Goal: Task Accomplishment & Management: Manage account settings

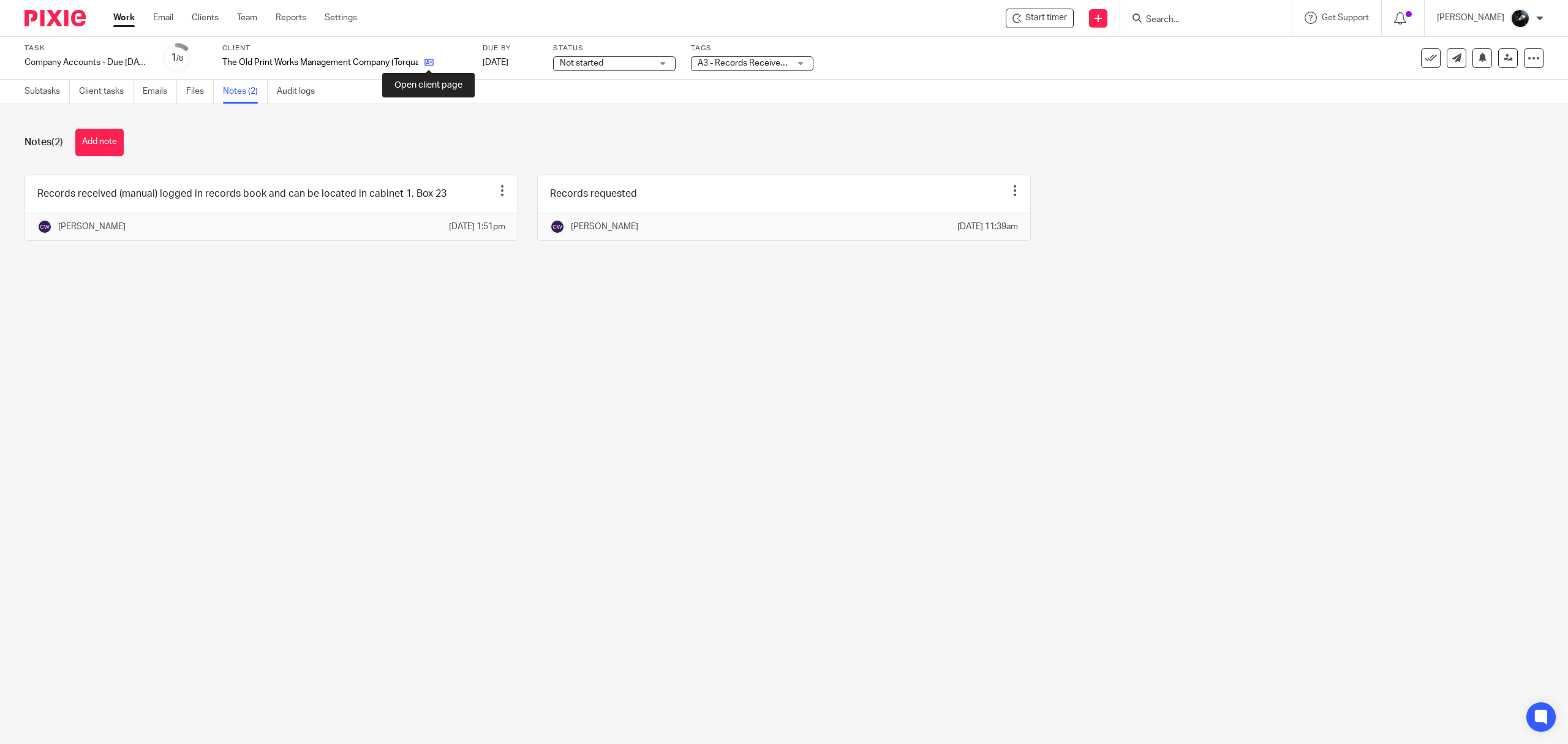
click at [430, 65] on icon at bounding box center [429, 62] width 9 height 9
click at [36, 93] on link "Subtasks" at bounding box center [47, 91] width 45 height 24
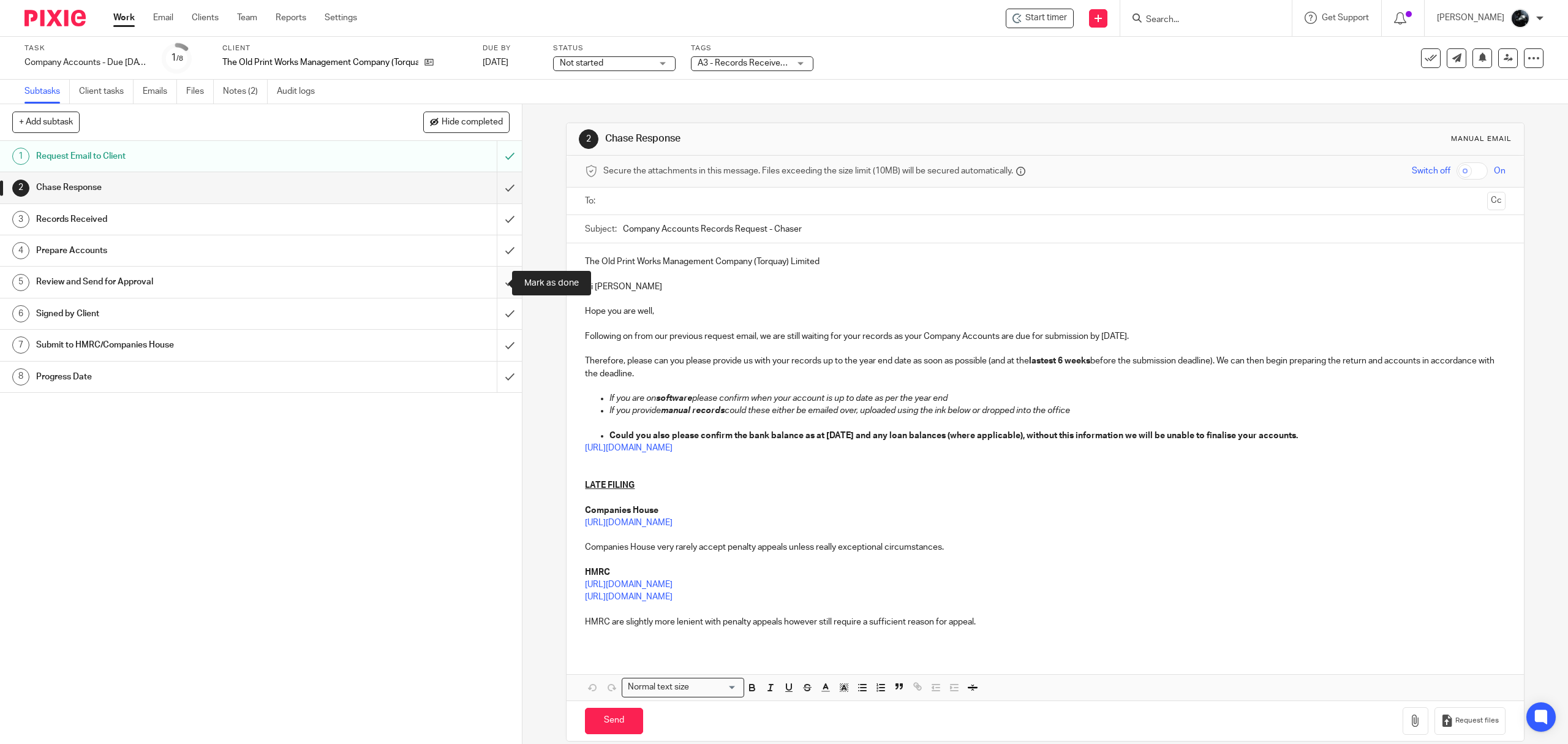
click at [493, 282] on input "submit" at bounding box center [261, 282] width 522 height 31
click at [500, 252] on input "submit" at bounding box center [261, 250] width 522 height 31
click at [489, 226] on input "submit" at bounding box center [261, 219] width 522 height 31
click at [489, 173] on input "submit" at bounding box center [261, 187] width 522 height 31
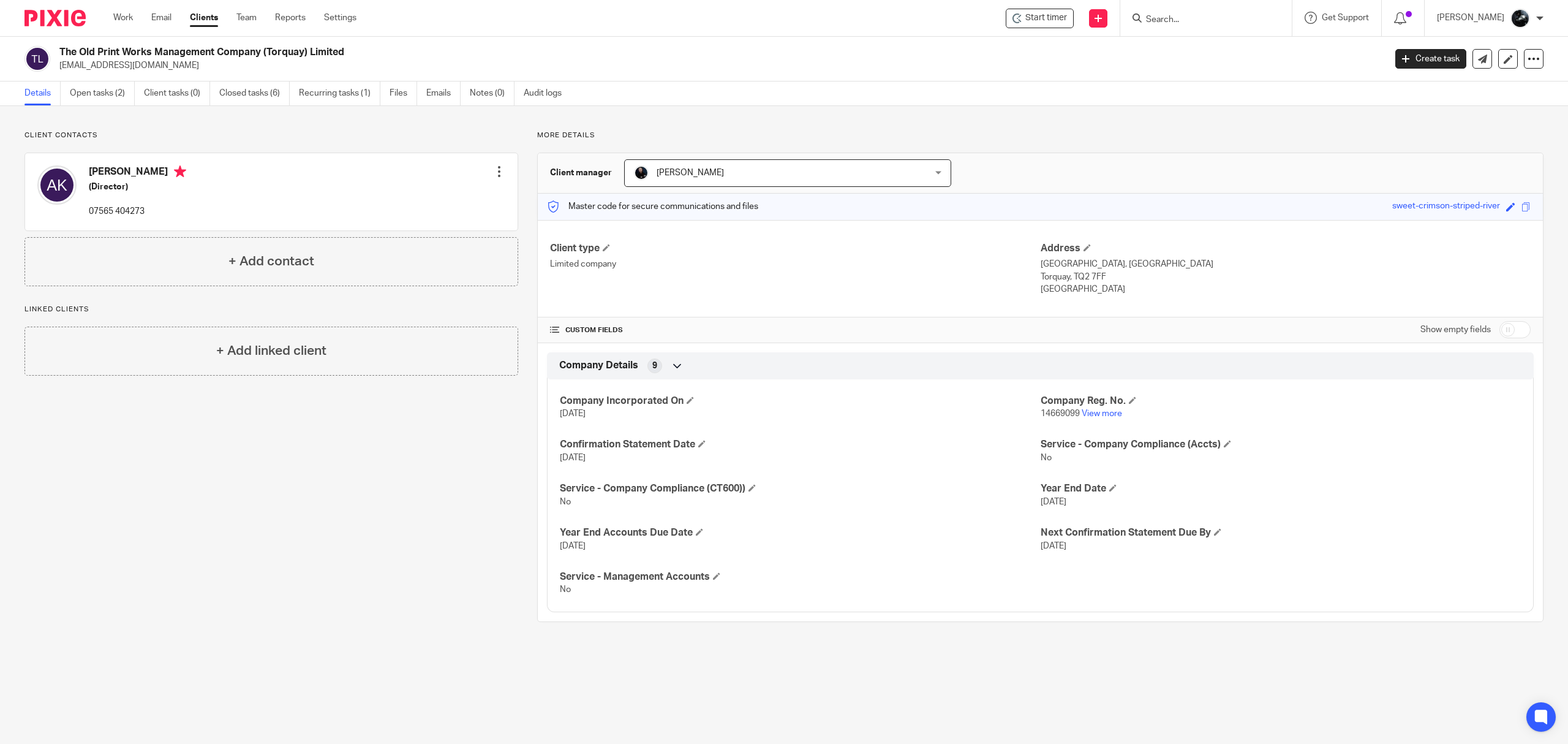
click at [162, 172] on h4 "[PERSON_NAME]" at bounding box center [137, 173] width 98 height 15
drag, startPoint x: 123, startPoint y: 65, endPoint x: 59, endPoint y: 67, distance: 64.0
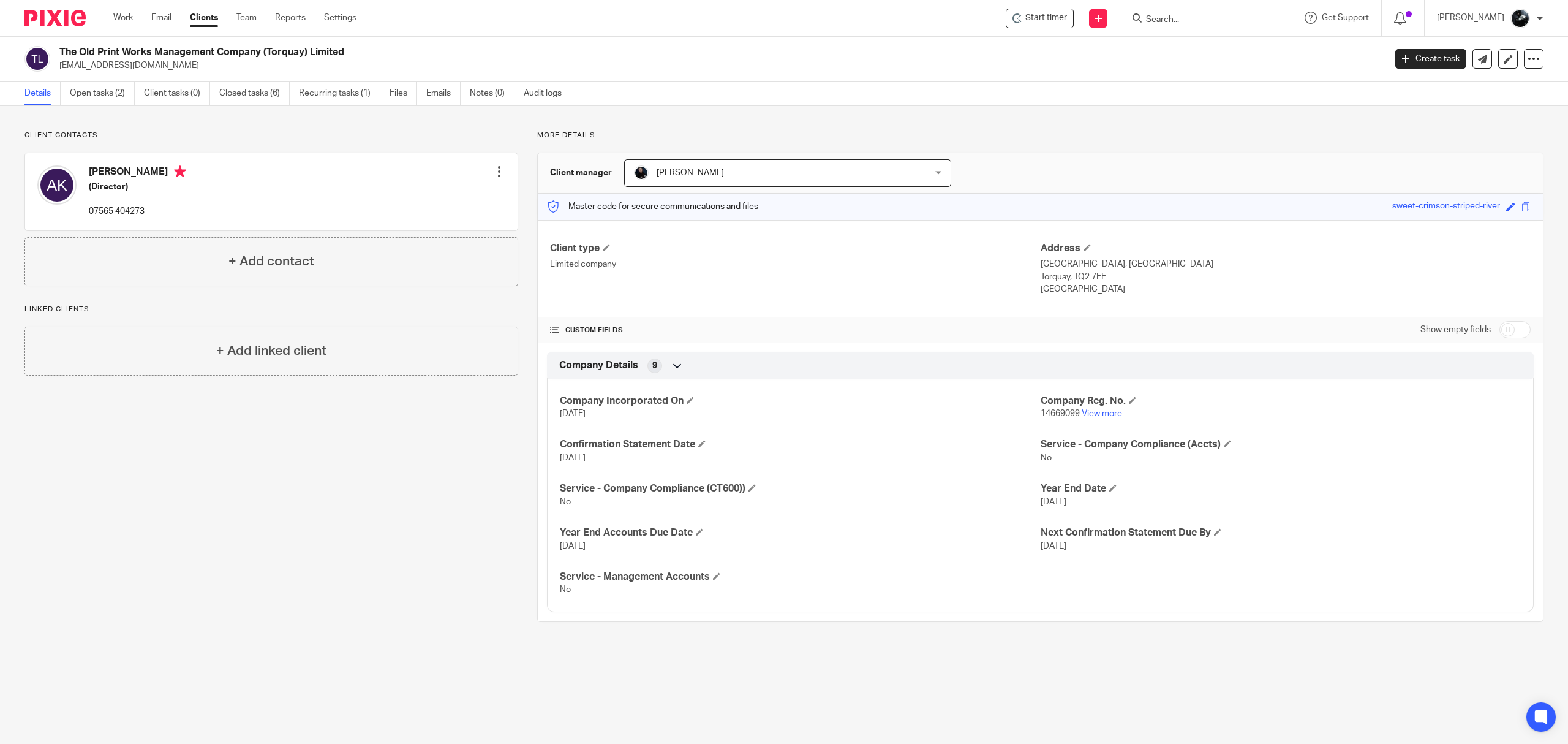
click at [59, 67] on p "[EMAIL_ADDRESS][DOMAIN_NAME]" at bounding box center [718, 65] width 1318 height 12
copy p "ic-men5@wp.pl"
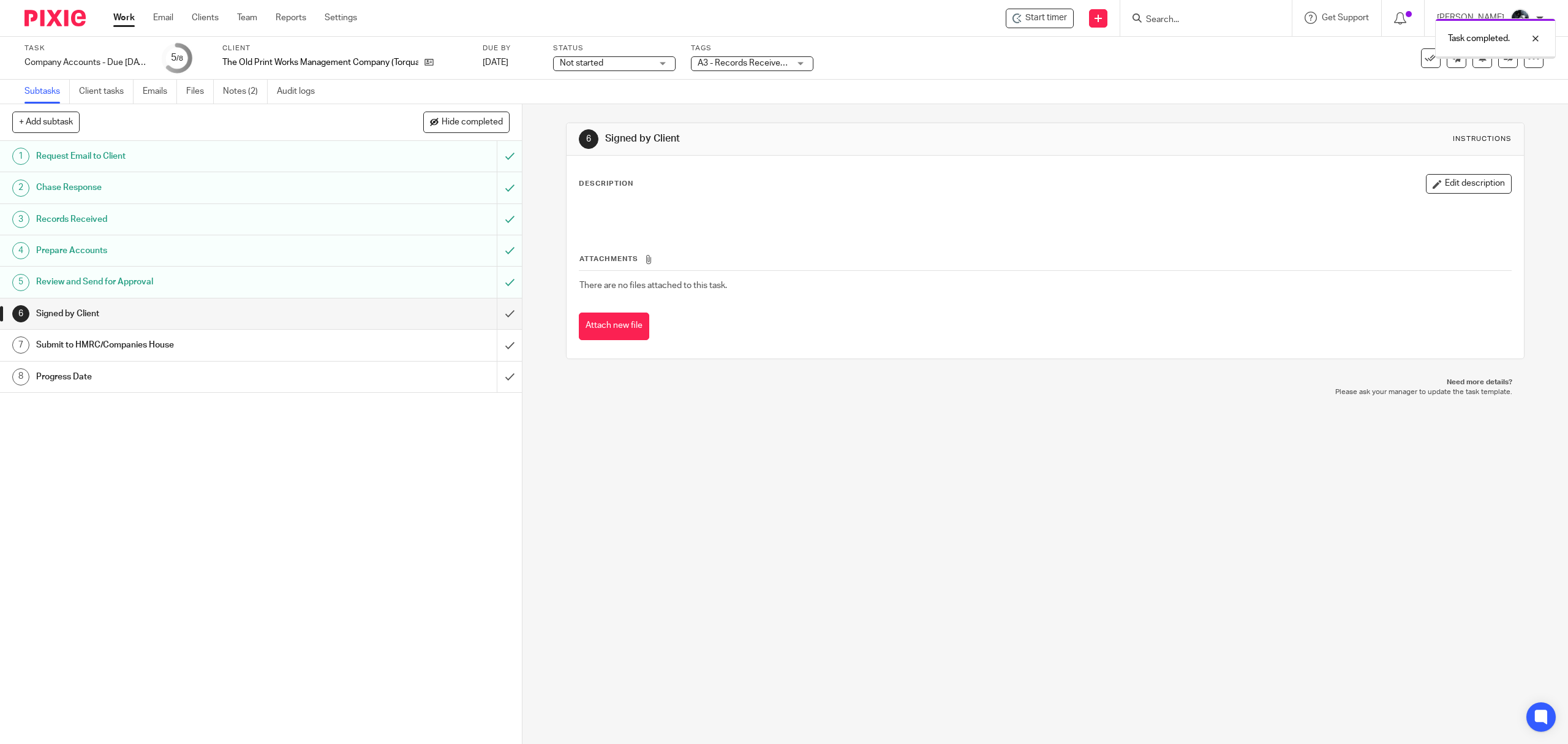
click at [787, 57] on div "Task completed." at bounding box center [1170, 36] width 772 height 47
click at [797, 60] on div "A3 - Records Received + 1" at bounding box center [752, 63] width 122 height 14
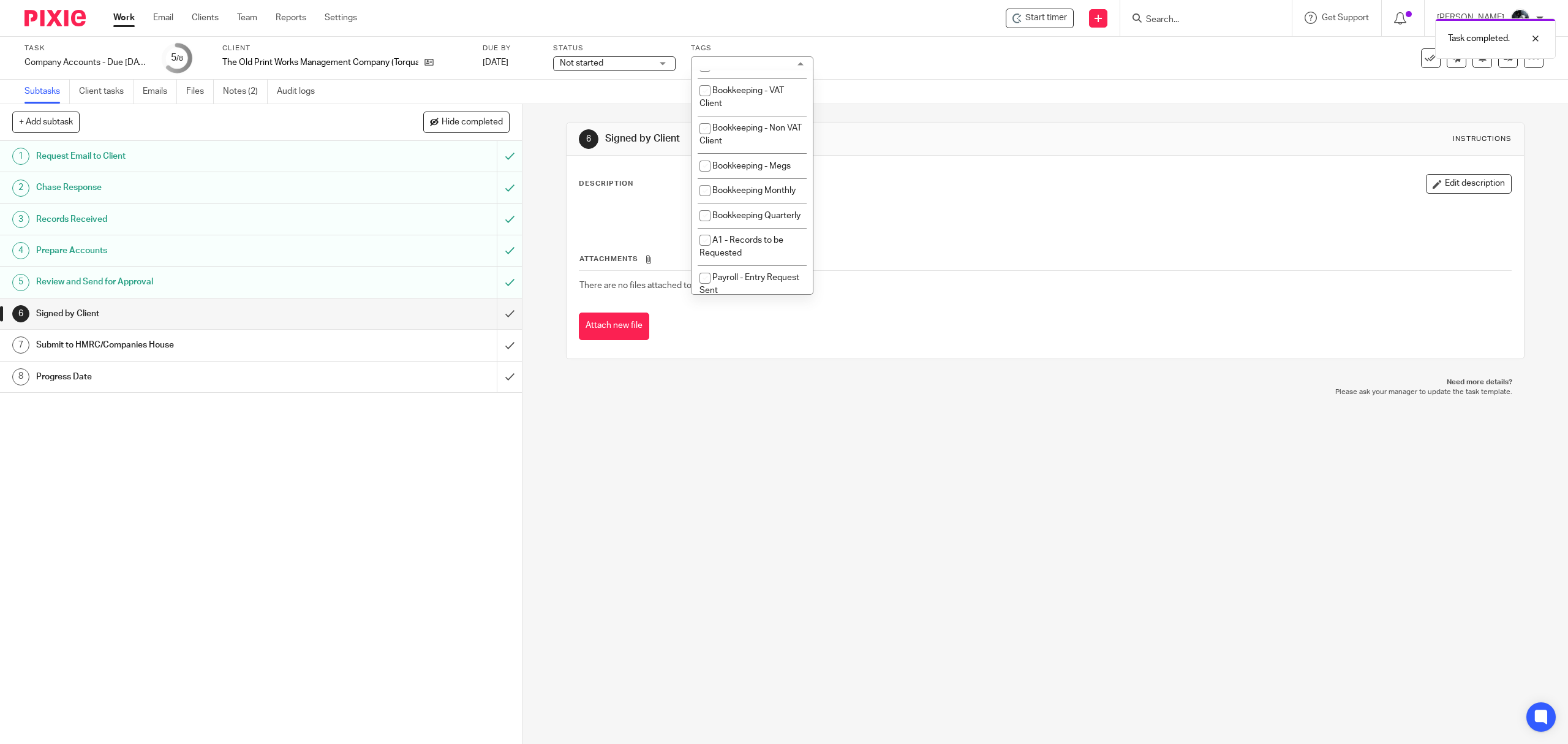
scroll to position [327, 0]
click at [751, 222] on span "A3 - Records Received" at bounding box center [755, 217] width 87 height 8
checkbox input "false"
click at [758, 14] on li "A- Sent for Signature" at bounding box center [752, 2] width 121 height 25
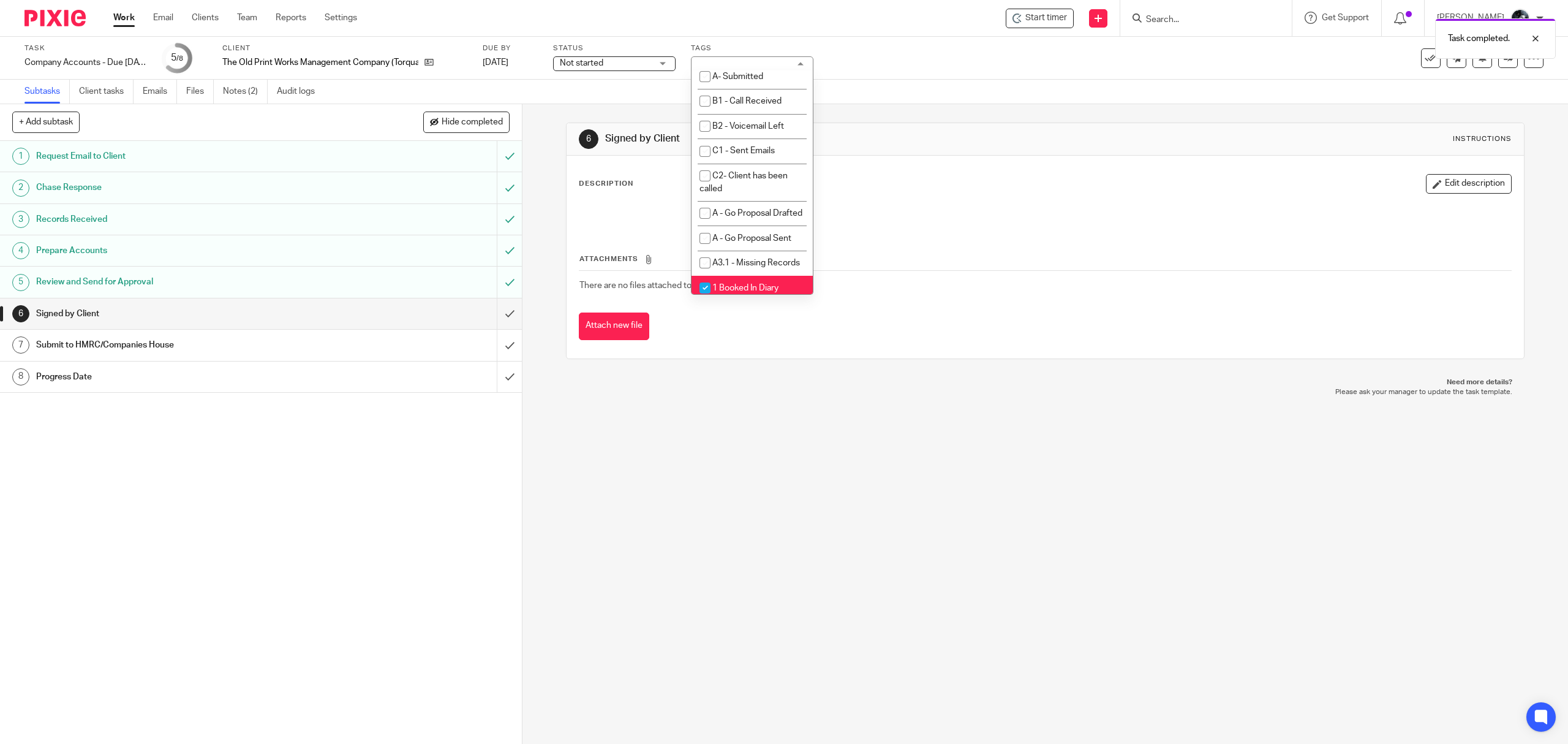
checkbox input "true"
click at [971, 44] on div "Task completed." at bounding box center [1170, 36] width 772 height 47
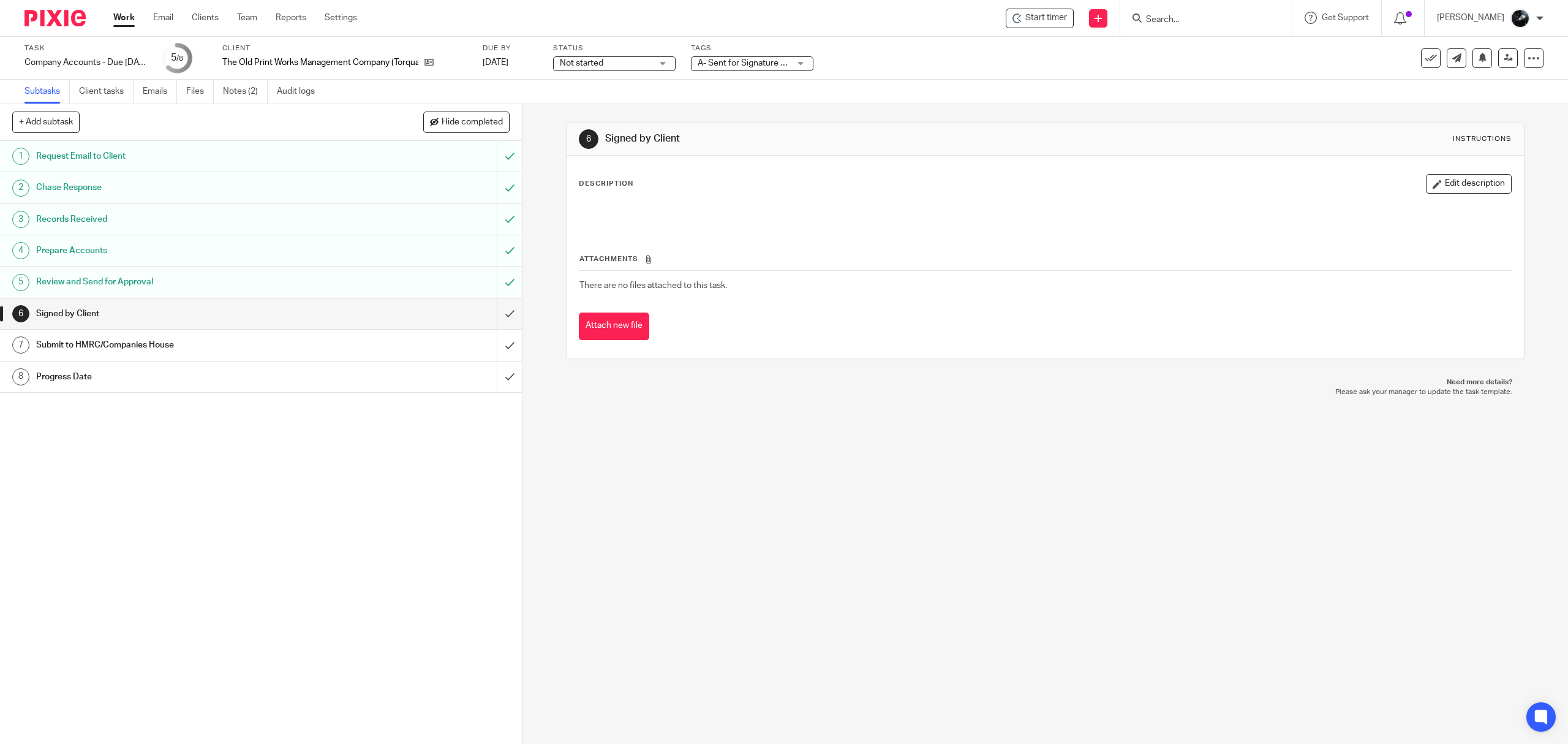
click at [769, 89] on div "Subtasks Client tasks Emails Files Notes (2) Audit logs" at bounding box center [784, 92] width 1568 height 25
click at [787, 65] on span "A- Sent for Signature + 1" at bounding box center [744, 63] width 94 height 8
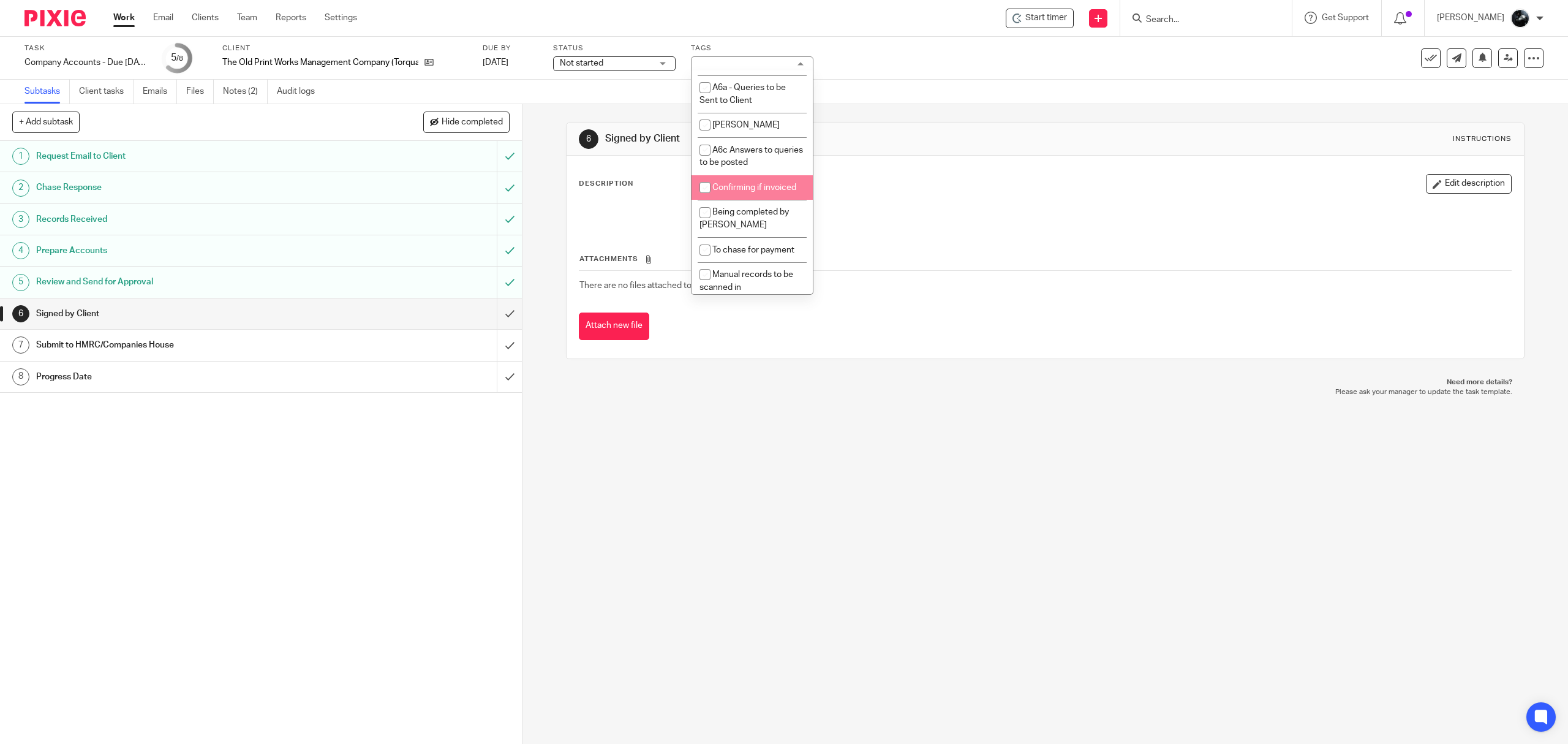
scroll to position [1062, 0]
click at [758, 56] on li "1 Booked In Diary" at bounding box center [752, 43] width 121 height 25
checkbox input "false"
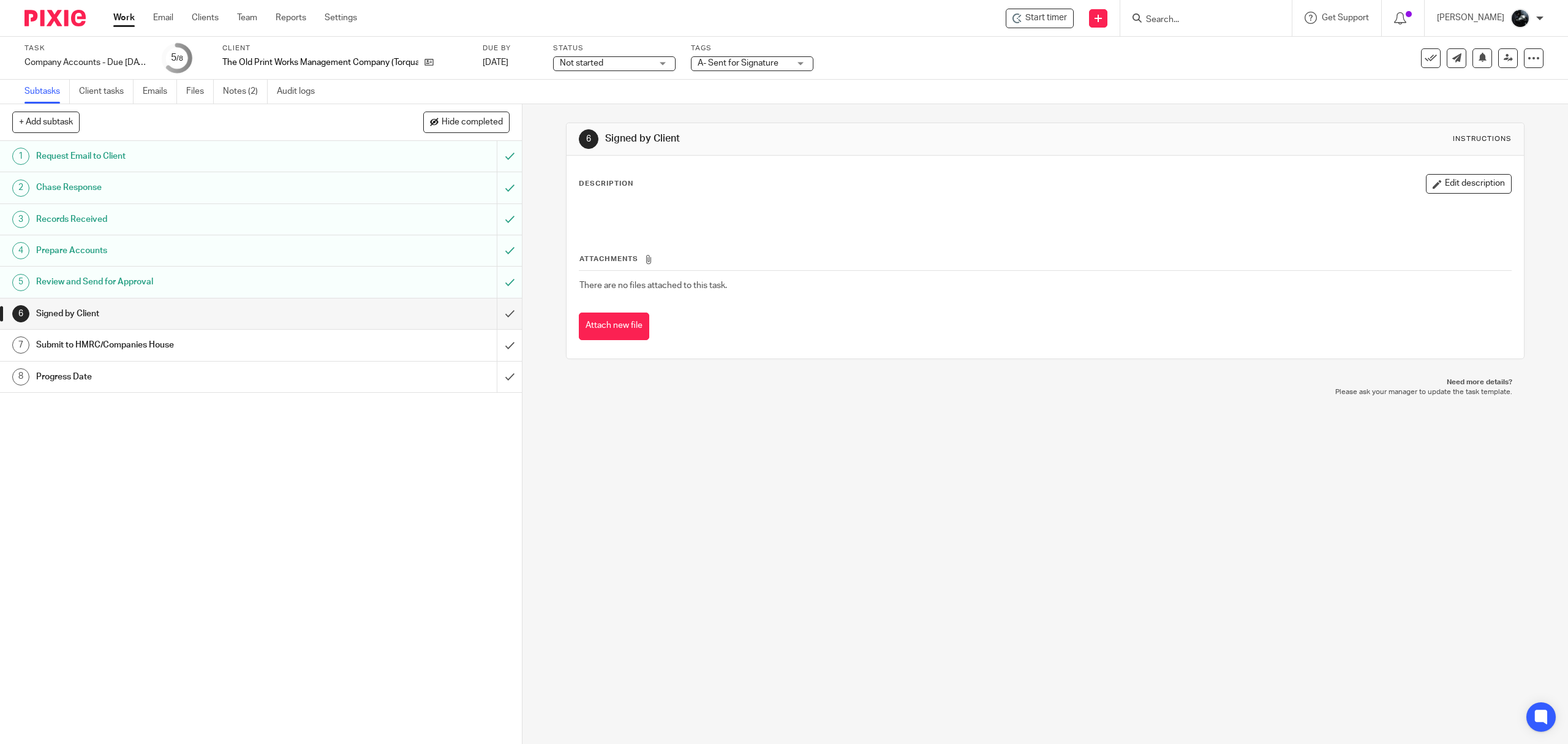
click at [897, 140] on h1 "Signed by Client" at bounding box center [839, 138] width 466 height 13
click at [1504, 59] on icon at bounding box center [1508, 58] width 9 height 9
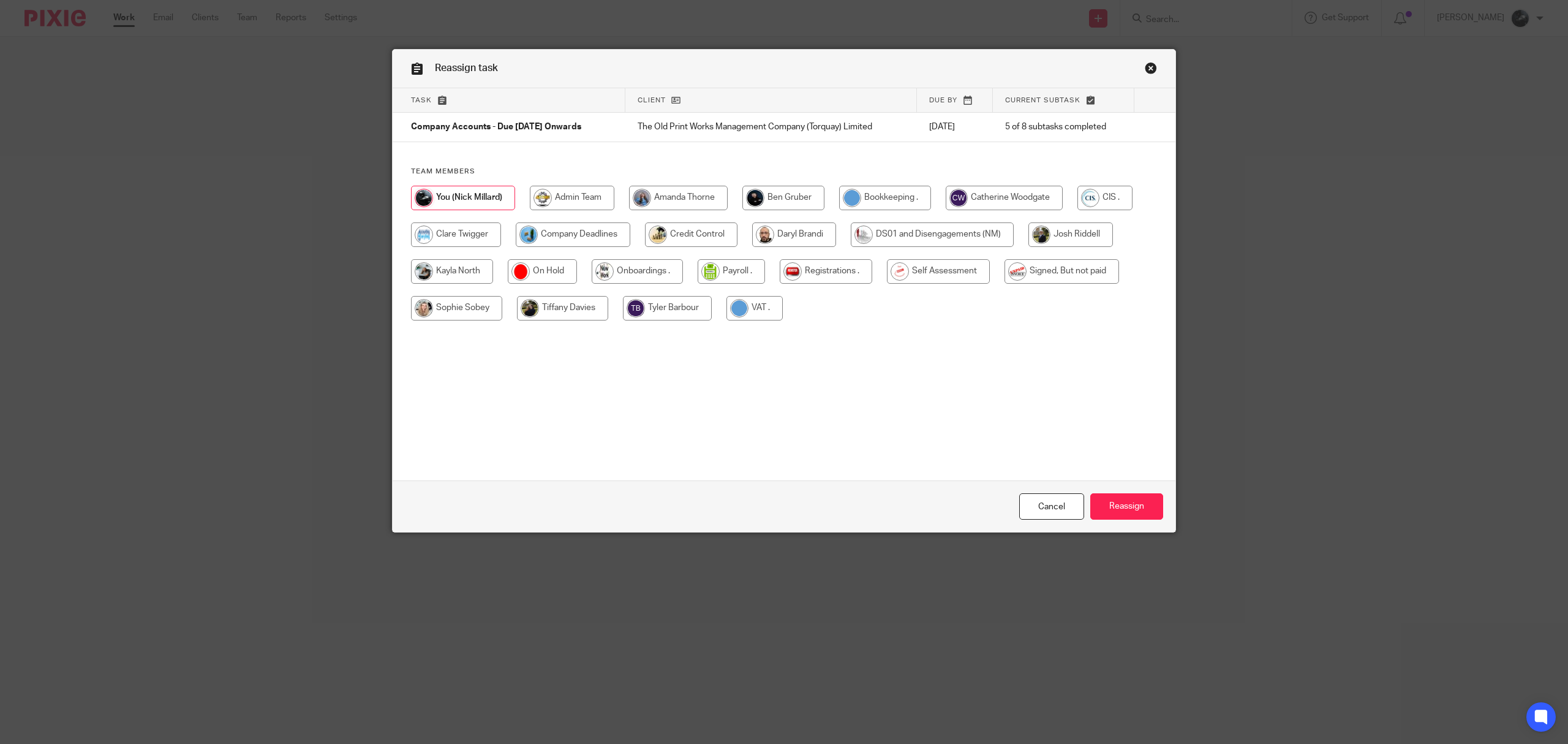
click at [571, 239] on input "radio" at bounding box center [573, 235] width 115 height 25
radio input "true"
click at [1125, 500] on input "Reassign" at bounding box center [1127, 506] width 73 height 26
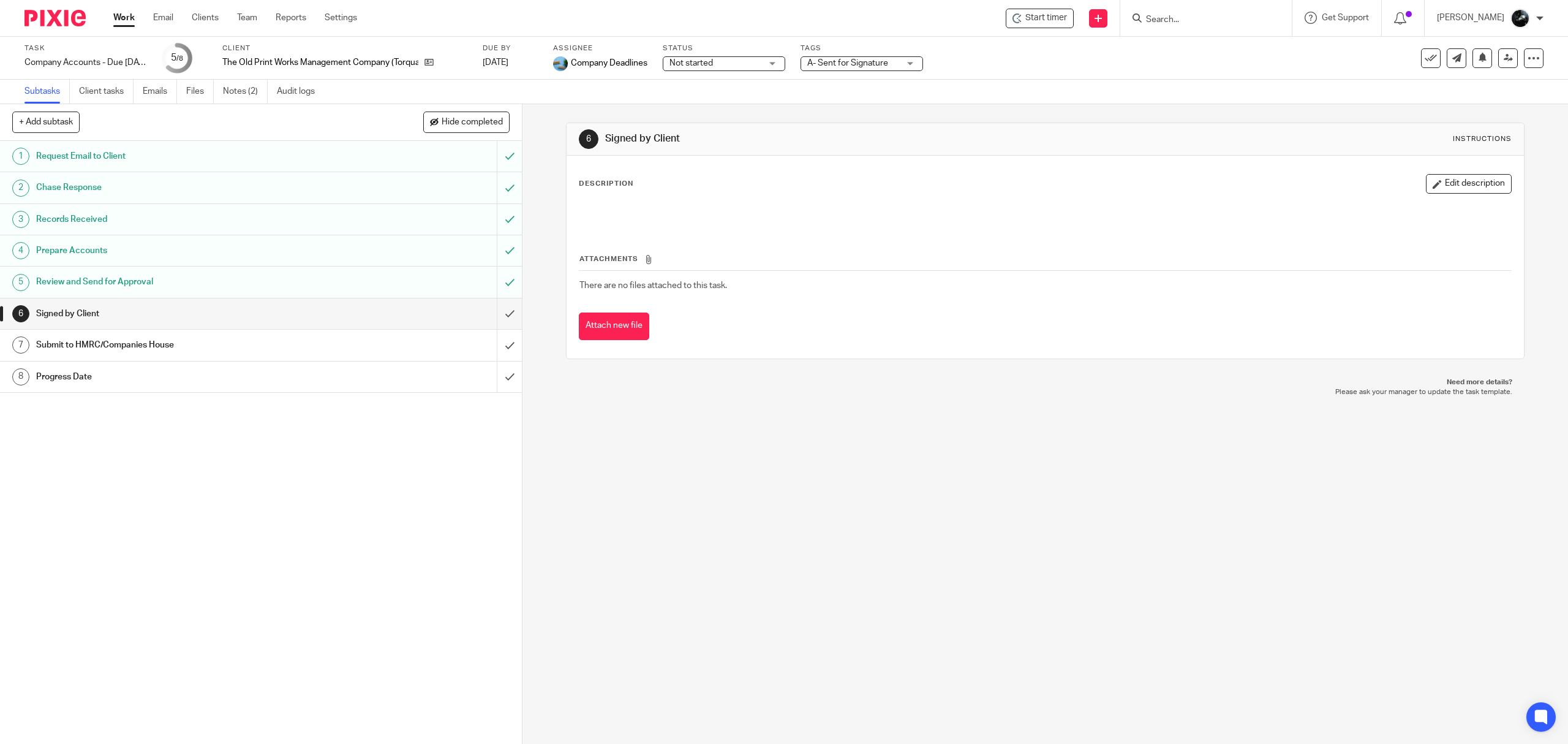
click at [54, 14] on img at bounding box center [55, 18] width 61 height 17
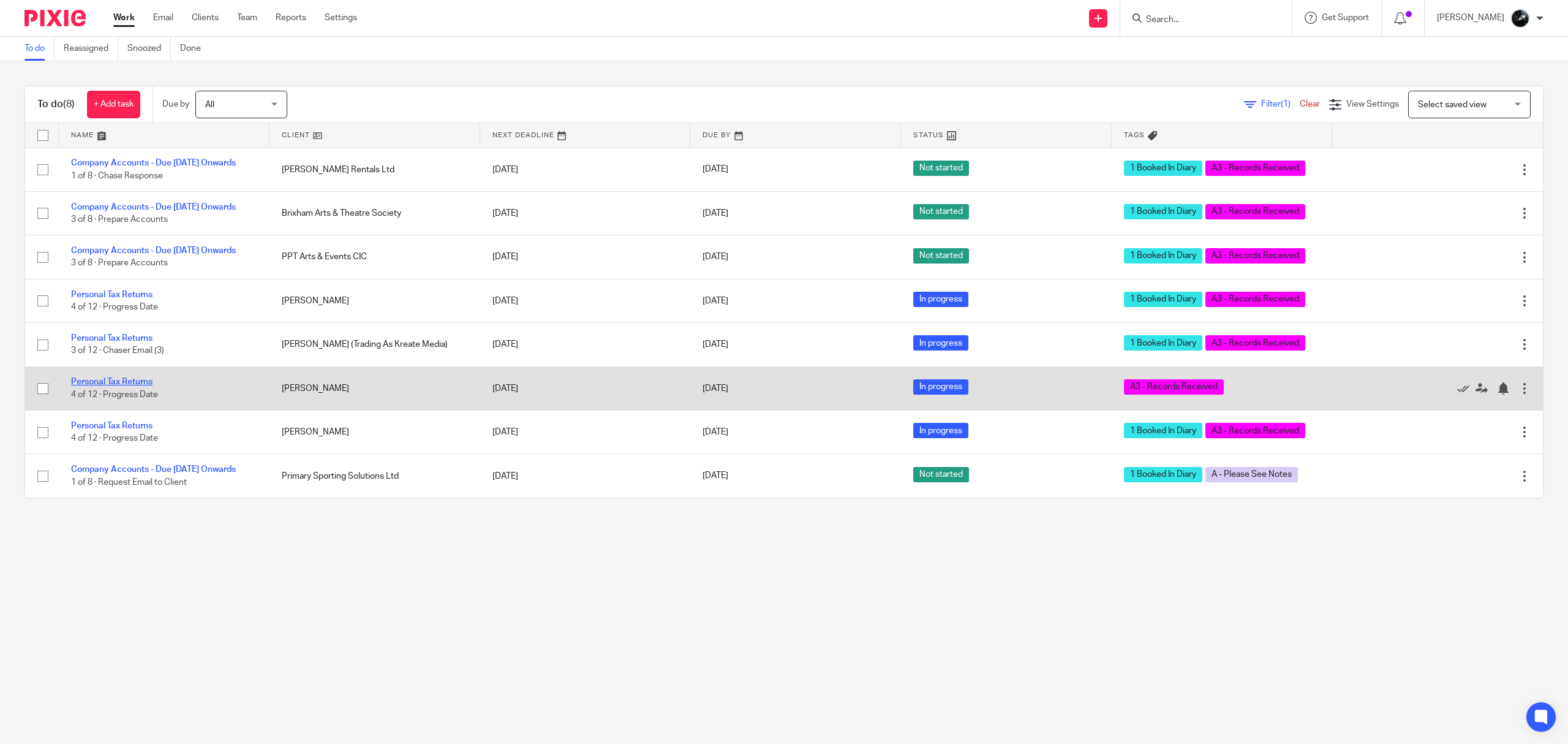
click at [128, 386] on link "Personal Tax Returns" at bounding box center [111, 382] width 82 height 8
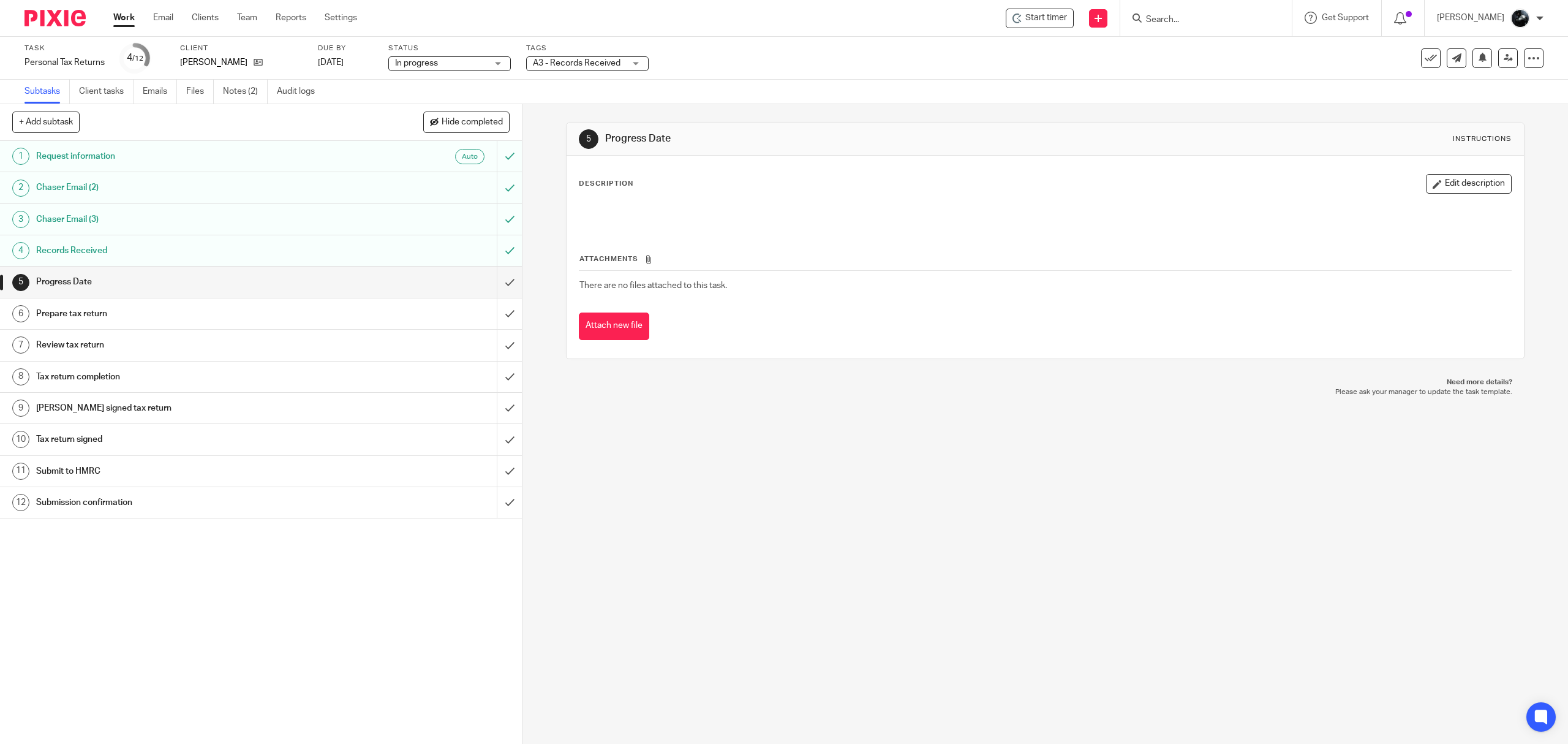
click at [609, 48] on label "Tags" at bounding box center [588, 48] width 122 height 10
click at [611, 65] on span "A3 - Records Received" at bounding box center [576, 63] width 87 height 8
checkbox input "true"
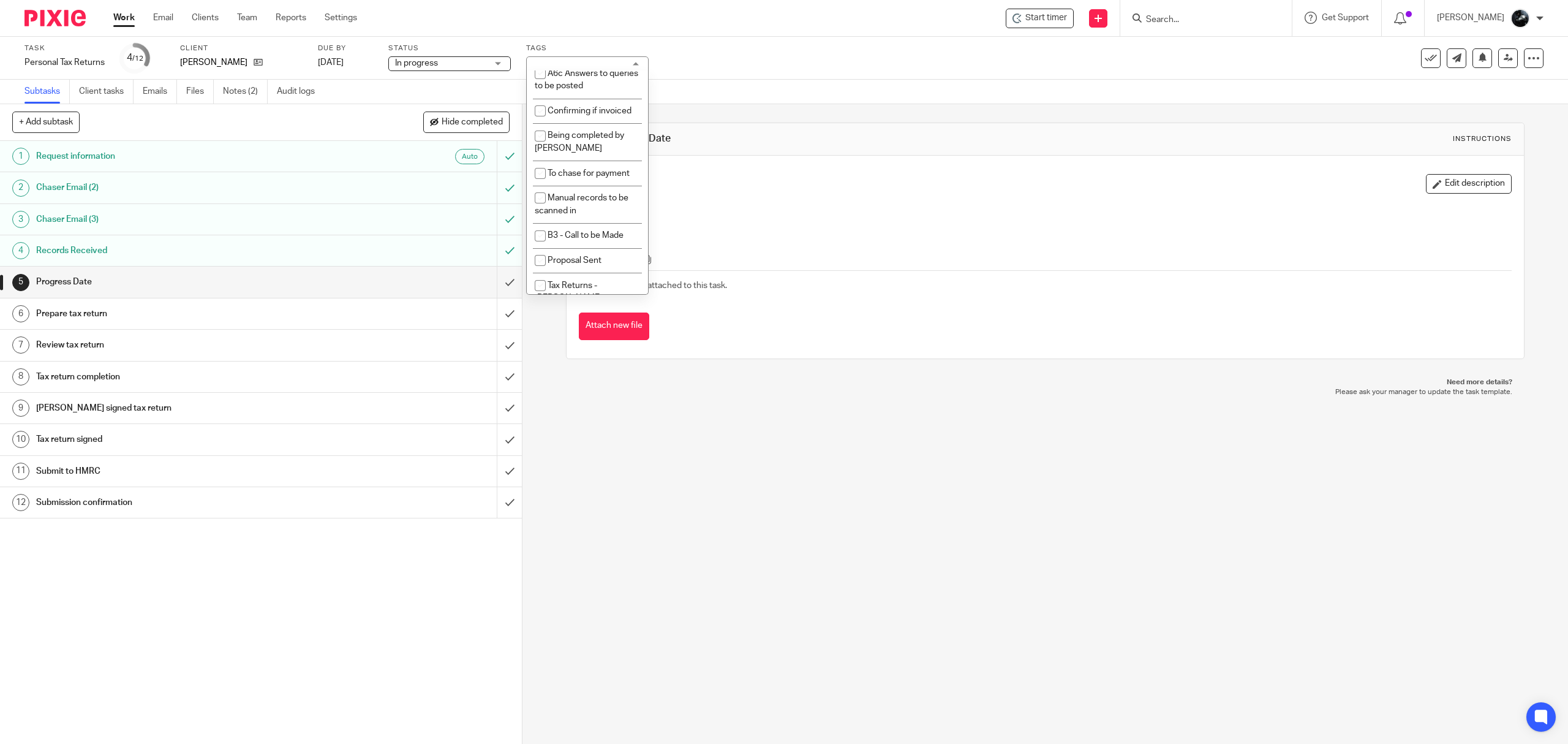
click at [748, 67] on div "Task Personal Tax Returns Save Personal Tax Returns 4 /12 Client Stephen Hender…" at bounding box center [658, 58] width 1266 height 30
click at [66, 20] on img at bounding box center [55, 18] width 61 height 17
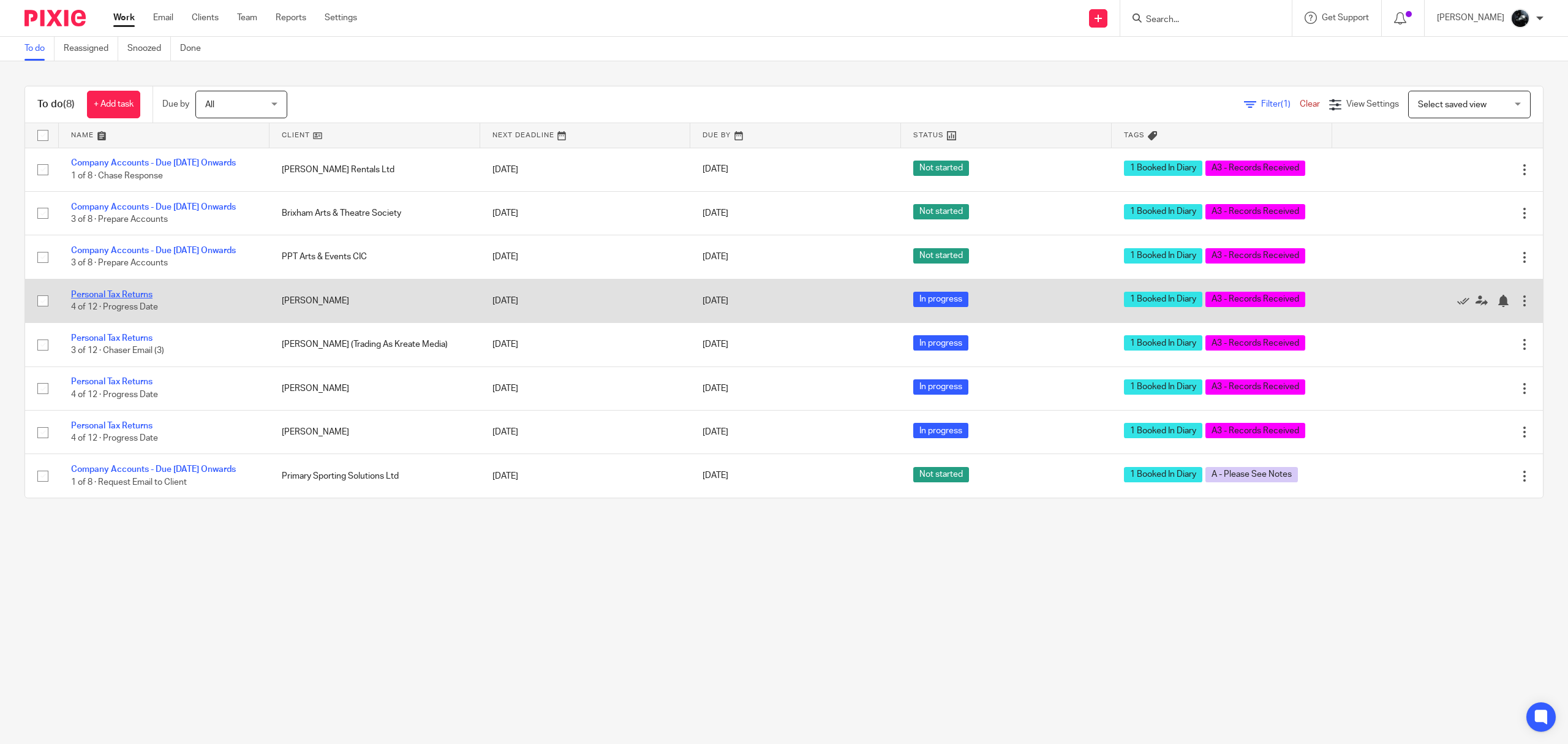
click at [106, 299] on link "Personal Tax Returns" at bounding box center [111, 294] width 82 height 8
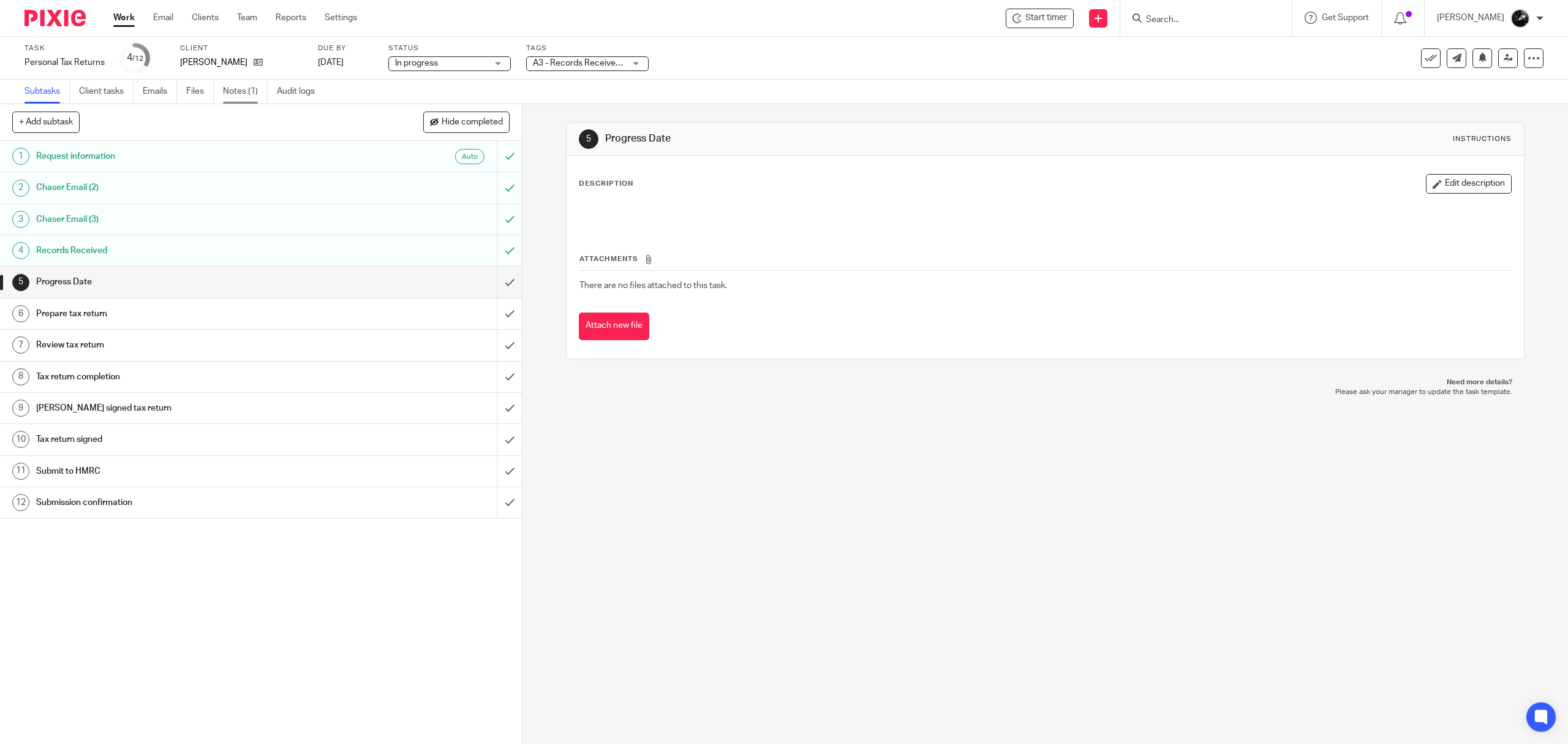
click at [250, 98] on link "Notes (1)" at bounding box center [245, 91] width 45 height 24
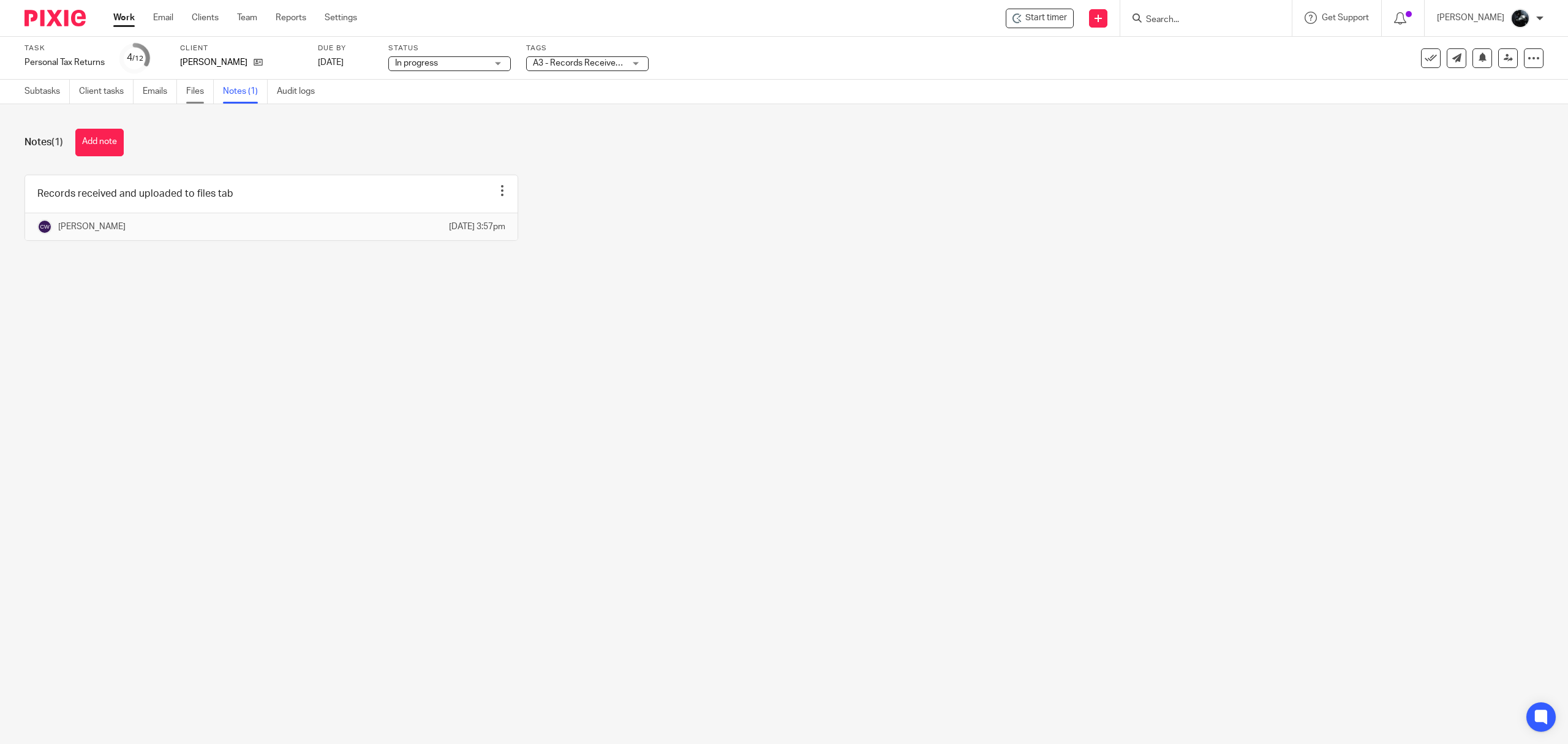
click at [204, 96] on link "Files" at bounding box center [200, 91] width 27 height 24
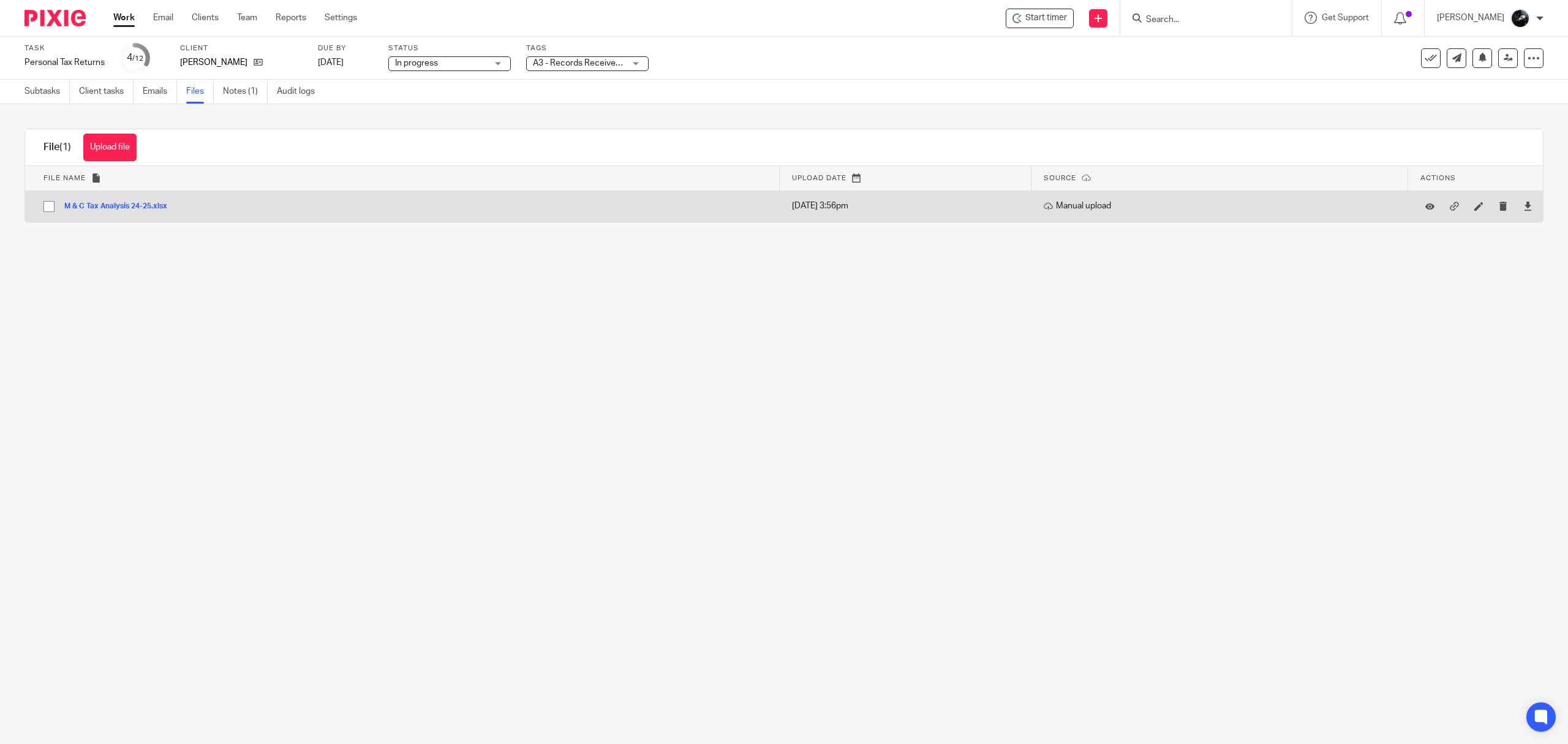
click at [101, 206] on button "M & C Tax Analysis 24-25.xlsx" at bounding box center [120, 206] width 112 height 8
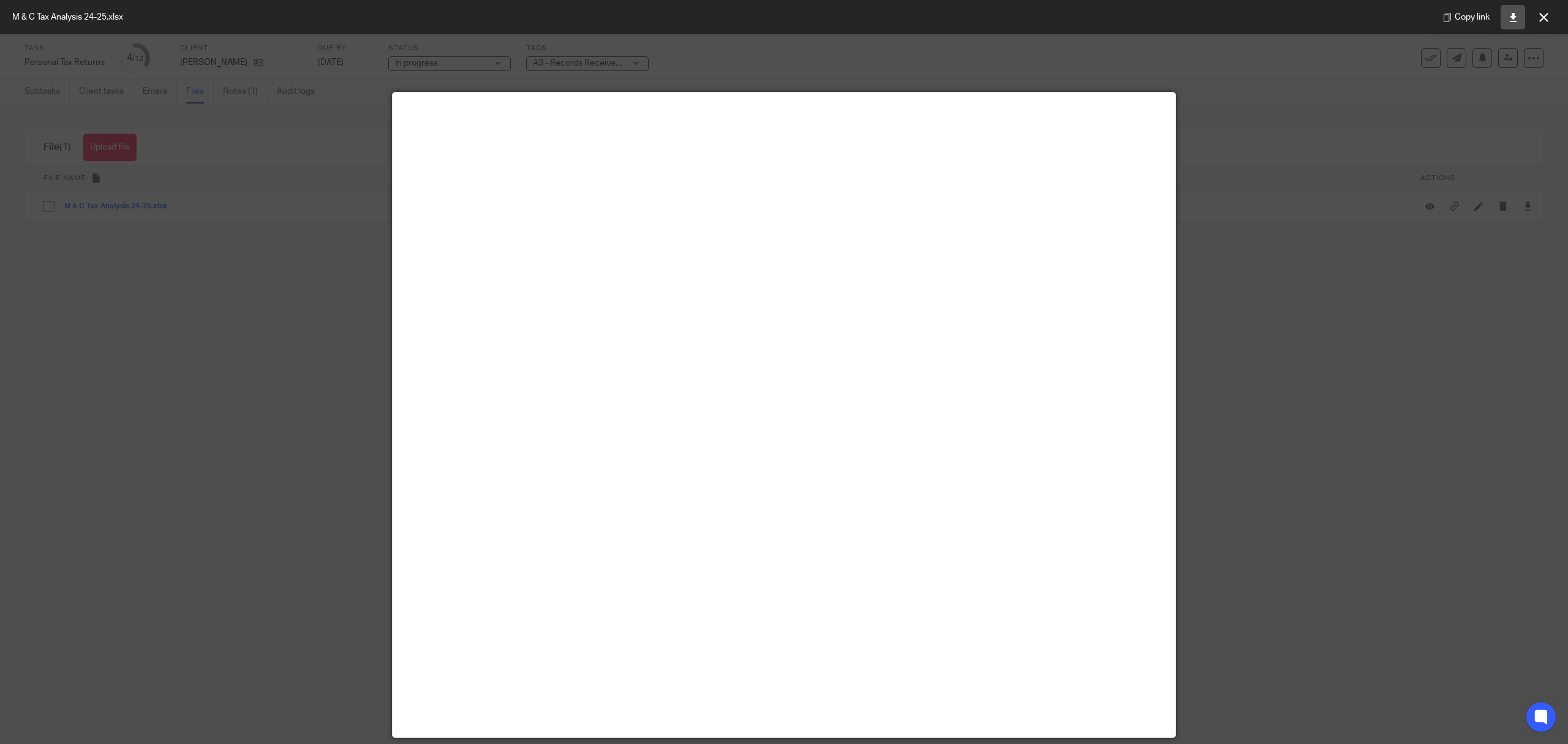
click at [1517, 13] on icon at bounding box center [1513, 17] width 9 height 9
click at [1545, 21] on icon at bounding box center [1544, 17] width 9 height 9
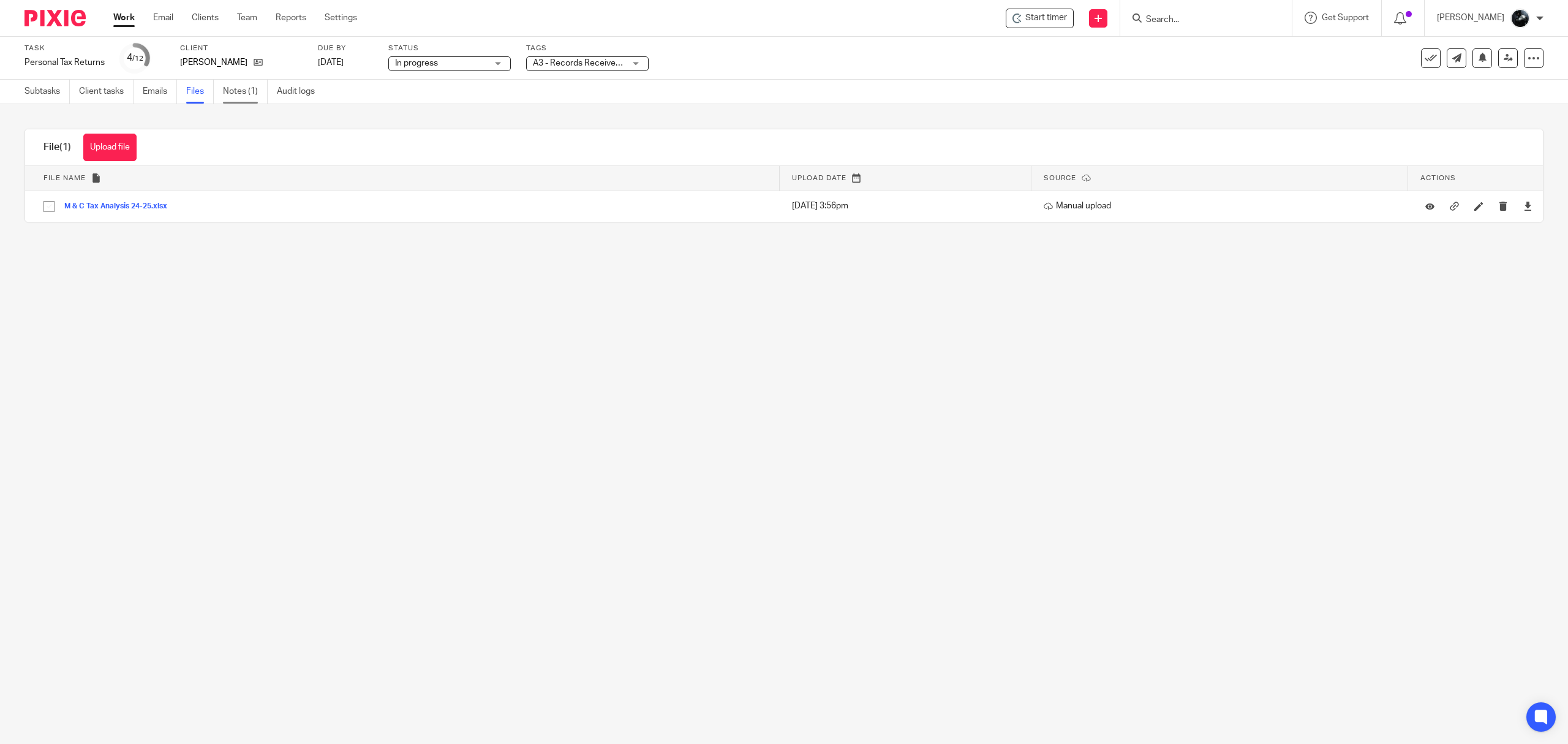
click at [241, 94] on link "Notes (1)" at bounding box center [245, 91] width 45 height 24
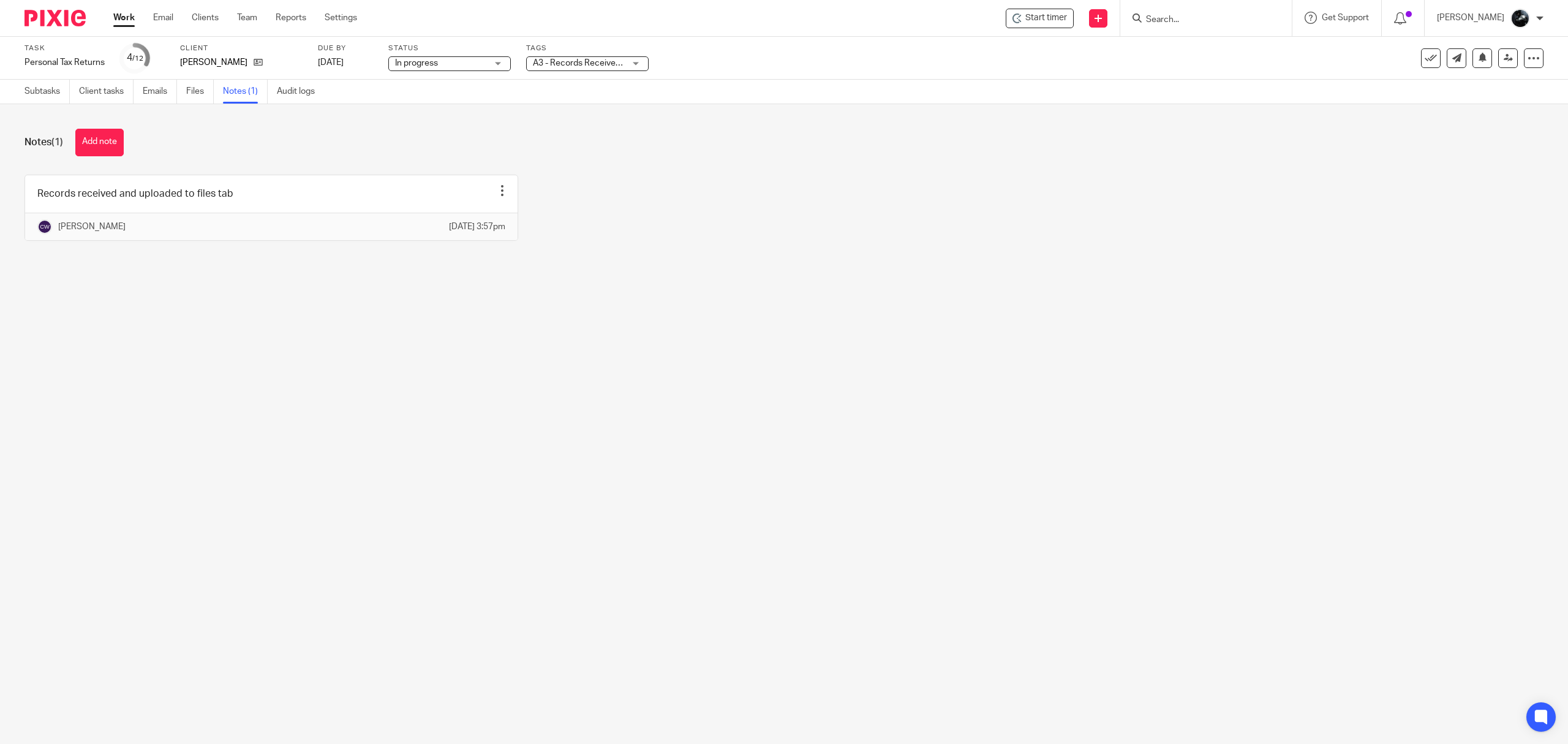
click at [378, 647] on main "Task Personal Tax Returns Save Personal Tax Returns 4 /12 Client Celia Kean Due…" at bounding box center [784, 372] width 1568 height 744
click at [254, 63] on icon at bounding box center [258, 62] width 9 height 9
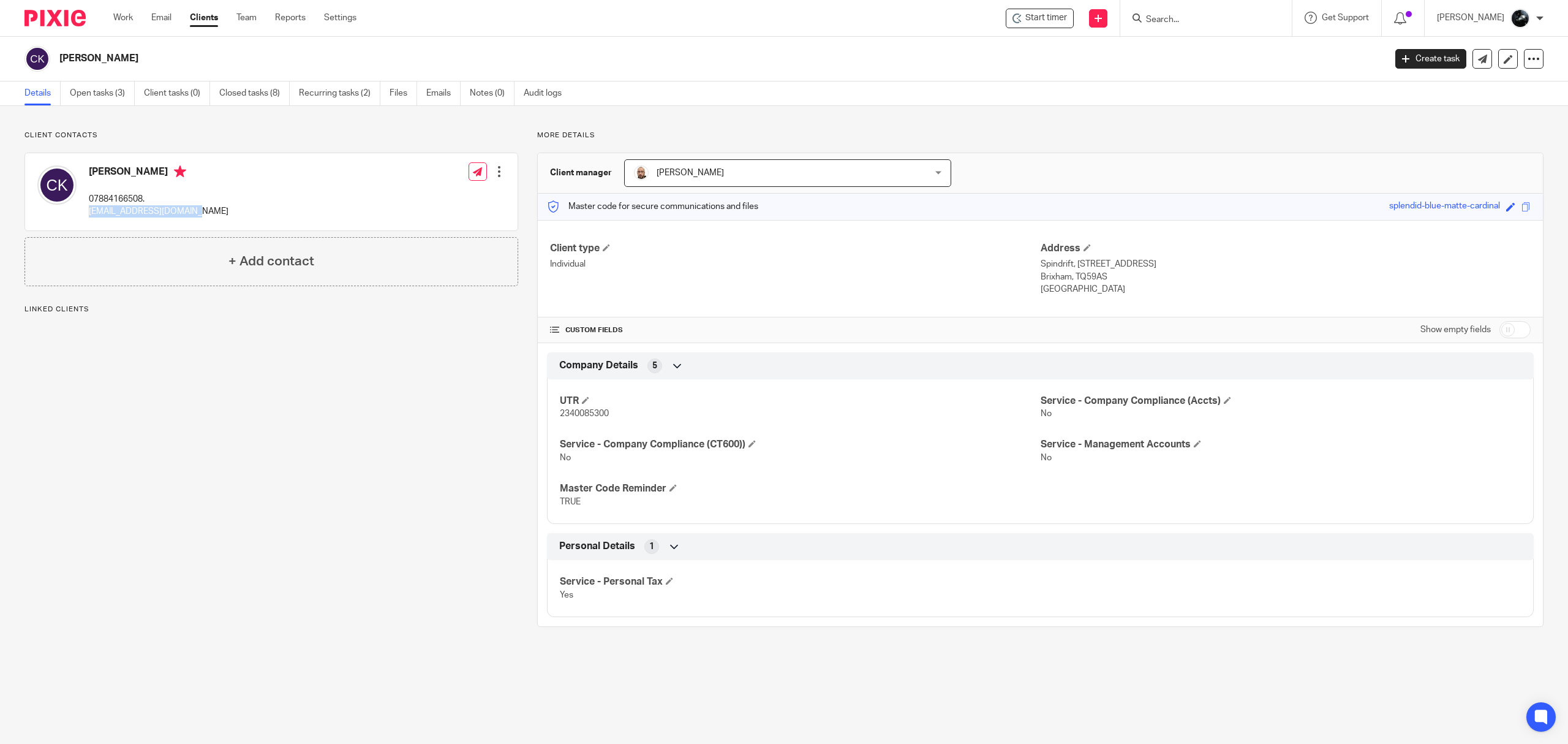
drag, startPoint x: 216, startPoint y: 218, endPoint x: 89, endPoint y: 221, distance: 127.0
click at [89, 221] on div "Celia Kean 07884166508. ceciliakean@outlook.com Edit contact Create client from…" at bounding box center [272, 192] width 493 height 77
copy p "ceciliakean@outlook.com"
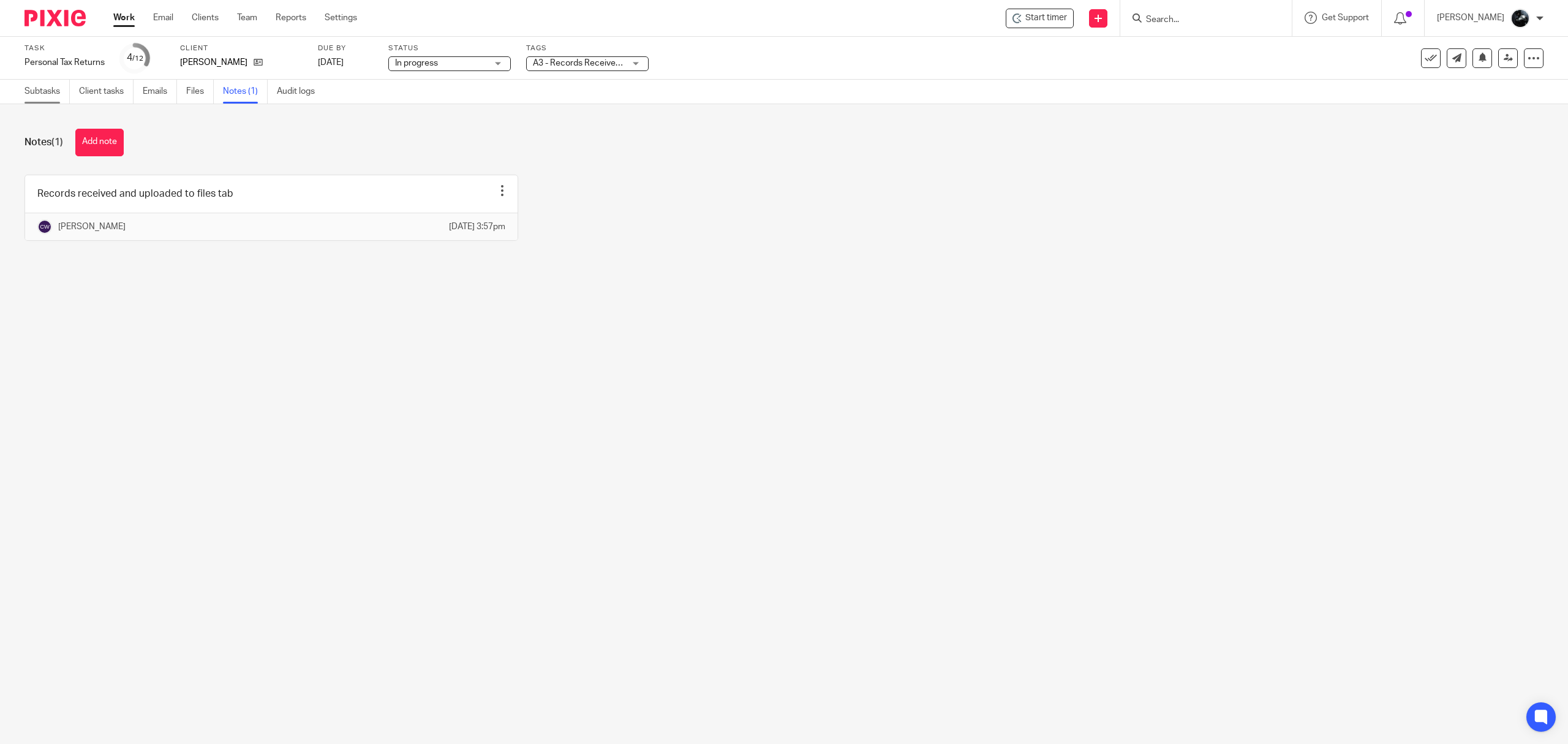
click at [25, 93] on link "Subtasks" at bounding box center [47, 91] width 45 height 24
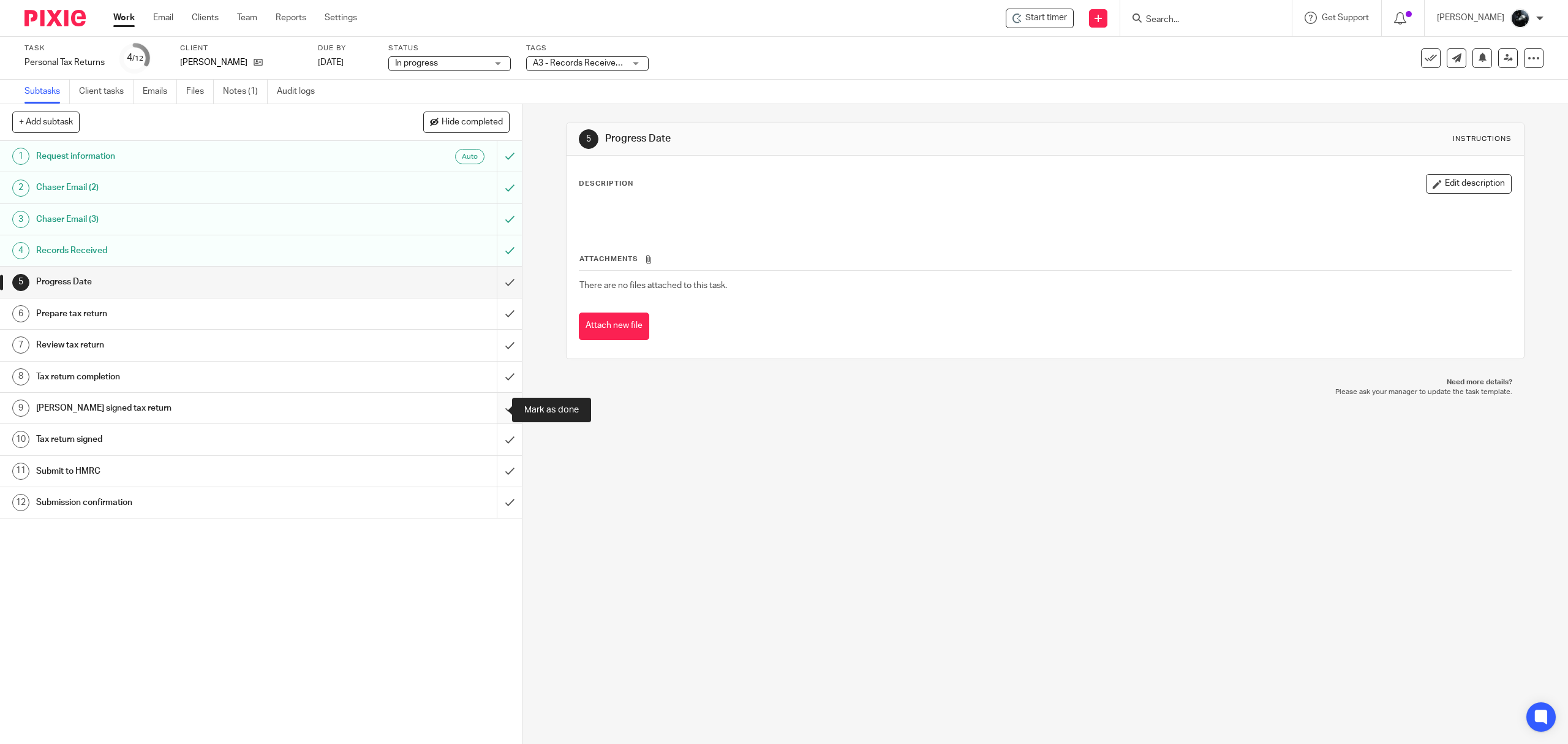
click at [489, 401] on input "submit" at bounding box center [261, 408] width 522 height 31
click at [498, 374] on input "submit" at bounding box center [261, 377] width 522 height 31
click at [498, 354] on input "submit" at bounding box center [261, 344] width 522 height 31
click at [488, 316] on input "submit" at bounding box center [261, 314] width 522 height 31
click at [493, 287] on input "submit" at bounding box center [261, 282] width 522 height 31
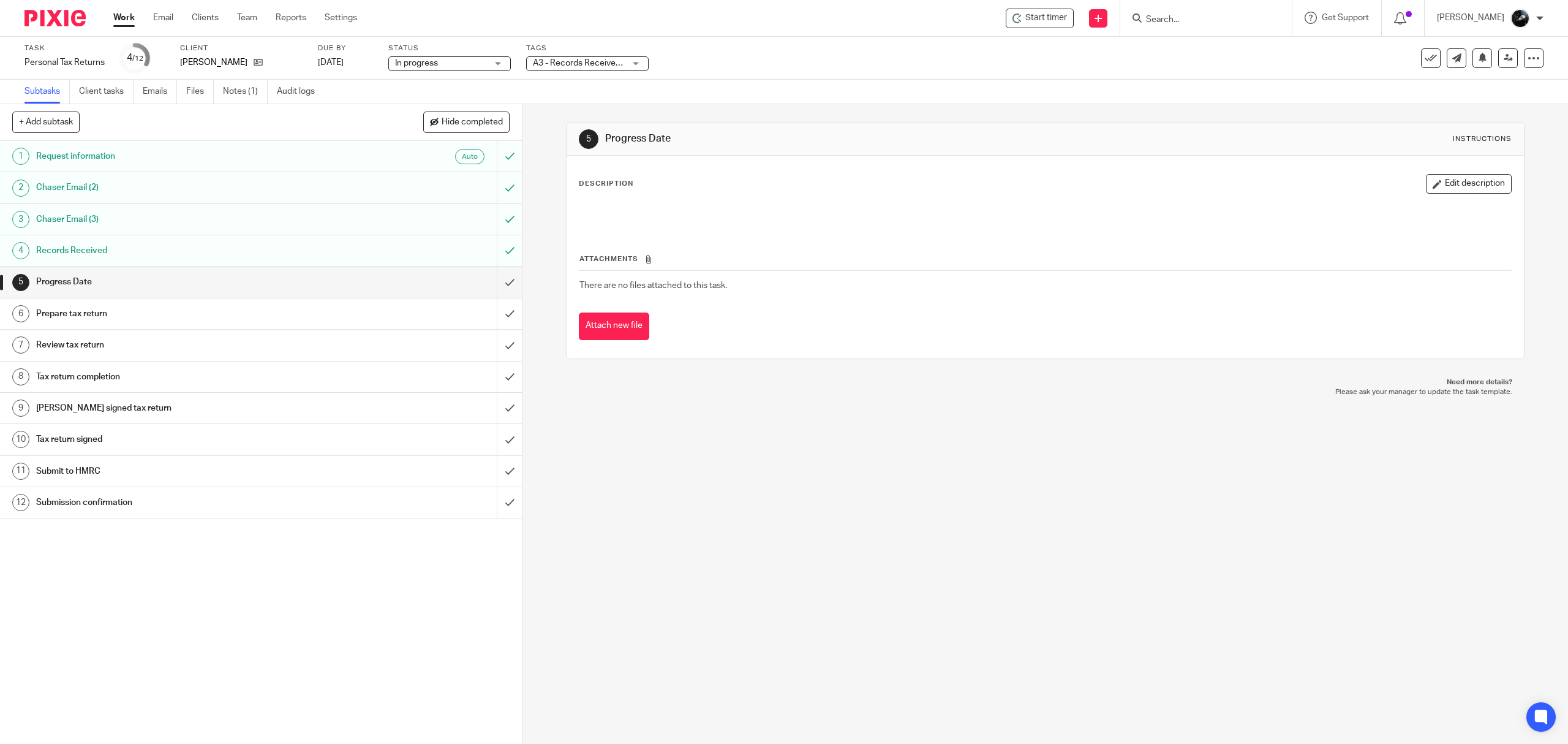
click at [623, 59] on span "A3 - Records Received + 1" at bounding box center [583, 63] width 101 height 8
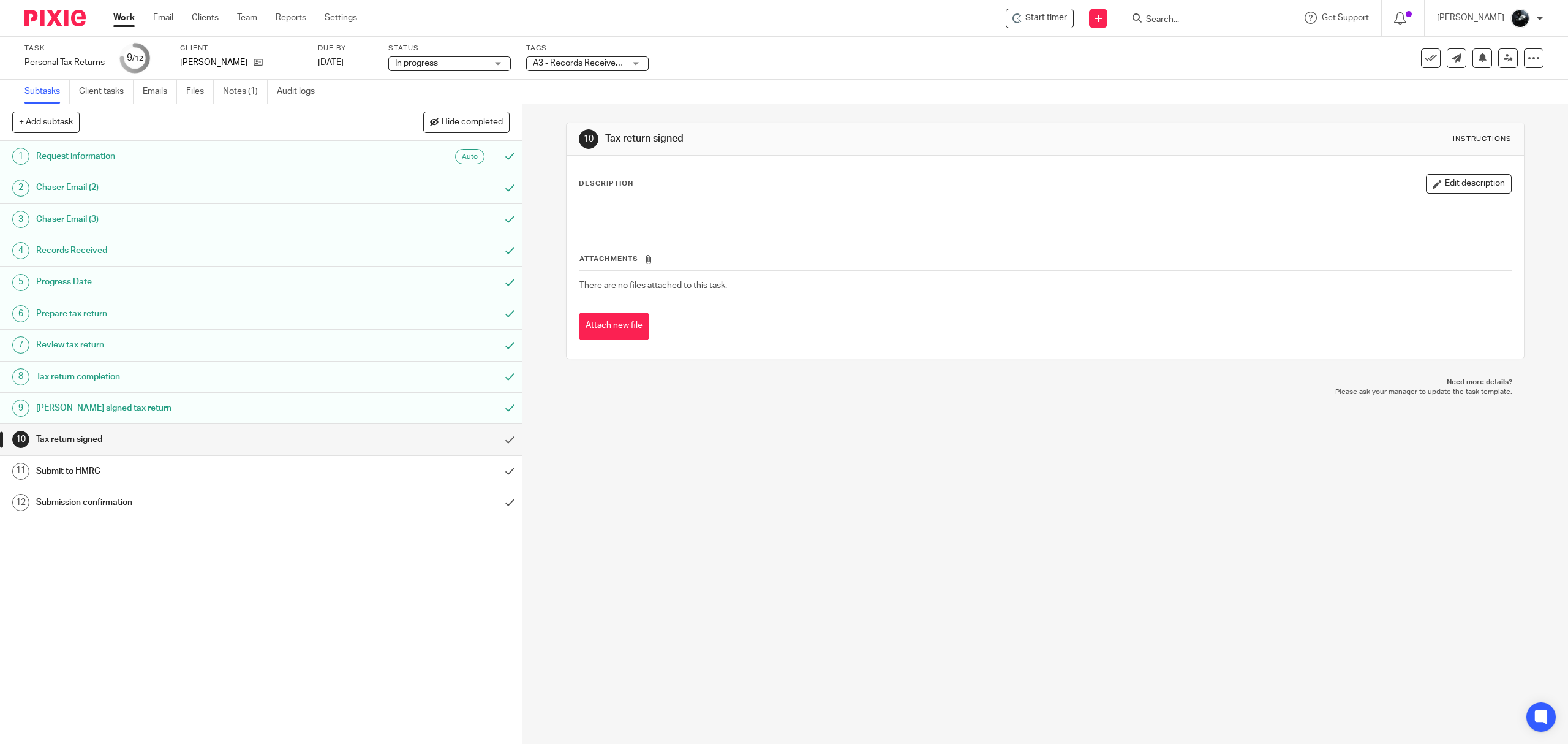
click at [601, 67] on span "A3 - Records Received + 1" at bounding box center [579, 63] width 92 height 13
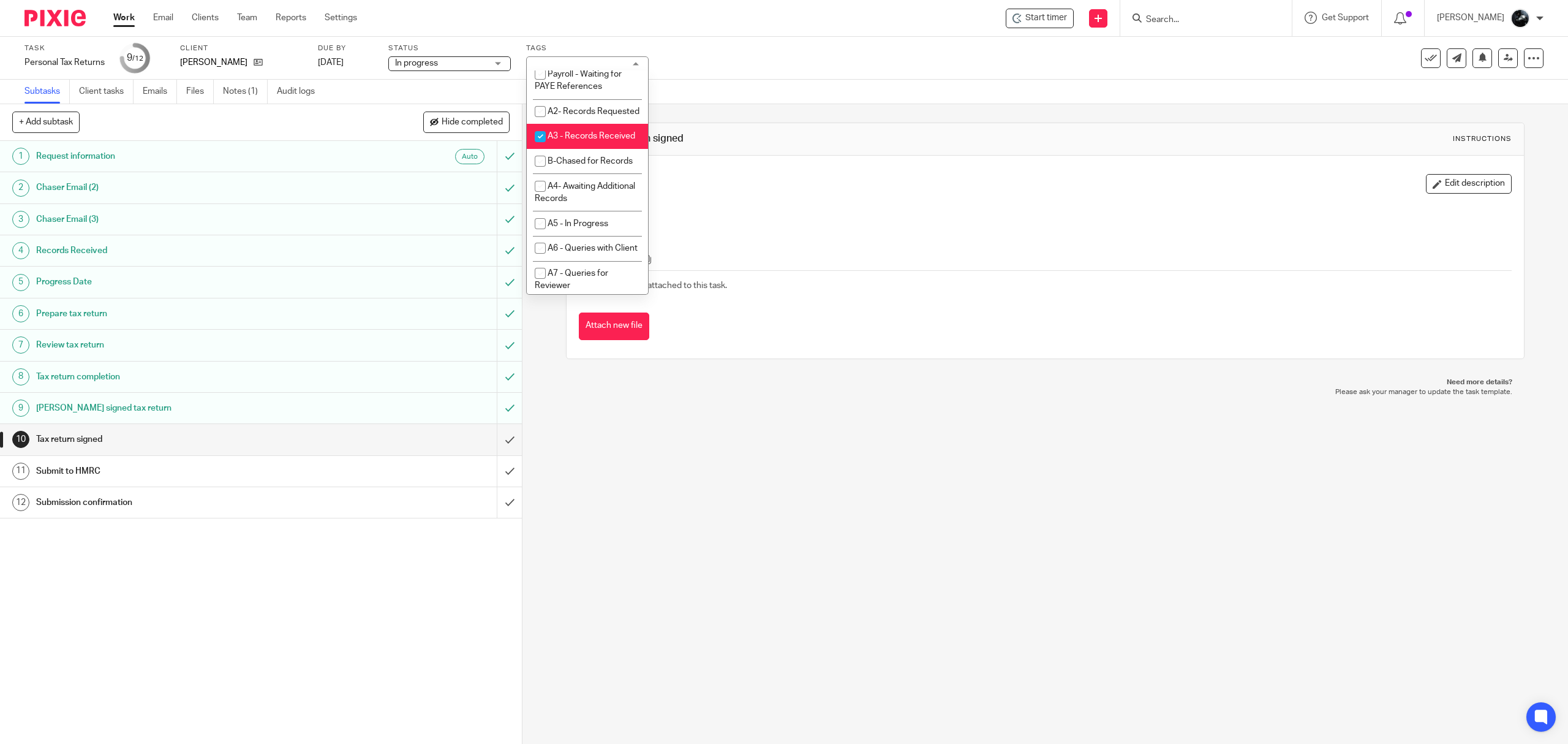
click at [595, 149] on li "A3 - Records Received" at bounding box center [587, 136] width 121 height 25
checkbox input "false"
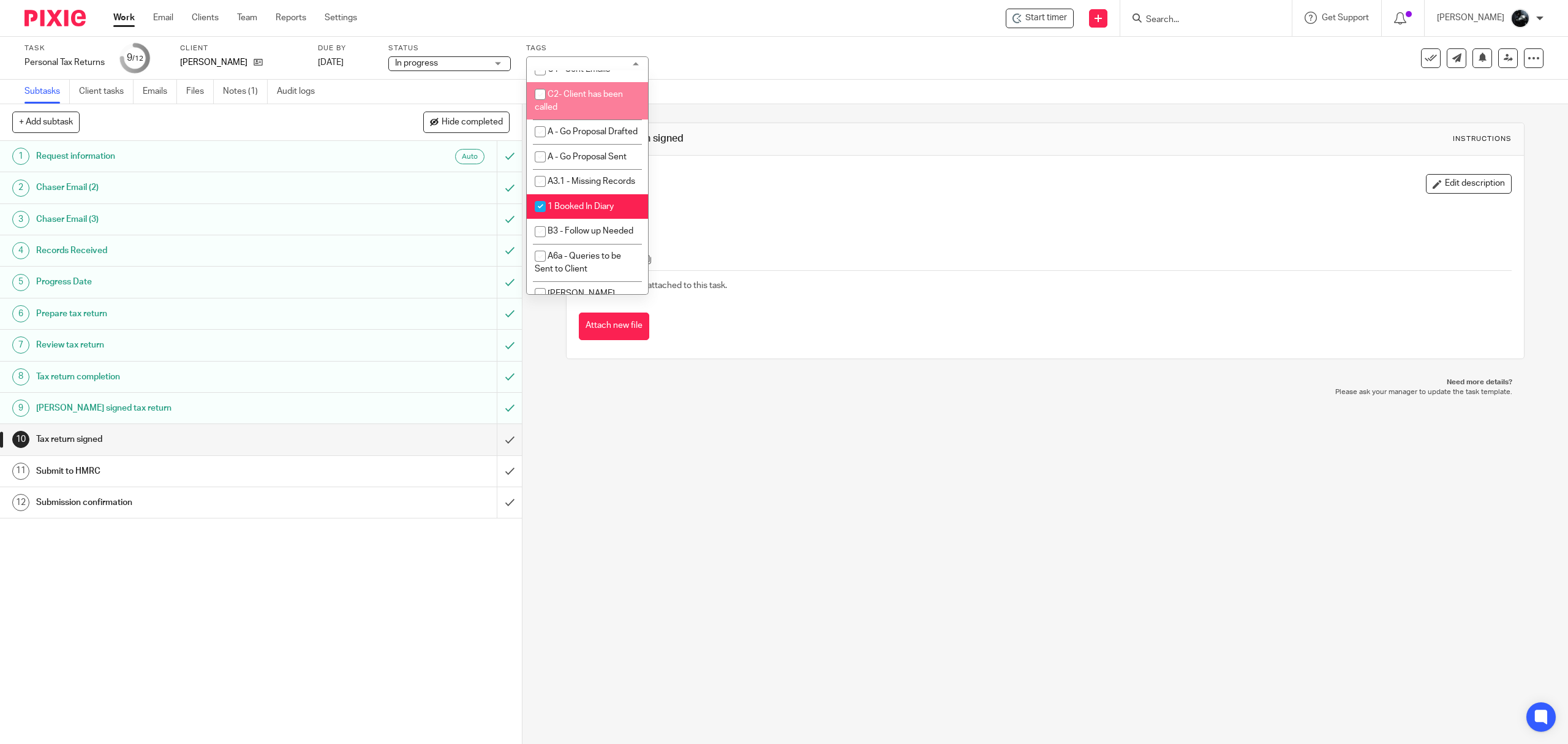
scroll to position [817, 0]
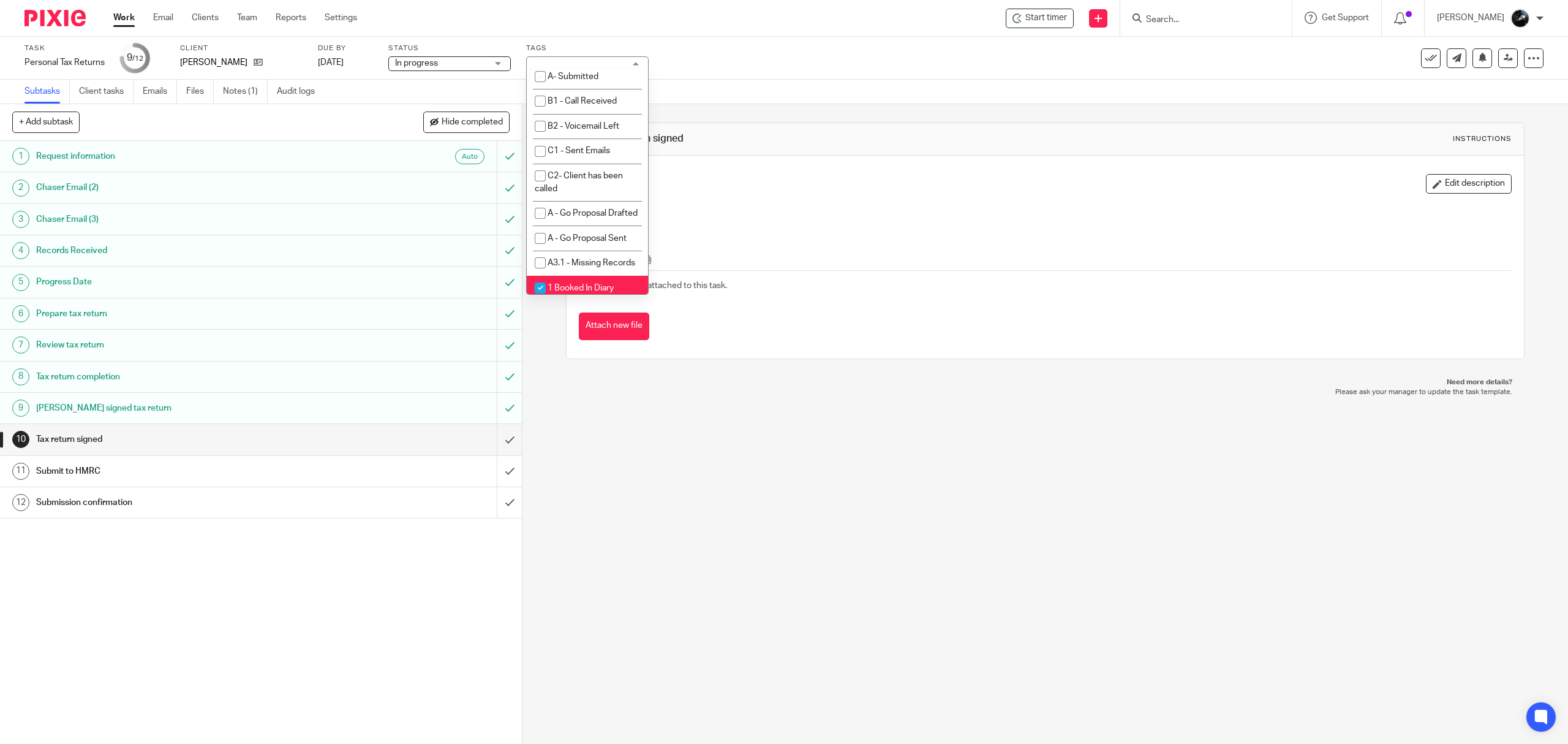
click at [591, 14] on li "A- Sent for Signature" at bounding box center [587, 2] width 121 height 25
checkbox input "true"
click at [584, 129] on span "1 Booked In Diary" at bounding box center [581, 124] width 66 height 8
checkbox input "false"
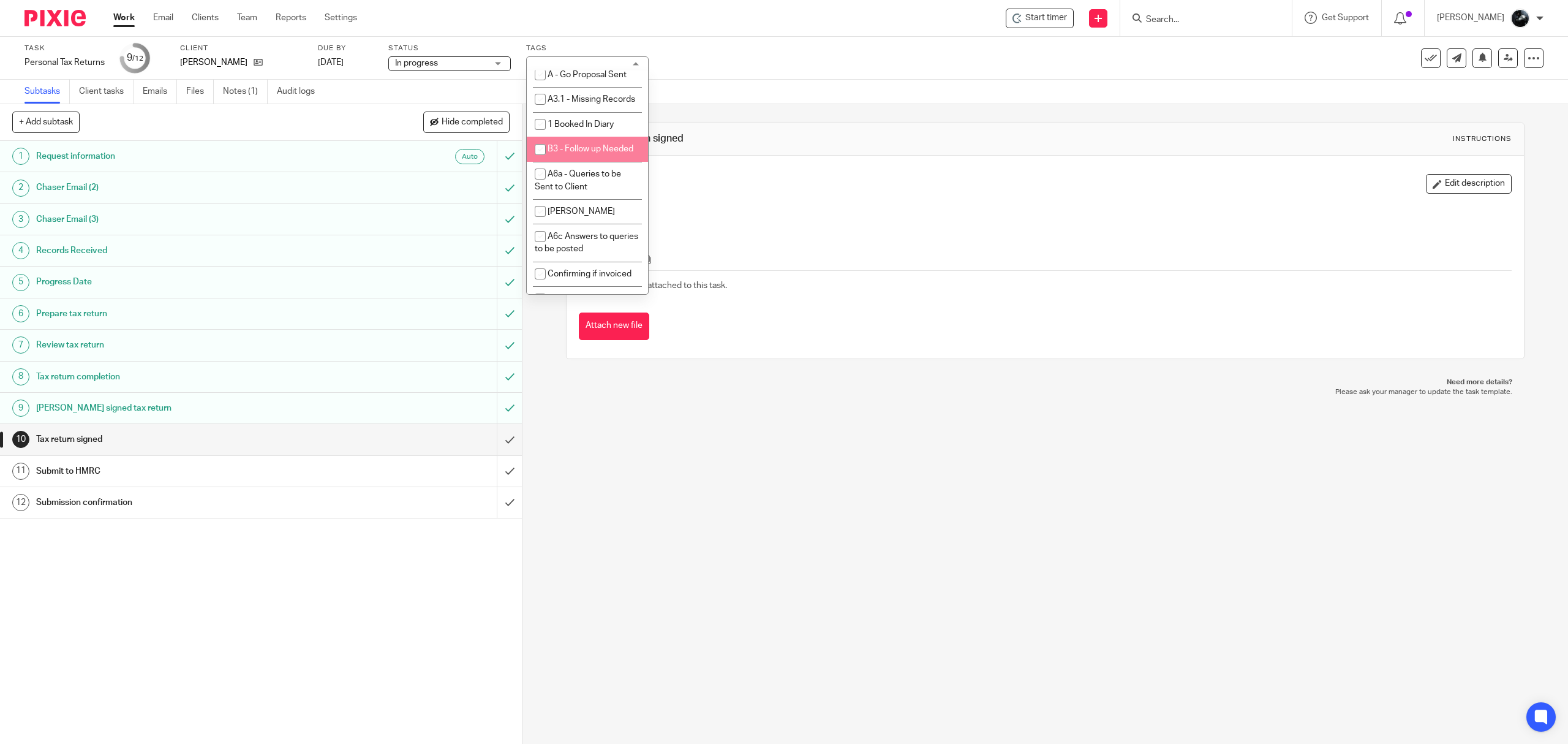
click at [746, 564] on div "10 Tax return signed Instructions Description Edit description Attachments Ther…" at bounding box center [1045, 424] width 1046 height 639
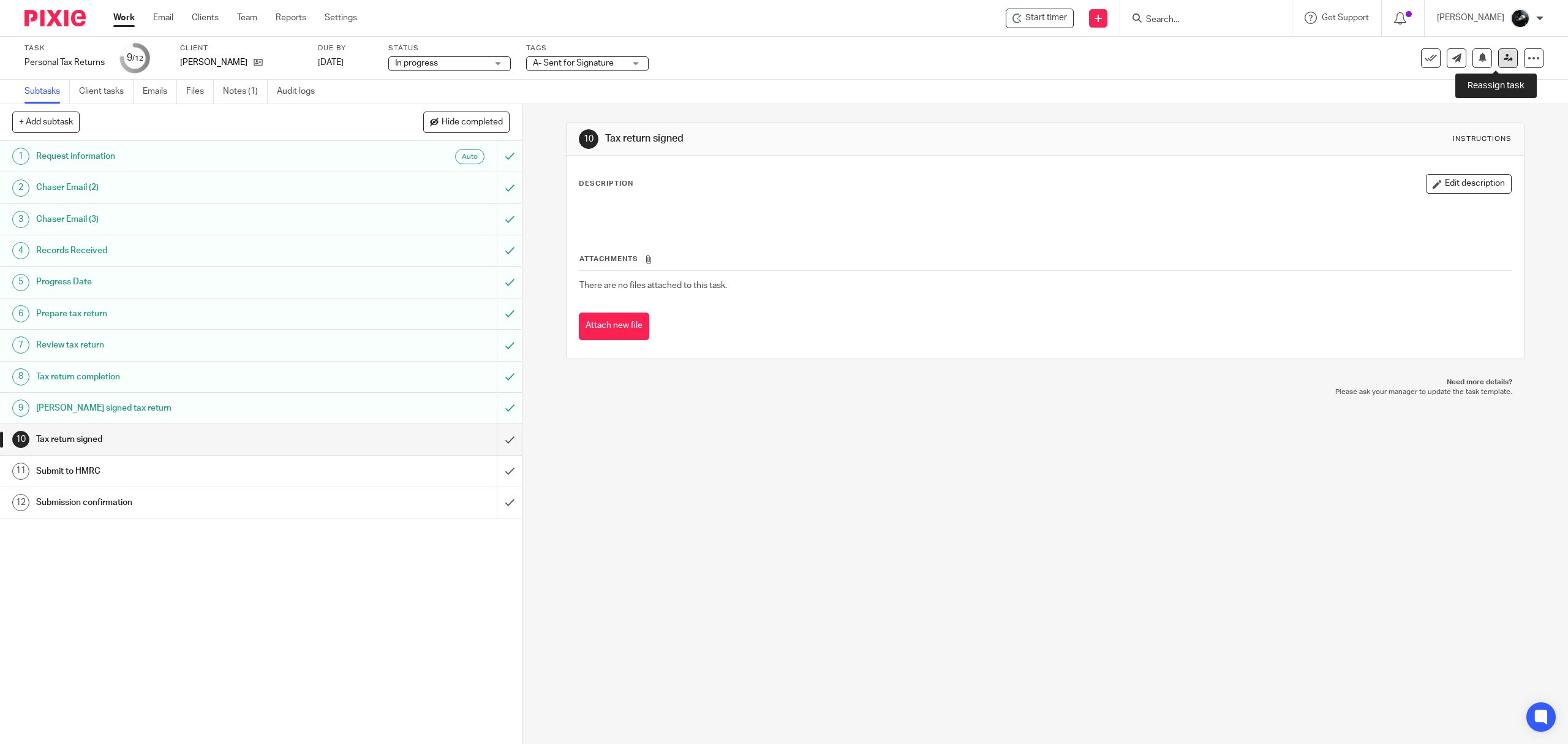
click at [1504, 59] on icon at bounding box center [1508, 58] width 9 height 9
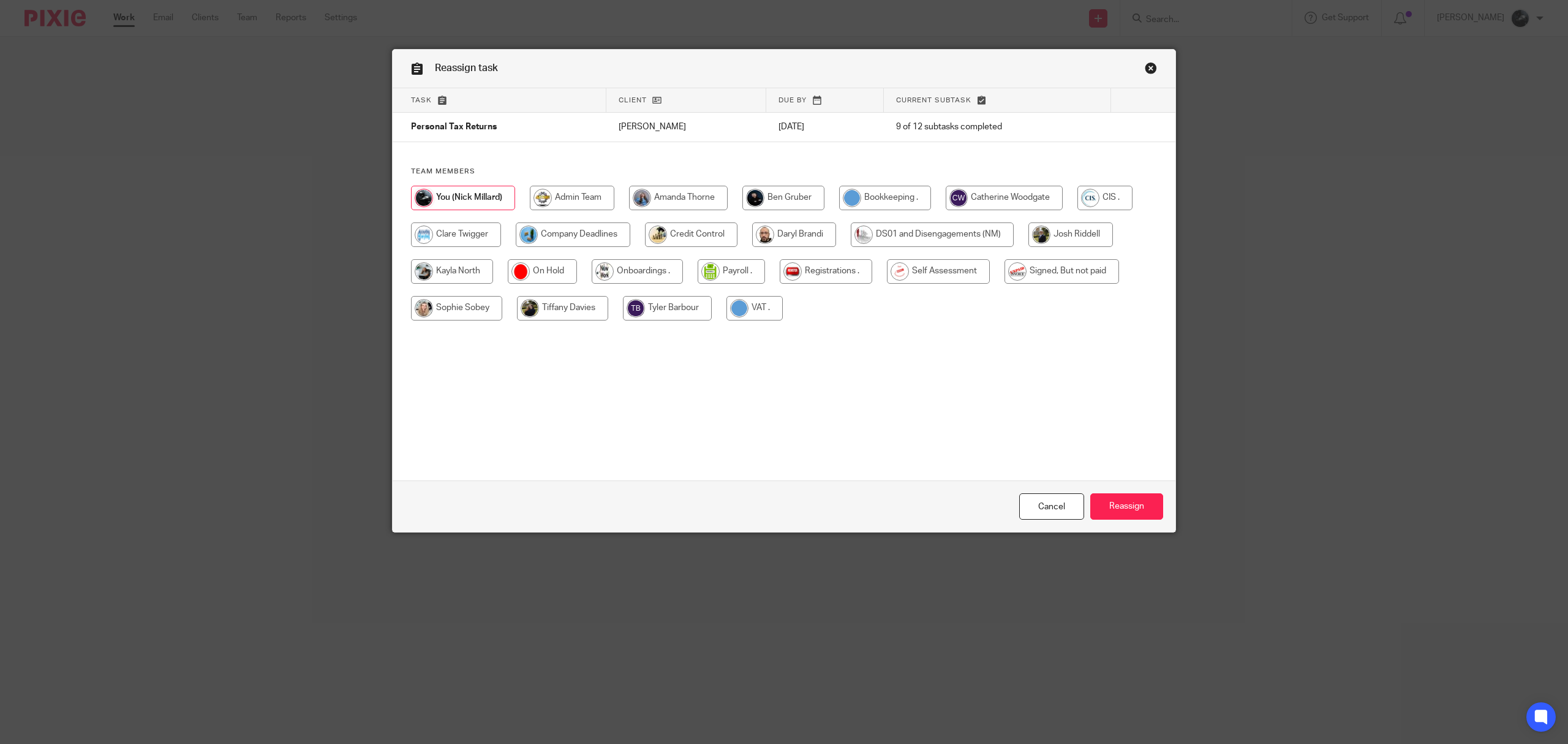
click at [942, 271] on input "radio" at bounding box center [938, 272] width 103 height 25
radio input "true"
click at [1125, 507] on input "Reassign" at bounding box center [1127, 506] width 73 height 26
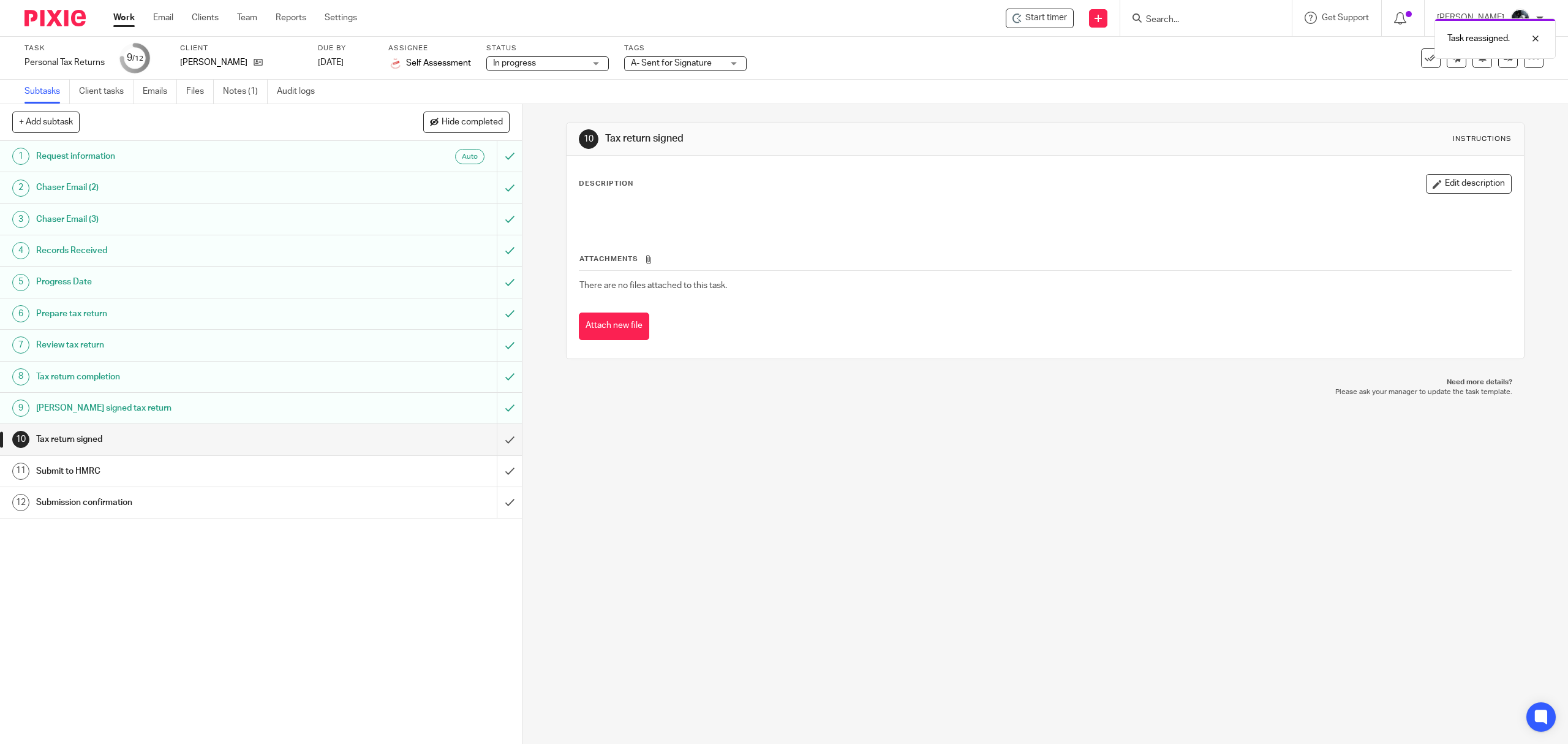
click at [62, 20] on img at bounding box center [55, 18] width 61 height 17
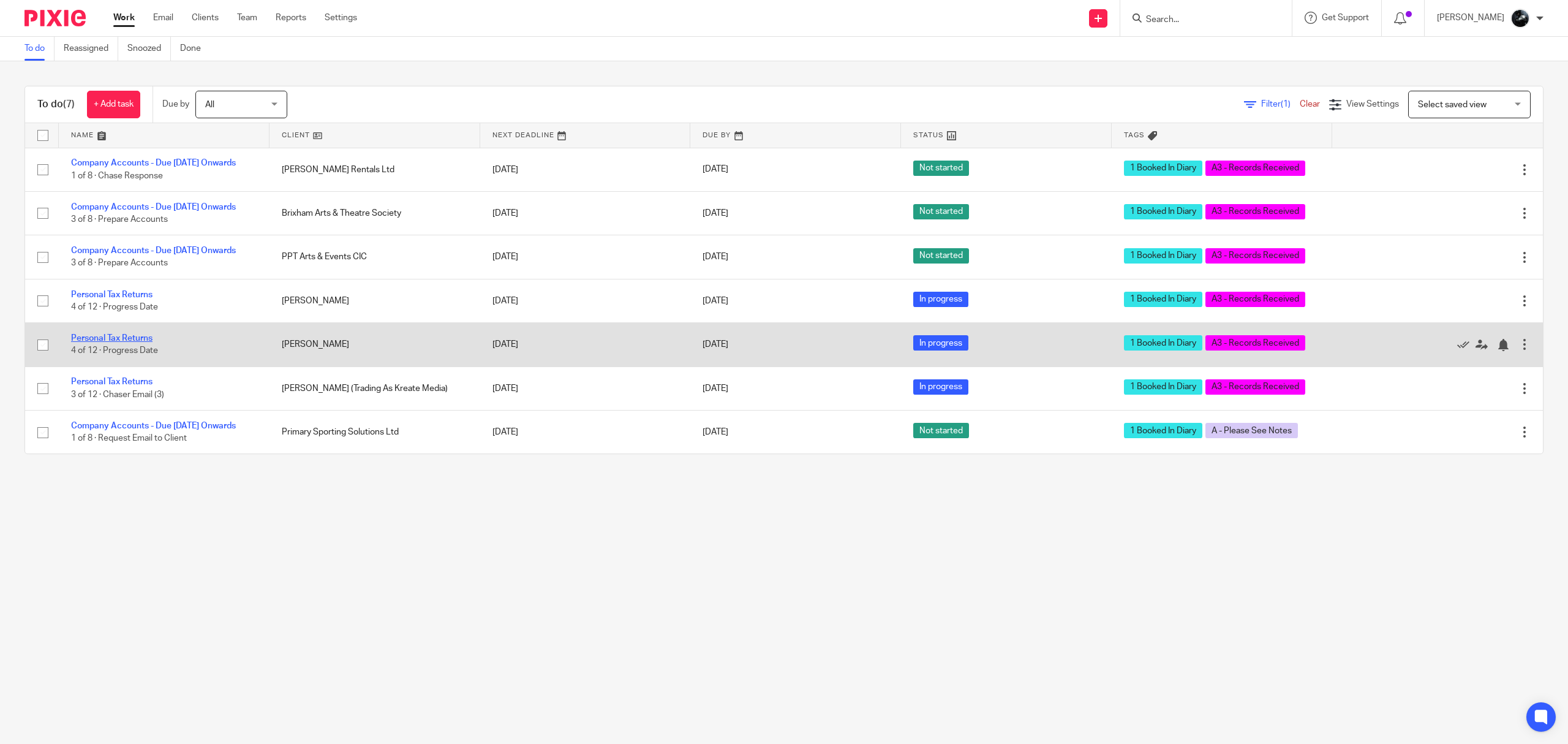
click at [118, 342] on link "Personal Tax Returns" at bounding box center [111, 338] width 82 height 8
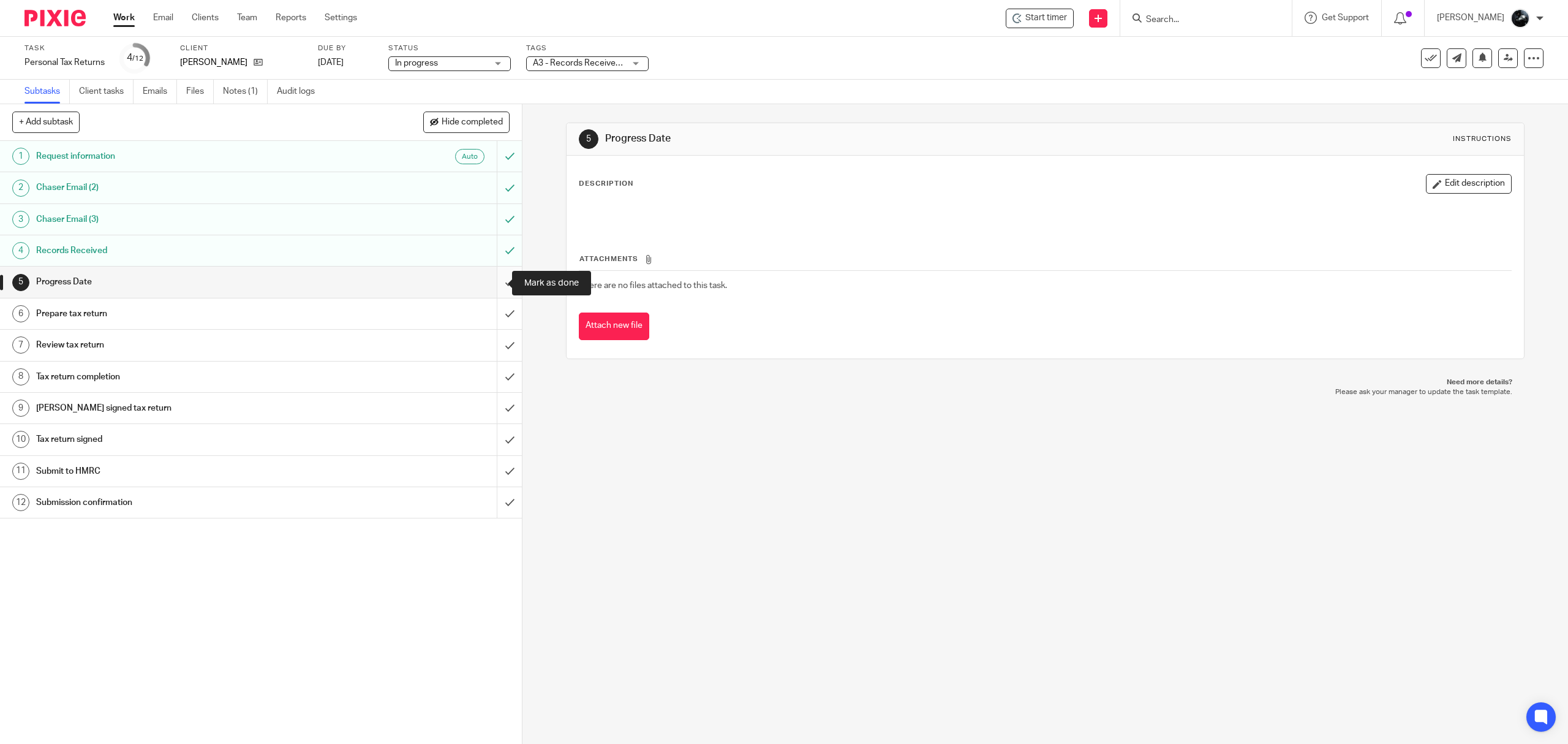
click at [495, 285] on input "submit" at bounding box center [261, 282] width 522 height 31
click at [498, 315] on input "submit" at bounding box center [261, 314] width 522 height 31
click at [496, 347] on input "submit" at bounding box center [261, 344] width 522 height 31
click at [496, 373] on input "submit" at bounding box center [261, 377] width 522 height 31
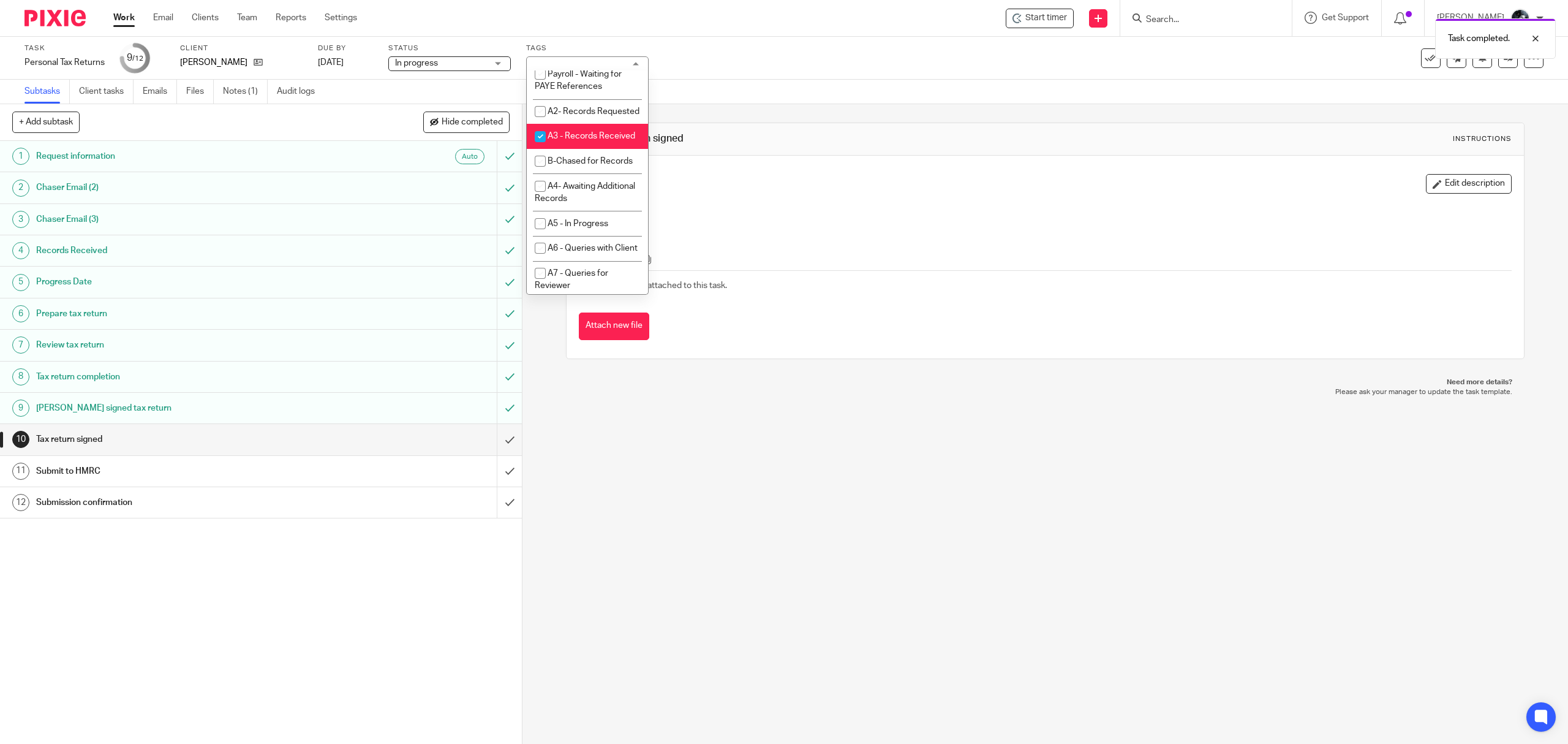
click at [584, 149] on li "A3 - Records Received" at bounding box center [587, 136] width 121 height 25
checkbox input "false"
click at [576, 87] on span "A- Sent for Signature" at bounding box center [588, 83] width 81 height 8
checkbox input "true"
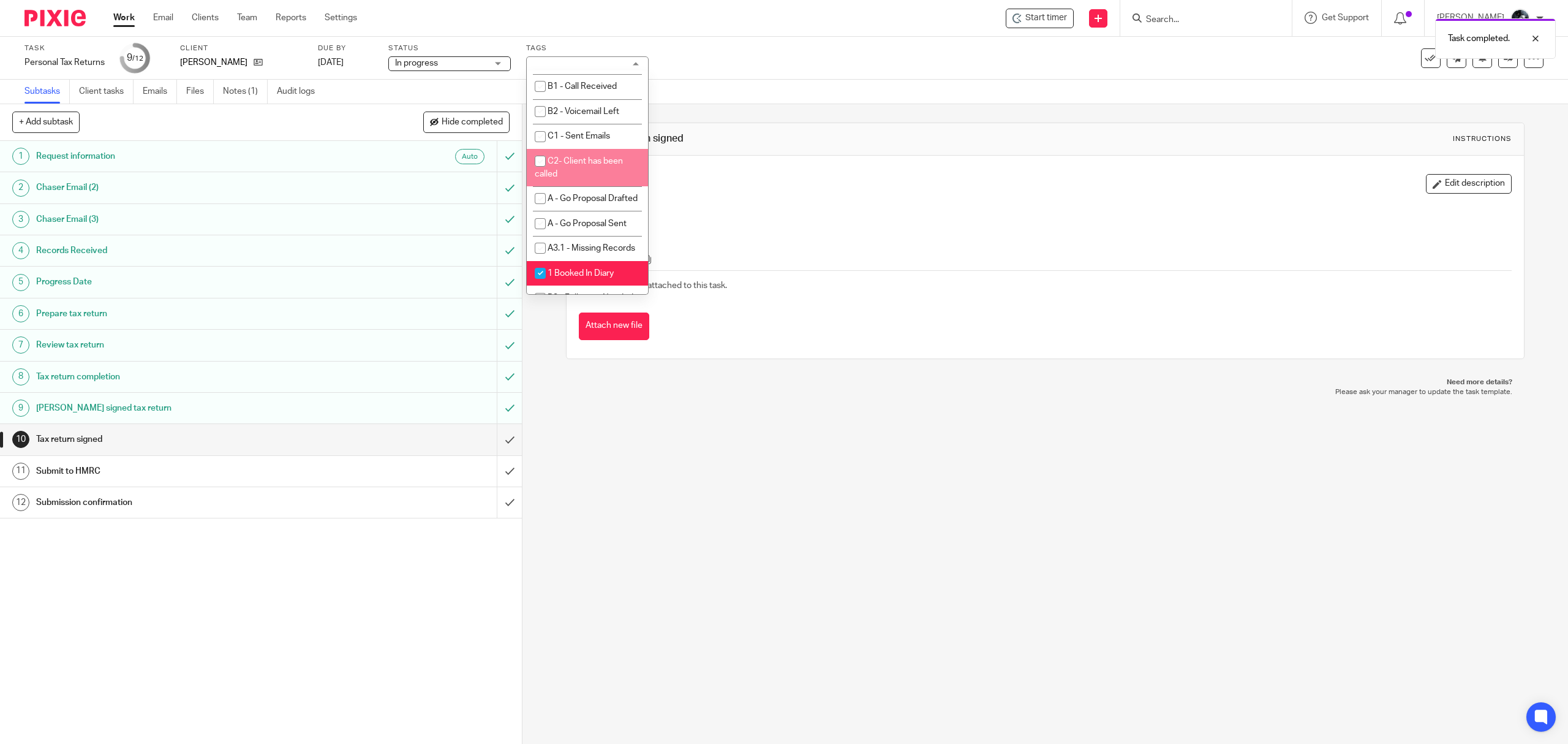
scroll to position [981, 0]
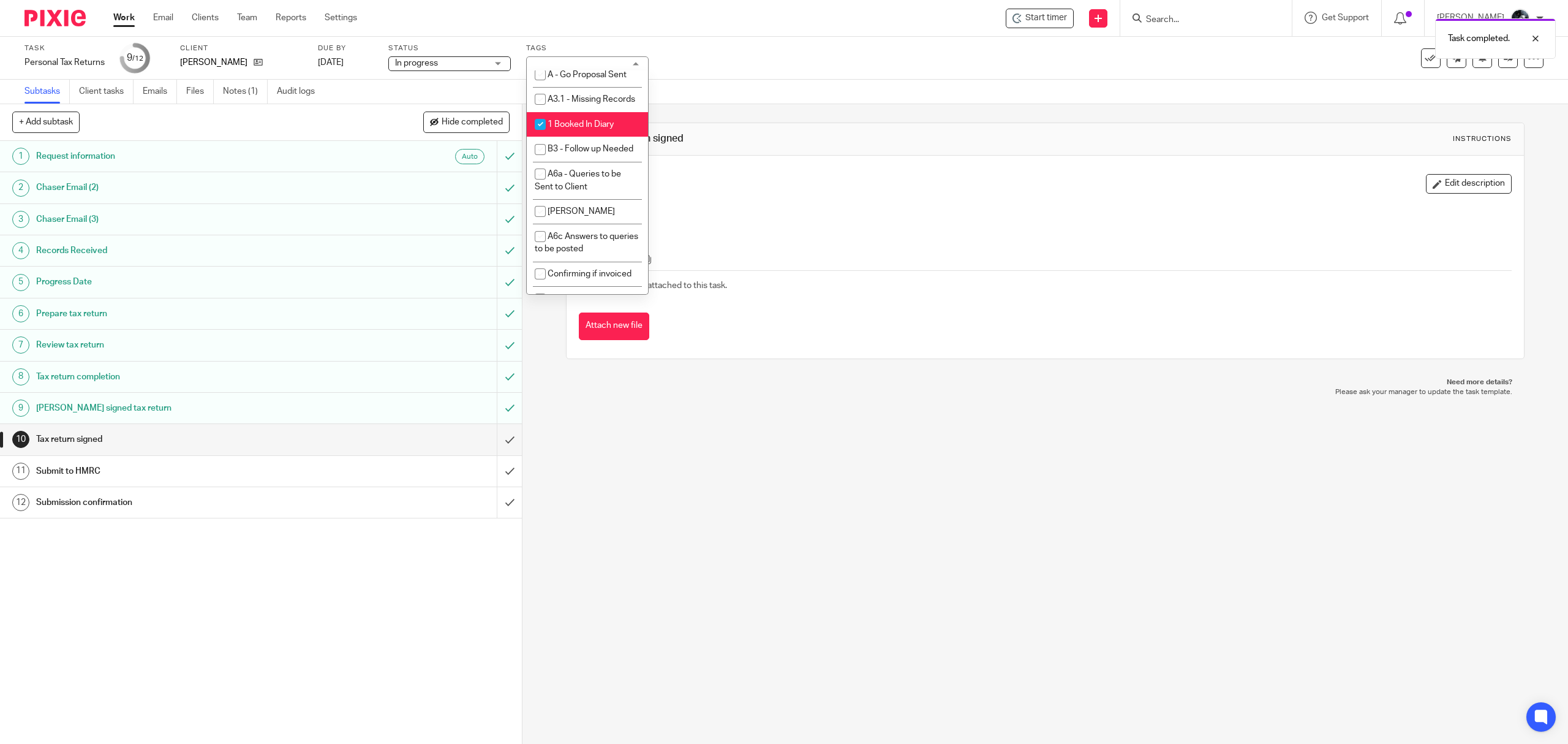
click at [575, 129] on span "1 Booked In Diary" at bounding box center [581, 124] width 66 height 8
checkbox input "false"
click at [1501, 64] on link at bounding box center [1508, 58] width 20 height 20
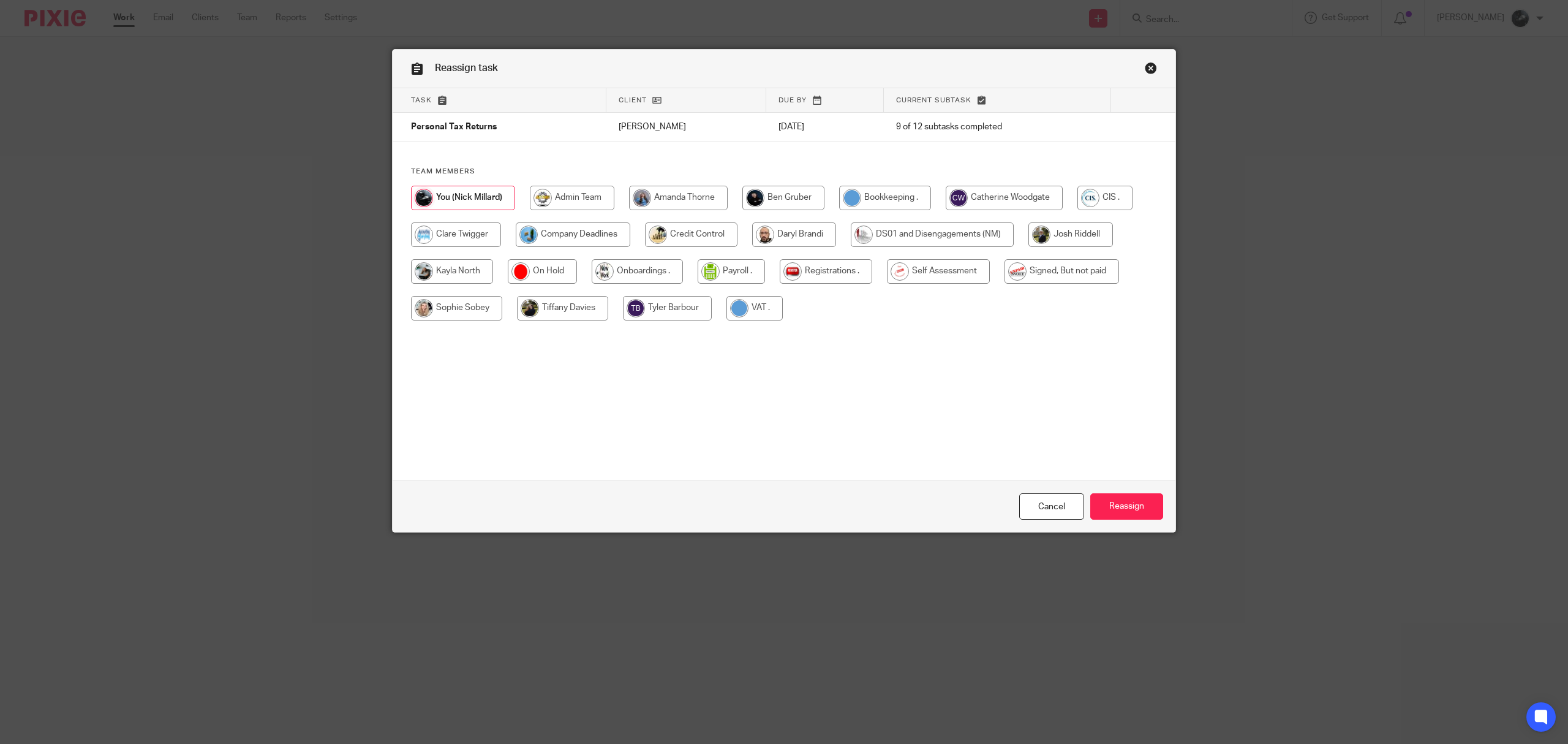
click at [949, 275] on input "radio" at bounding box center [938, 272] width 103 height 25
radio input "true"
click at [1142, 505] on input "Reassign" at bounding box center [1127, 506] width 73 height 26
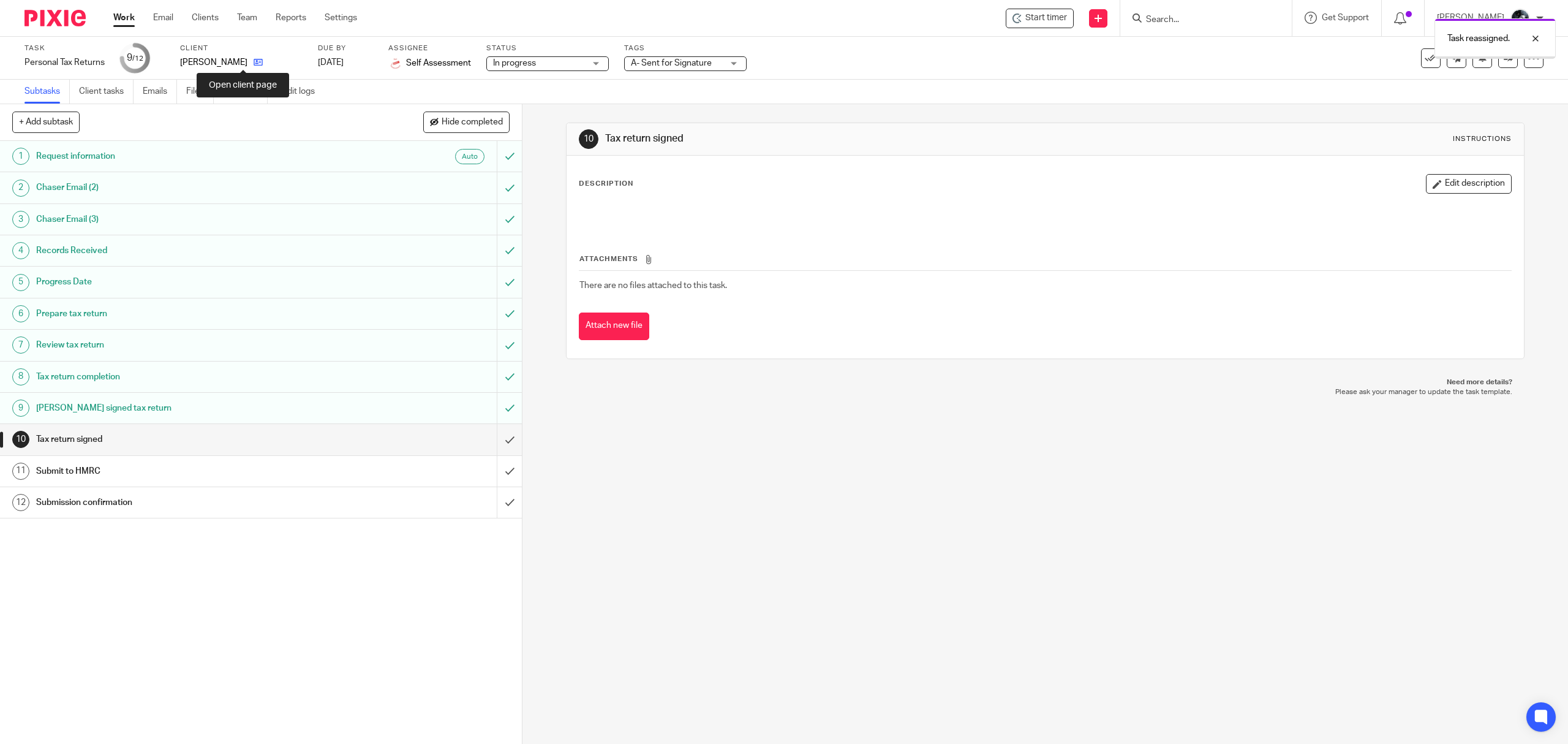
click at [254, 62] on icon at bounding box center [258, 62] width 9 height 9
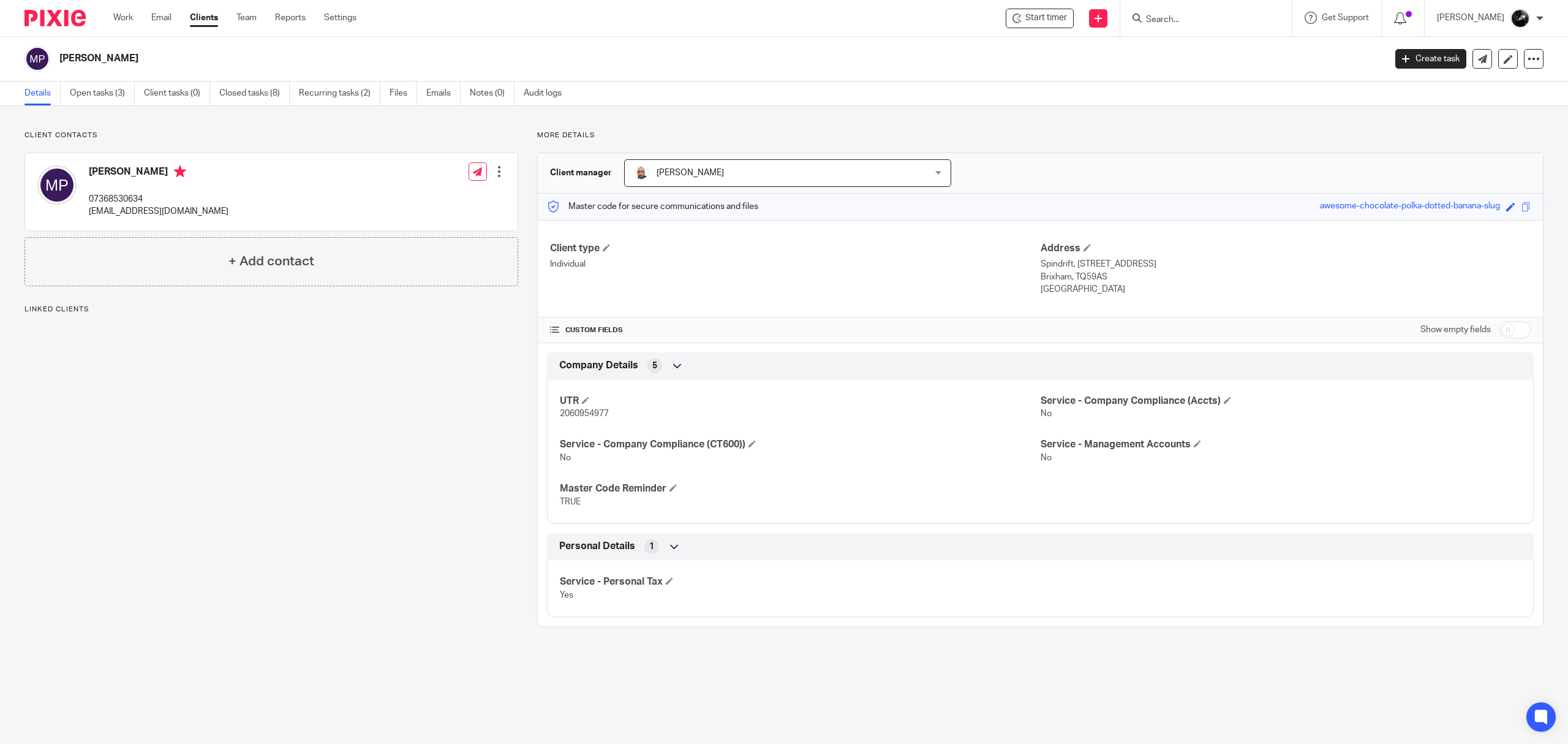
click at [199, 211] on div "[PERSON_NAME] 07368530634 [EMAIL_ADDRESS][DOMAIN_NAME] Edit contact Create clie…" at bounding box center [272, 192] width 493 height 77
click at [231, 197] on div "[PERSON_NAME] 07368530634 [EMAIL_ADDRESS][DOMAIN_NAME] Edit contact Create clie…" at bounding box center [272, 192] width 493 height 77
drag, startPoint x: 209, startPoint y: 221, endPoint x: 91, endPoint y: 204, distance: 119.2
click at [91, 204] on div "[PERSON_NAME] 07368530634 [EMAIL_ADDRESS][DOMAIN_NAME] Edit contact Create clie…" at bounding box center [272, 192] width 493 height 77
click at [54, 12] on img at bounding box center [55, 18] width 61 height 17
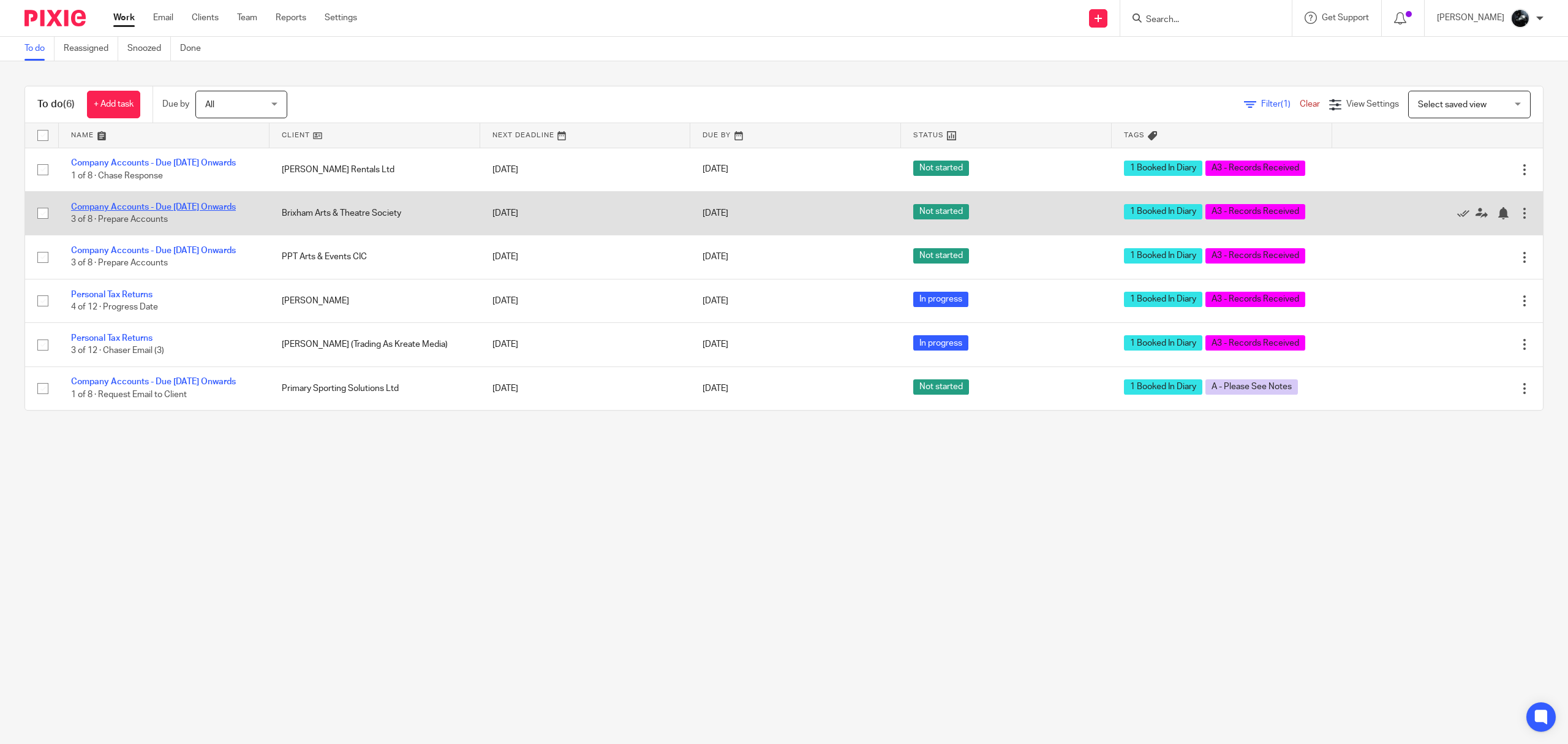
click at [180, 211] on link "Company Accounts - Due [DATE] Onwards" at bounding box center [153, 207] width 165 height 8
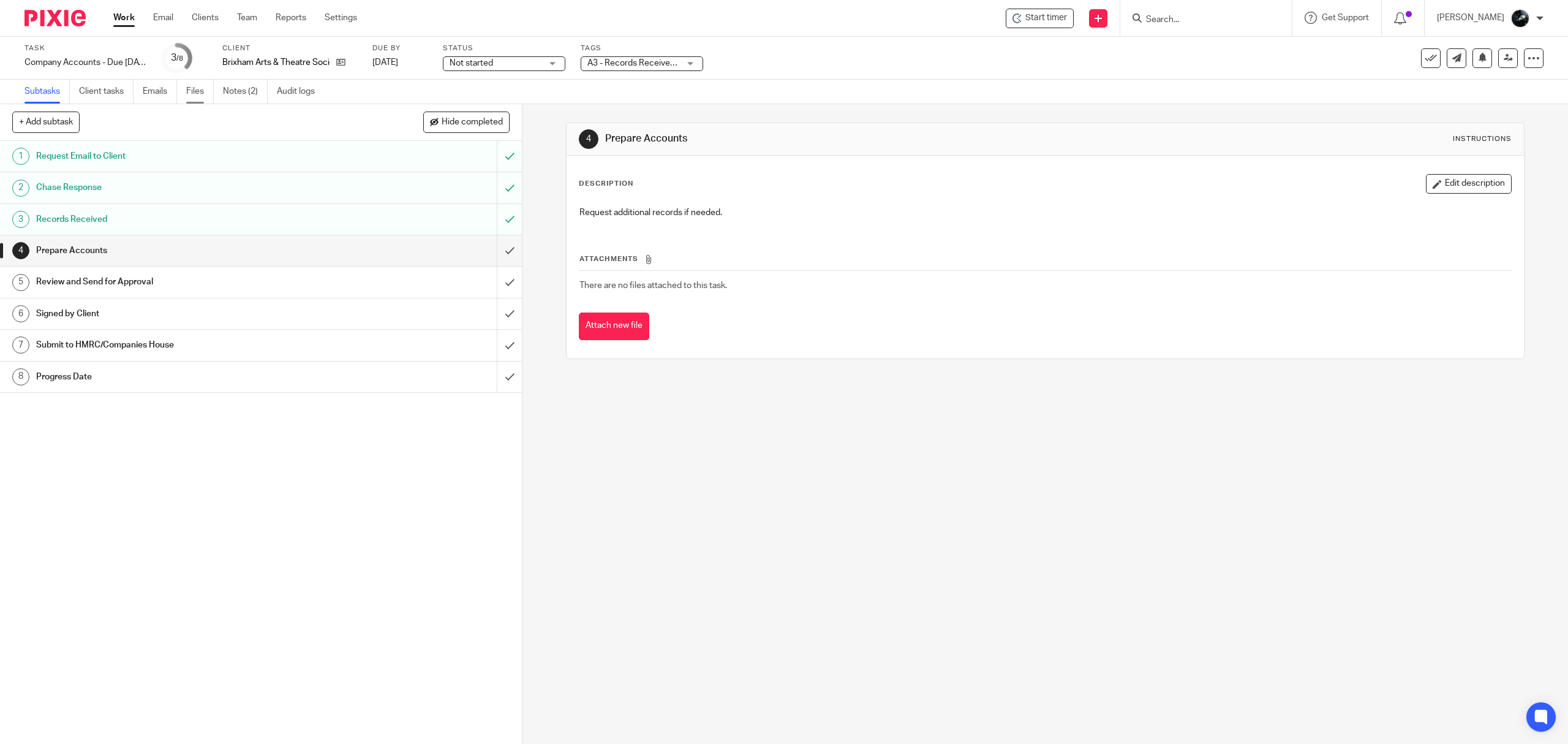
click at [199, 89] on link "Files" at bounding box center [200, 91] width 27 height 24
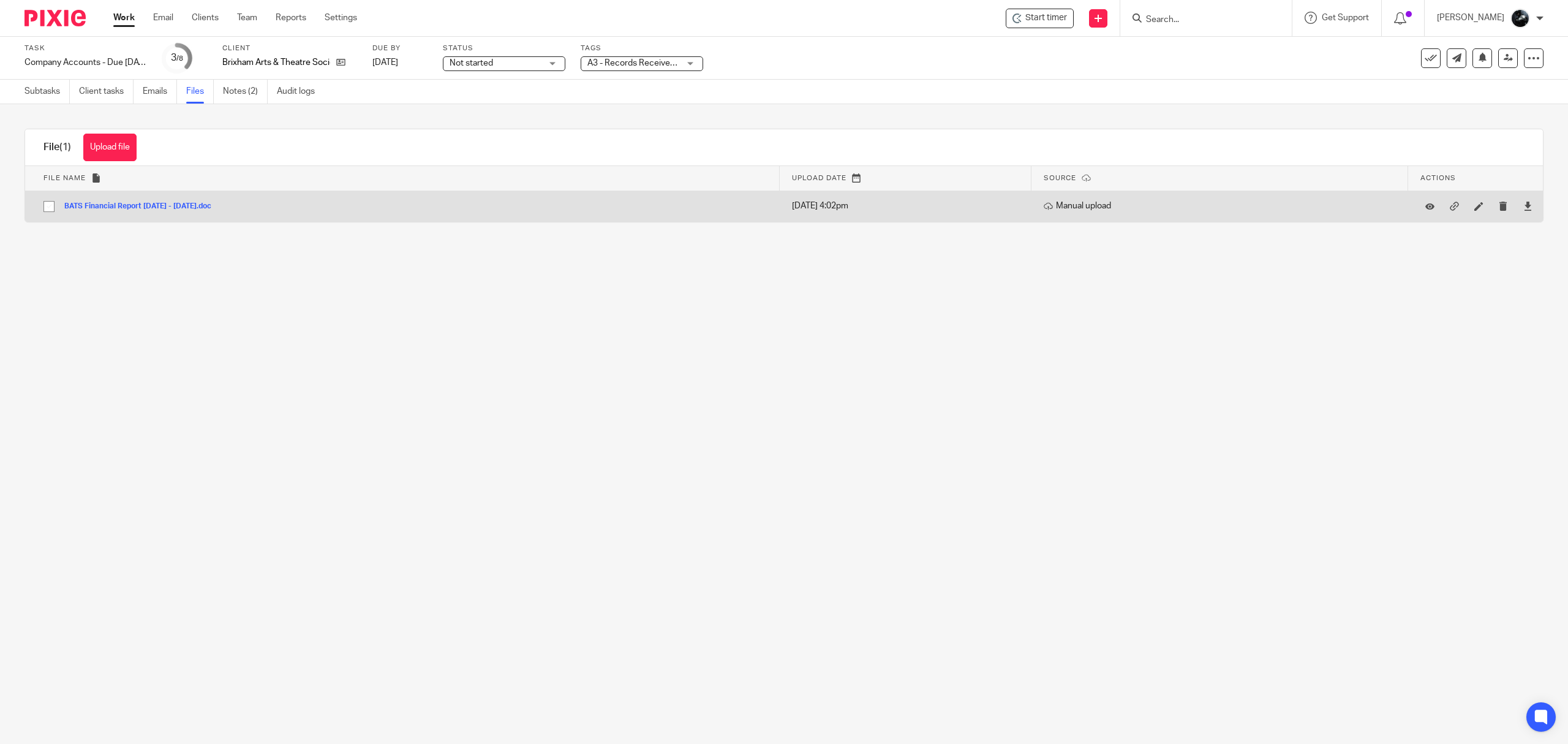
click at [138, 206] on button "BATS Financial Report [DATE] - [DATE].doc" at bounding box center [142, 206] width 156 height 8
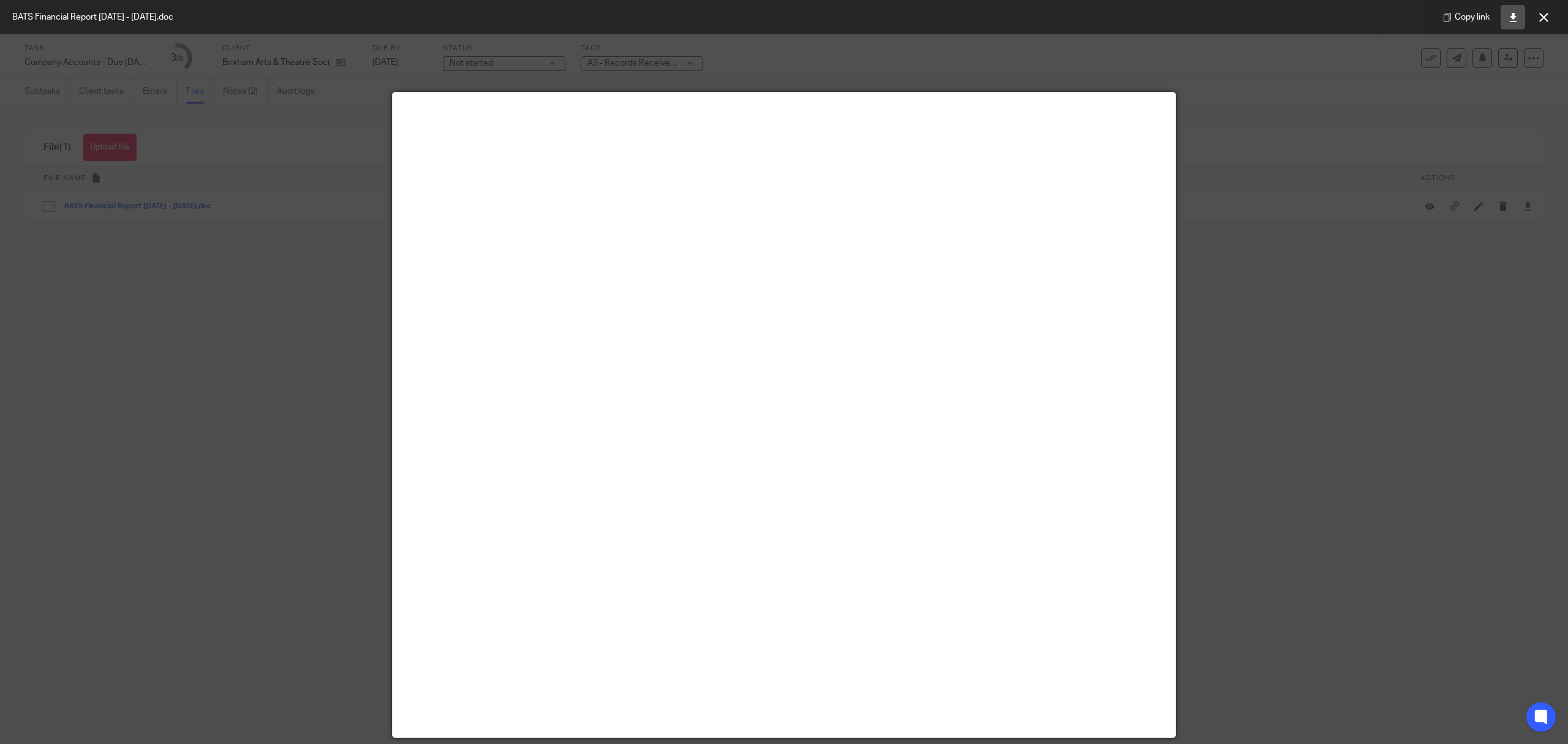
click at [1513, 25] on link at bounding box center [1513, 17] width 25 height 25
click at [1540, 10] on button at bounding box center [1544, 17] width 25 height 25
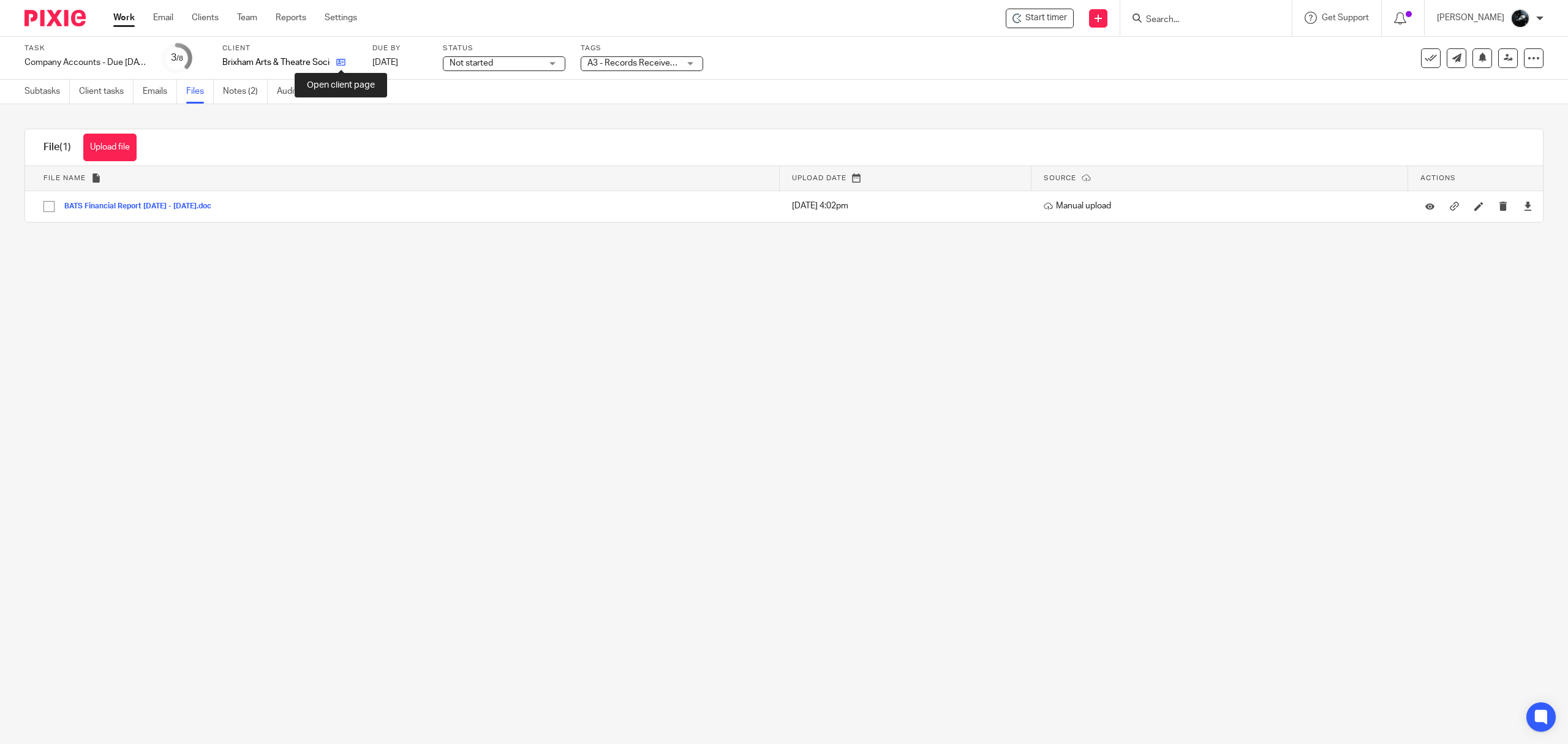
click at [346, 59] on icon at bounding box center [340, 62] width 9 height 9
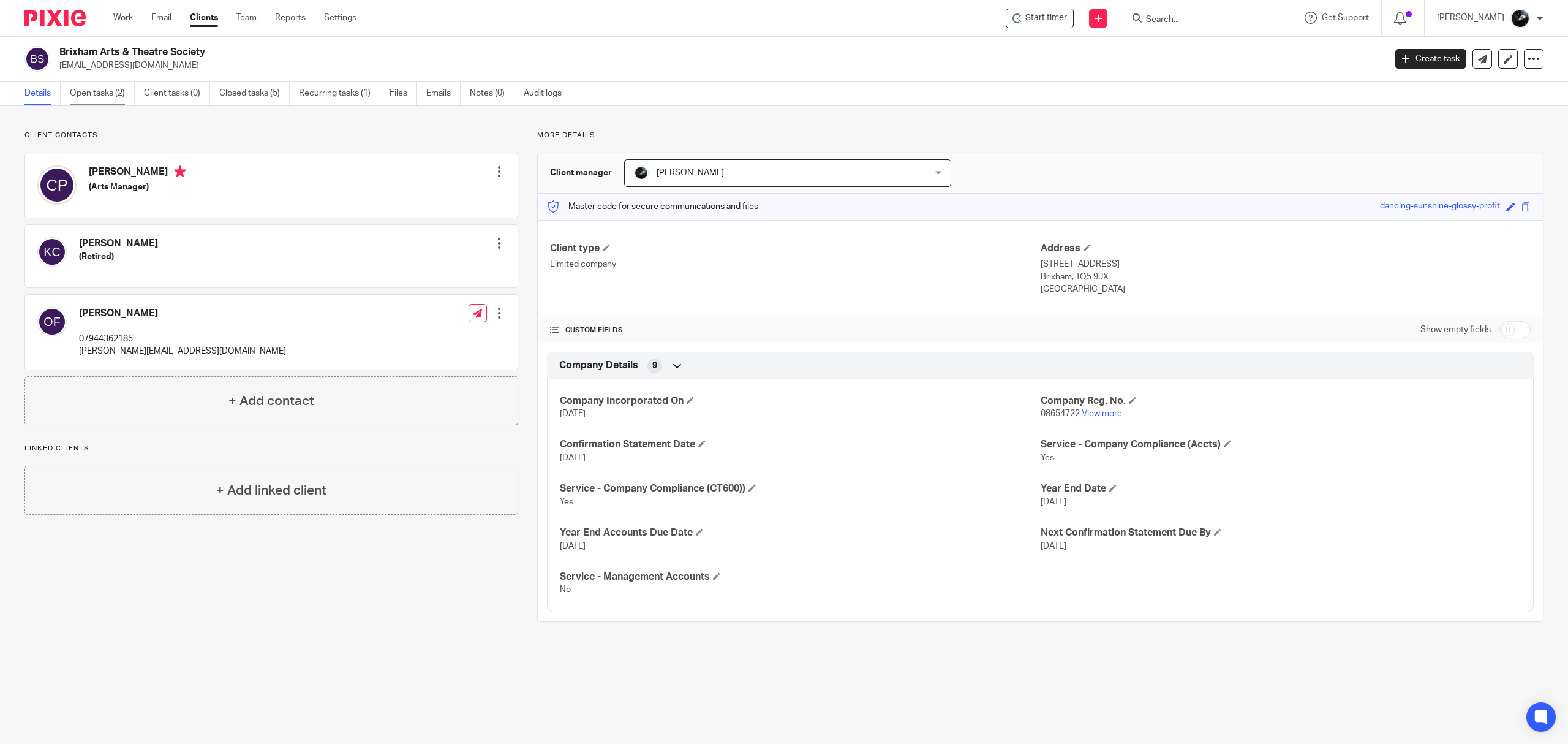
click at [93, 96] on link "Open tasks (2)" at bounding box center [102, 94] width 65 height 24
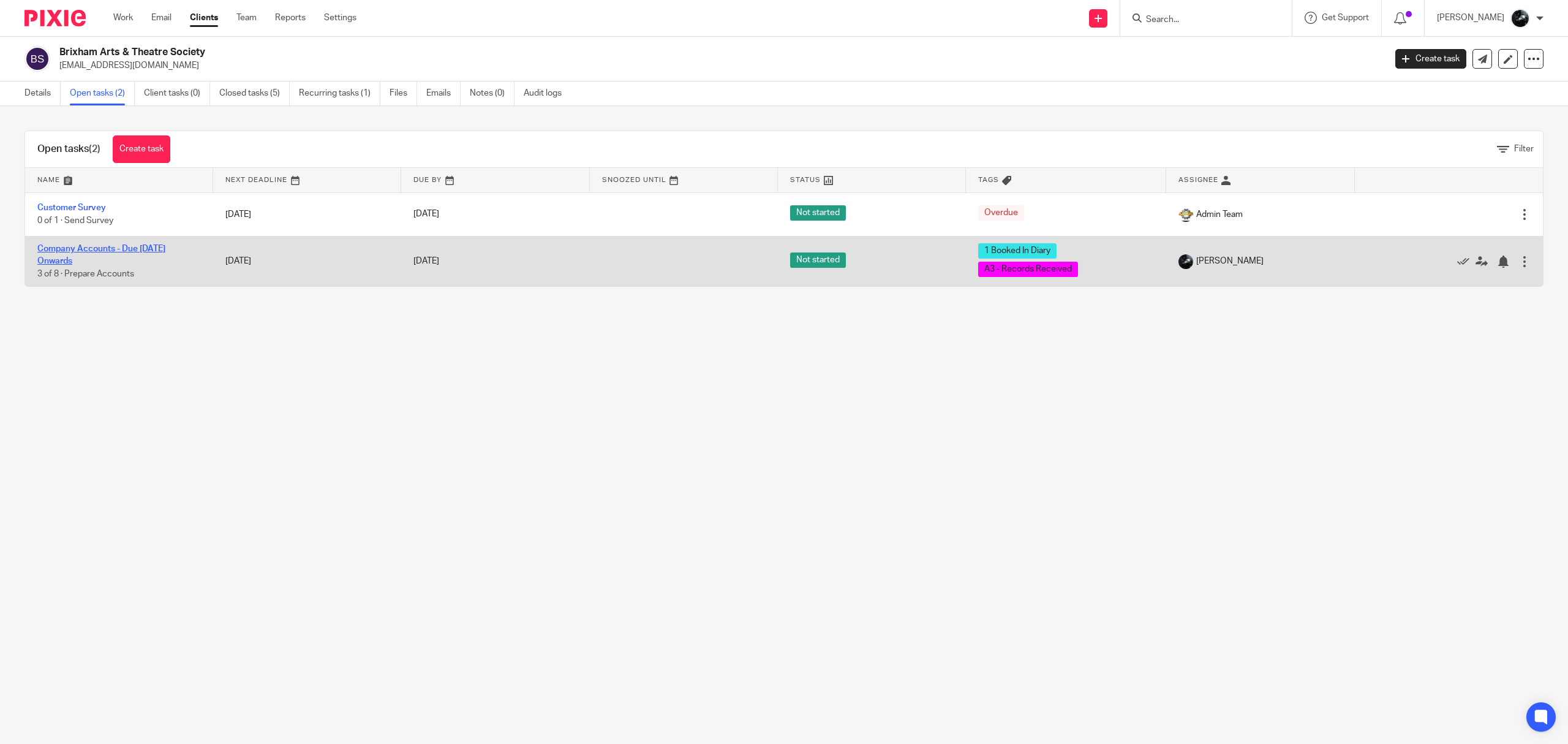
click at [155, 250] on link "Company Accounts - Due [DATE] Onwards" at bounding box center [101, 255] width 128 height 21
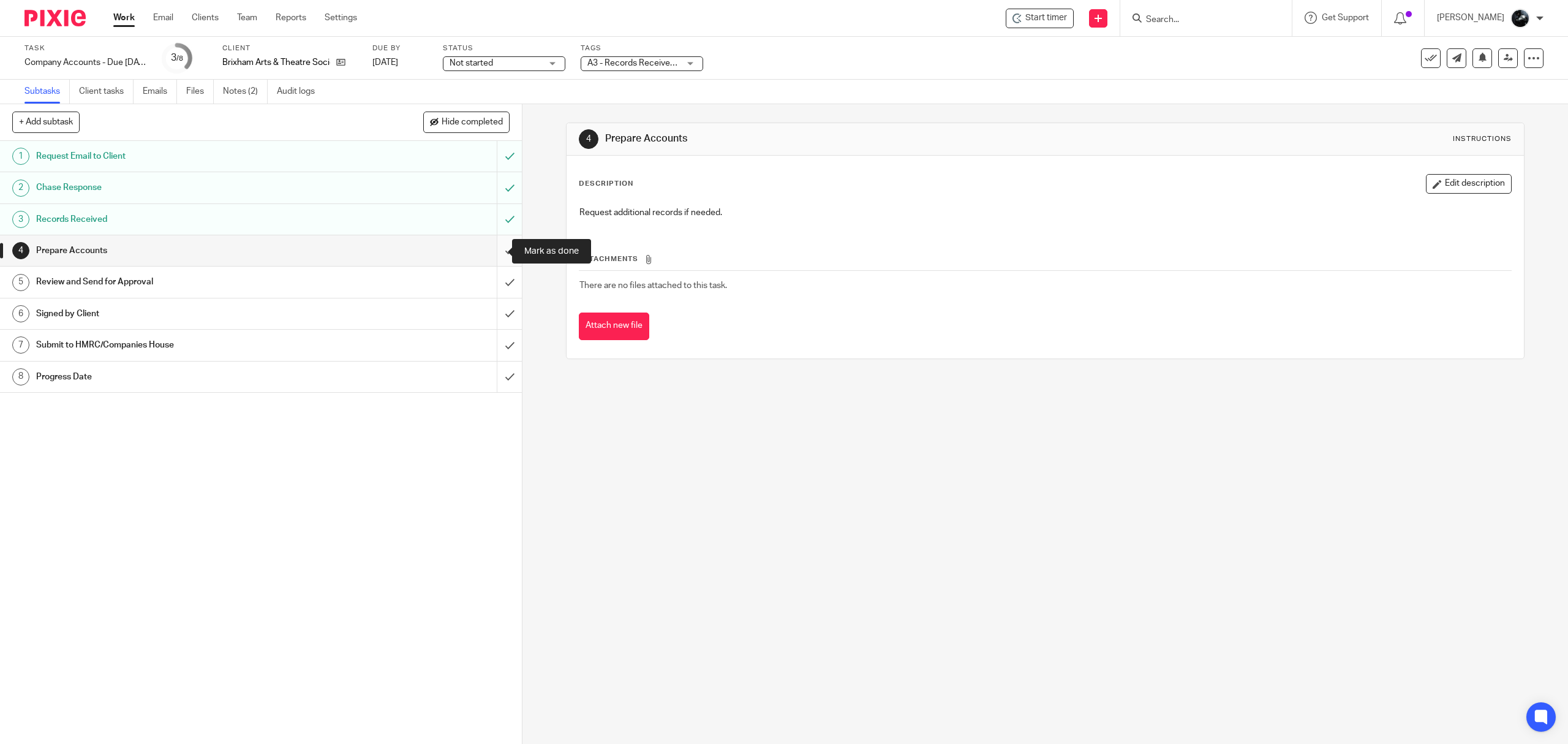
click at [503, 246] on input "submit" at bounding box center [261, 250] width 522 height 31
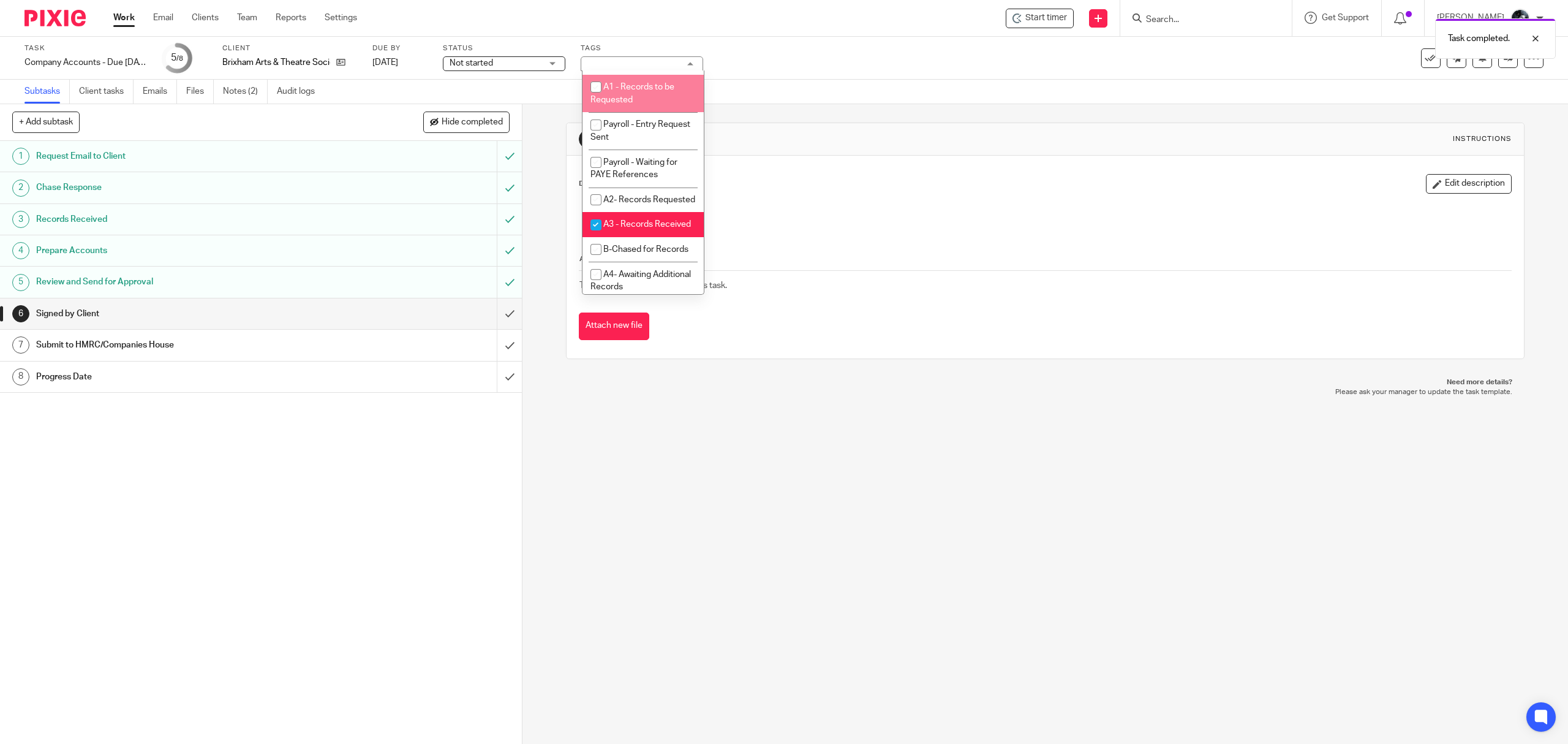
scroll to position [327, 0]
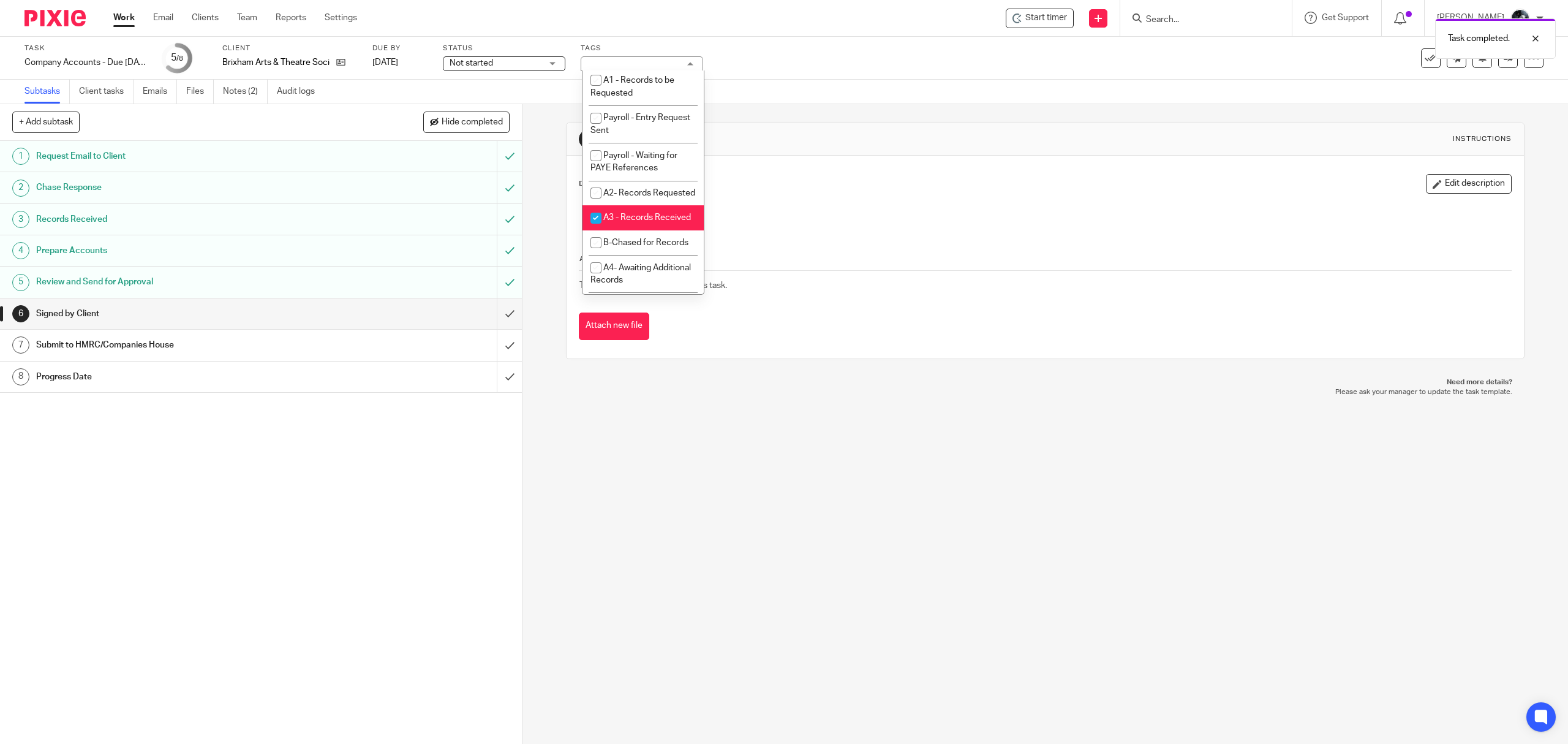
click at [628, 230] on li "A3 - Records Received" at bounding box center [643, 218] width 121 height 25
checkbox input "false"
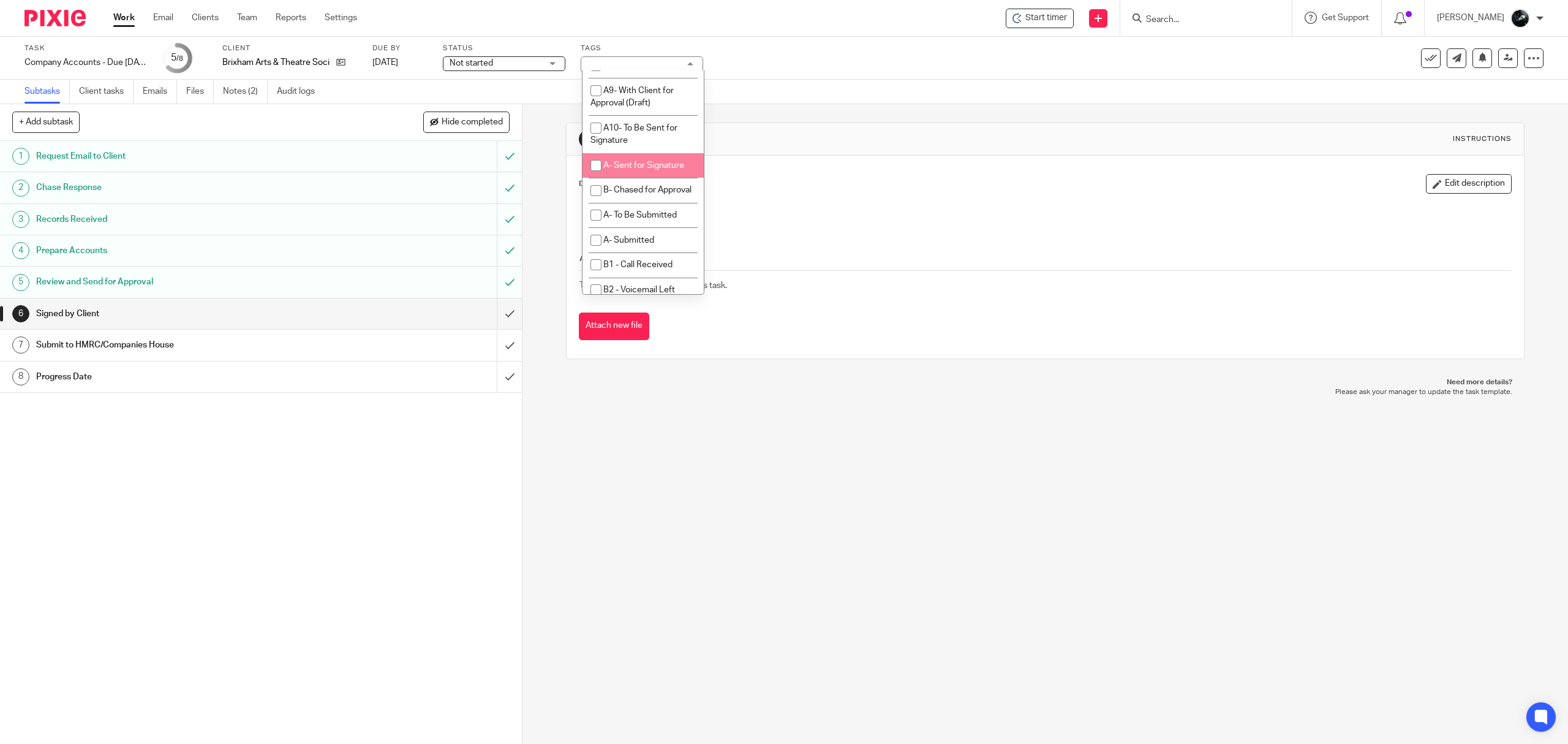
click at [628, 178] on li "A- Sent for Signature" at bounding box center [643, 166] width 121 height 25
checkbox input "true"
click at [633, 56] on li "1 Booked In Diary" at bounding box center [643, 43] width 121 height 25
checkbox input "false"
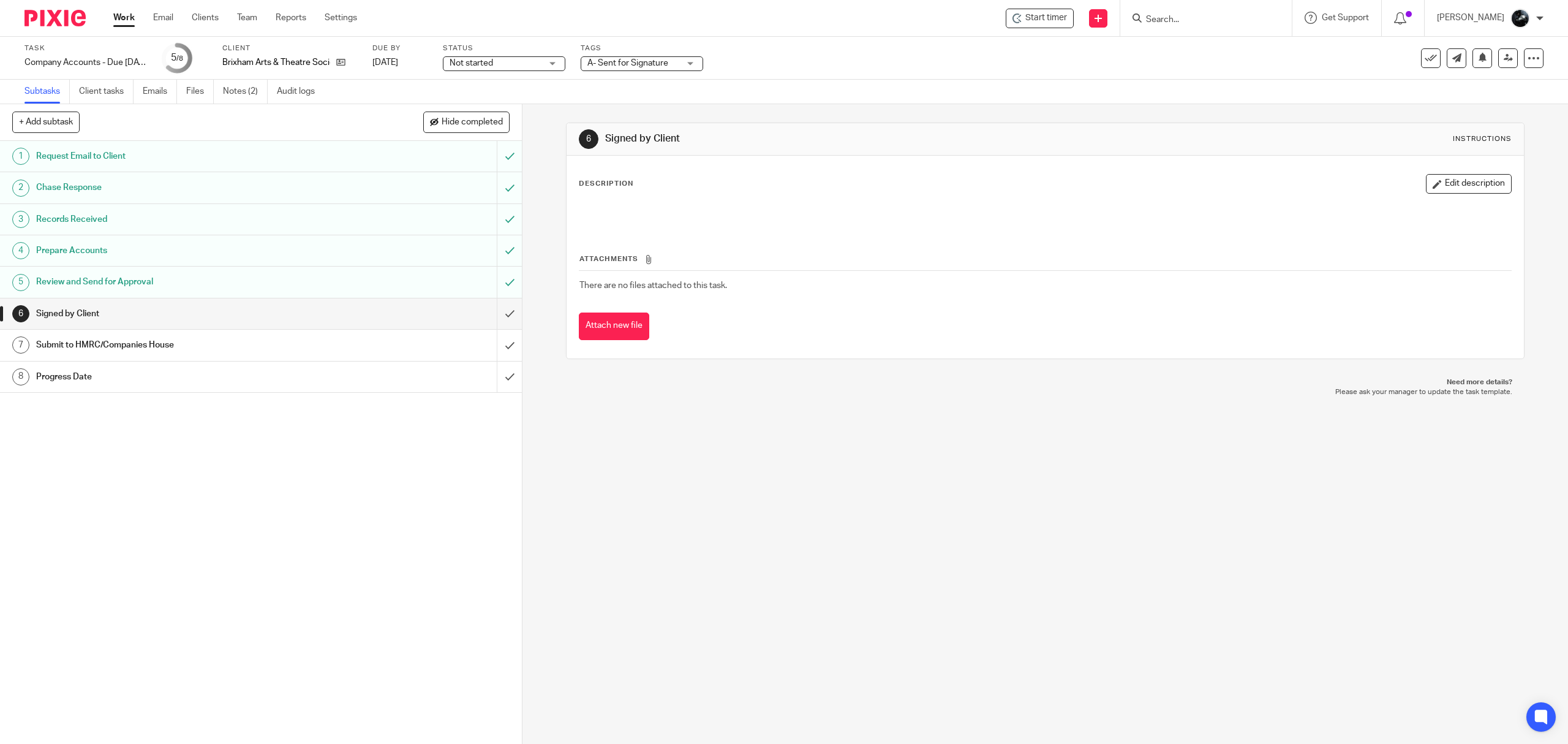
click at [783, 126] on div "6 Signed by Client Instructions" at bounding box center [1045, 139] width 957 height 32
click at [1499, 65] on link at bounding box center [1508, 58] width 20 height 20
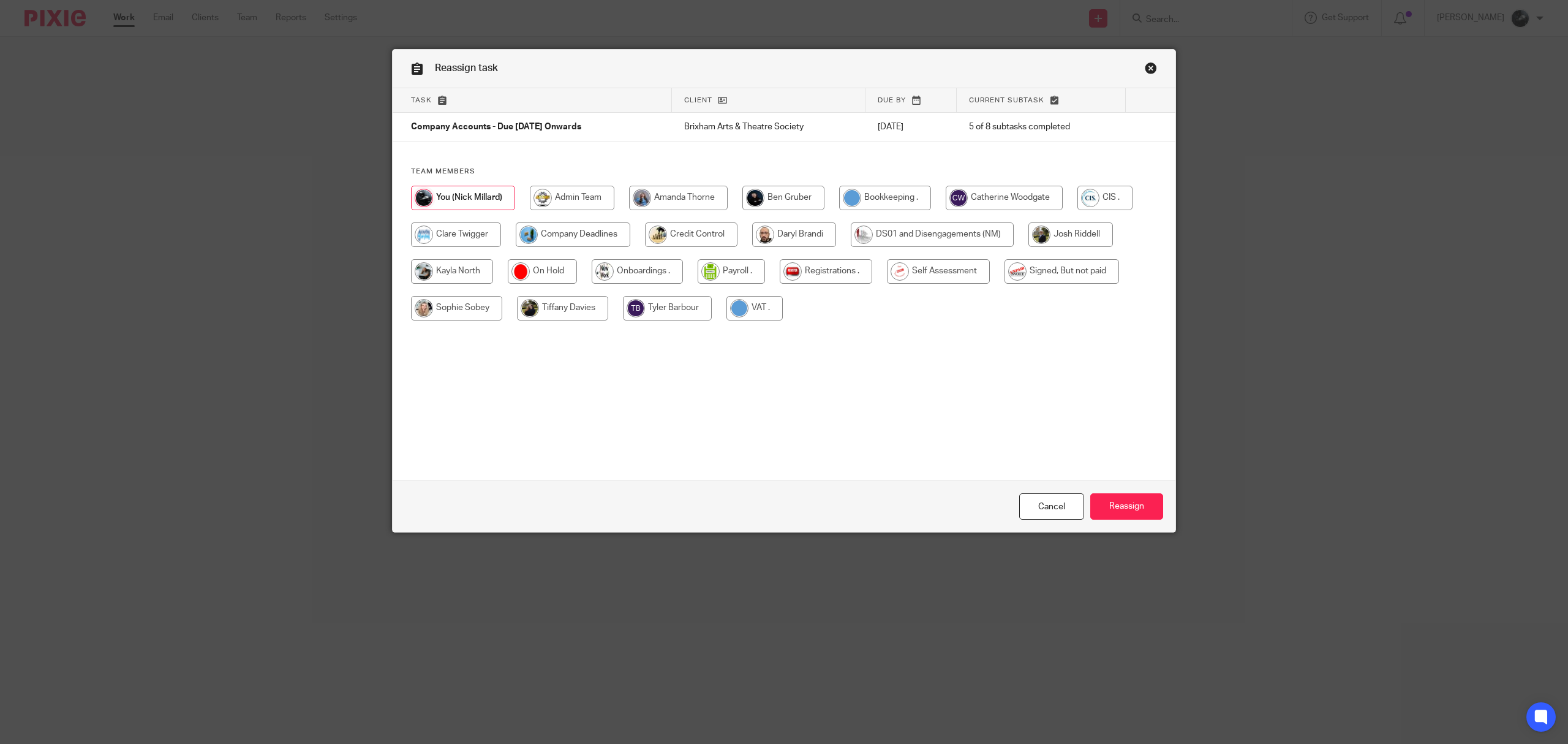
click at [560, 240] on input "radio" at bounding box center [573, 235] width 115 height 25
radio input "true"
click at [1108, 499] on input "Reassign" at bounding box center [1127, 506] width 73 height 26
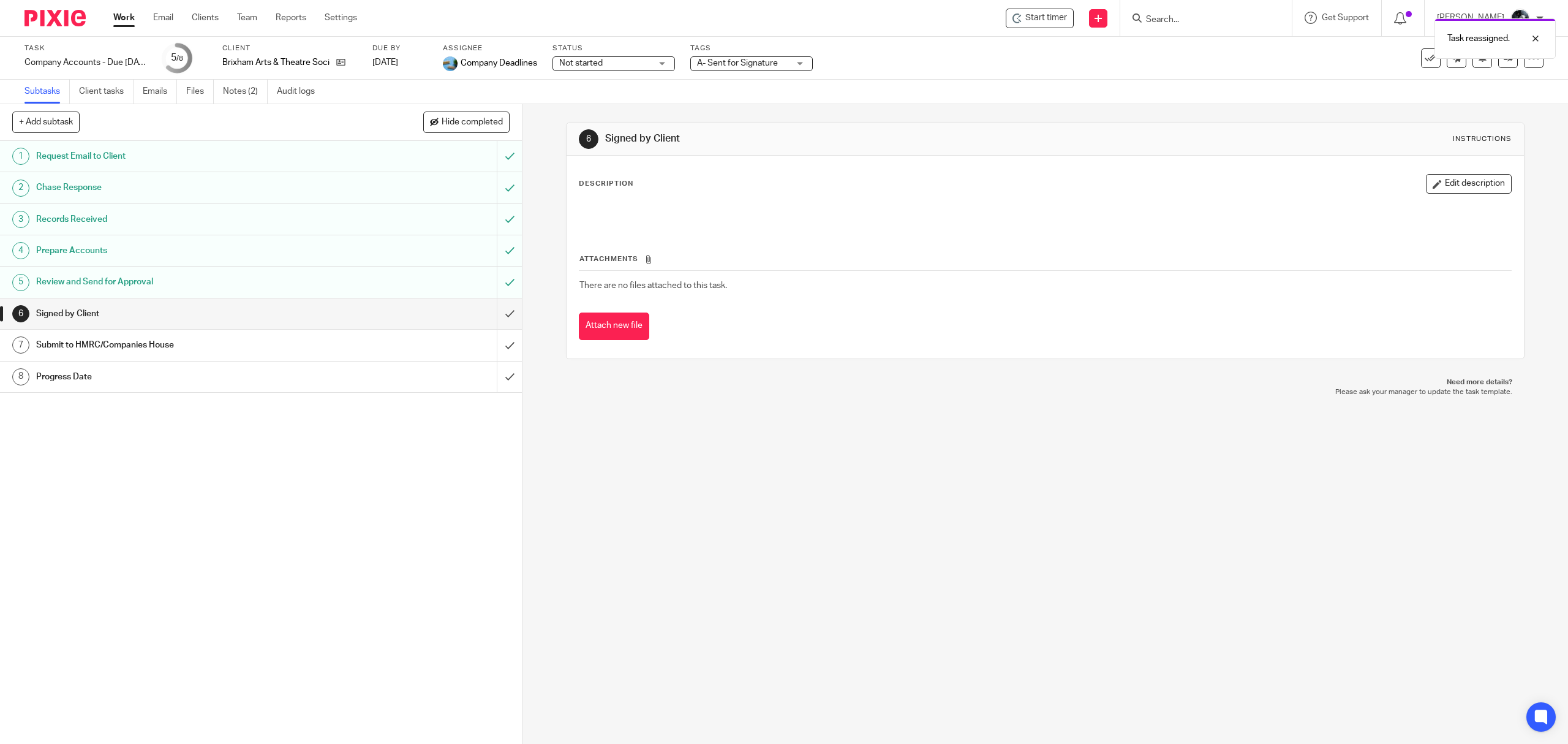
click at [67, 22] on img at bounding box center [55, 18] width 61 height 17
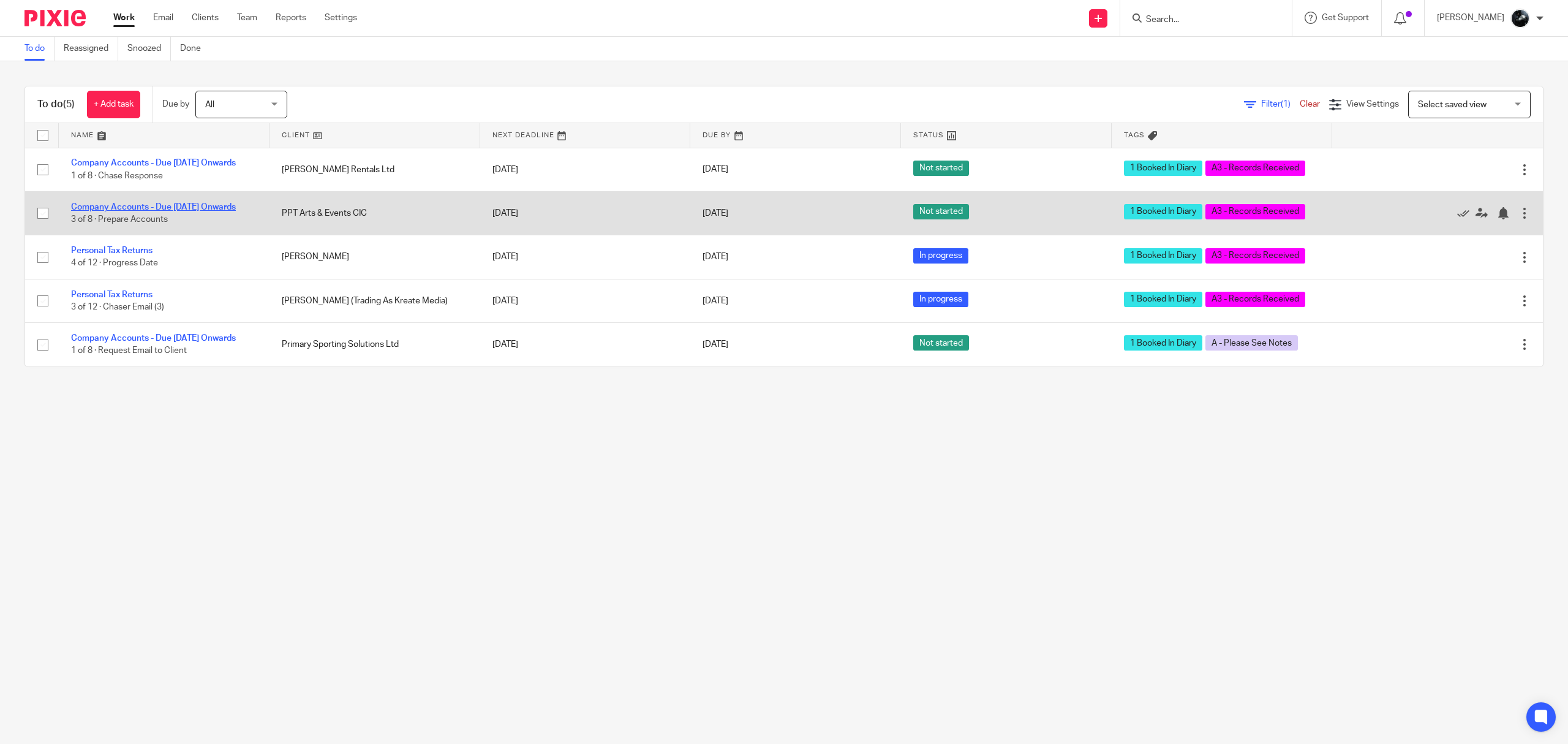
click at [170, 211] on link "Company Accounts - Due [DATE] Onwards" at bounding box center [153, 207] width 165 height 8
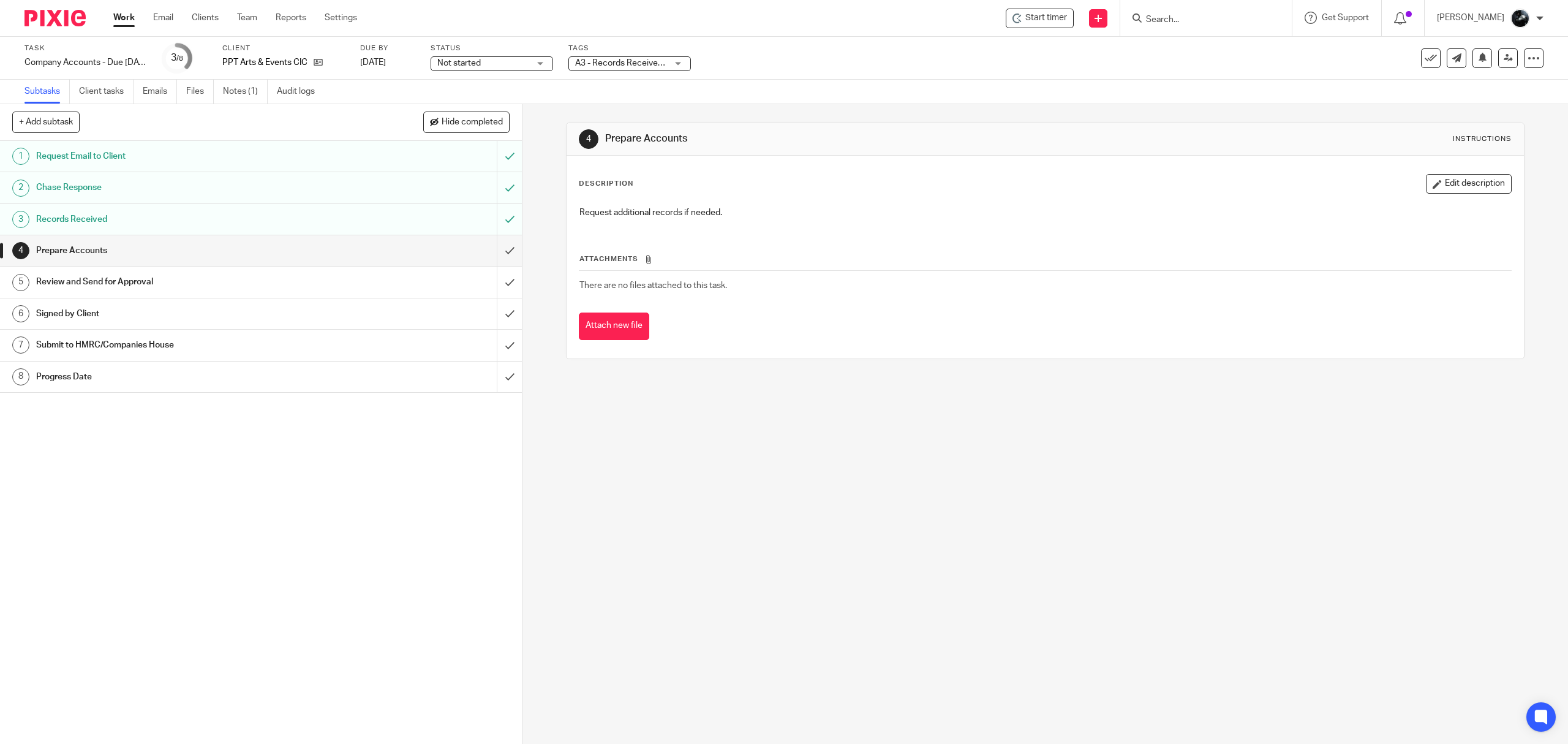
click at [77, 23] on img at bounding box center [55, 18] width 61 height 17
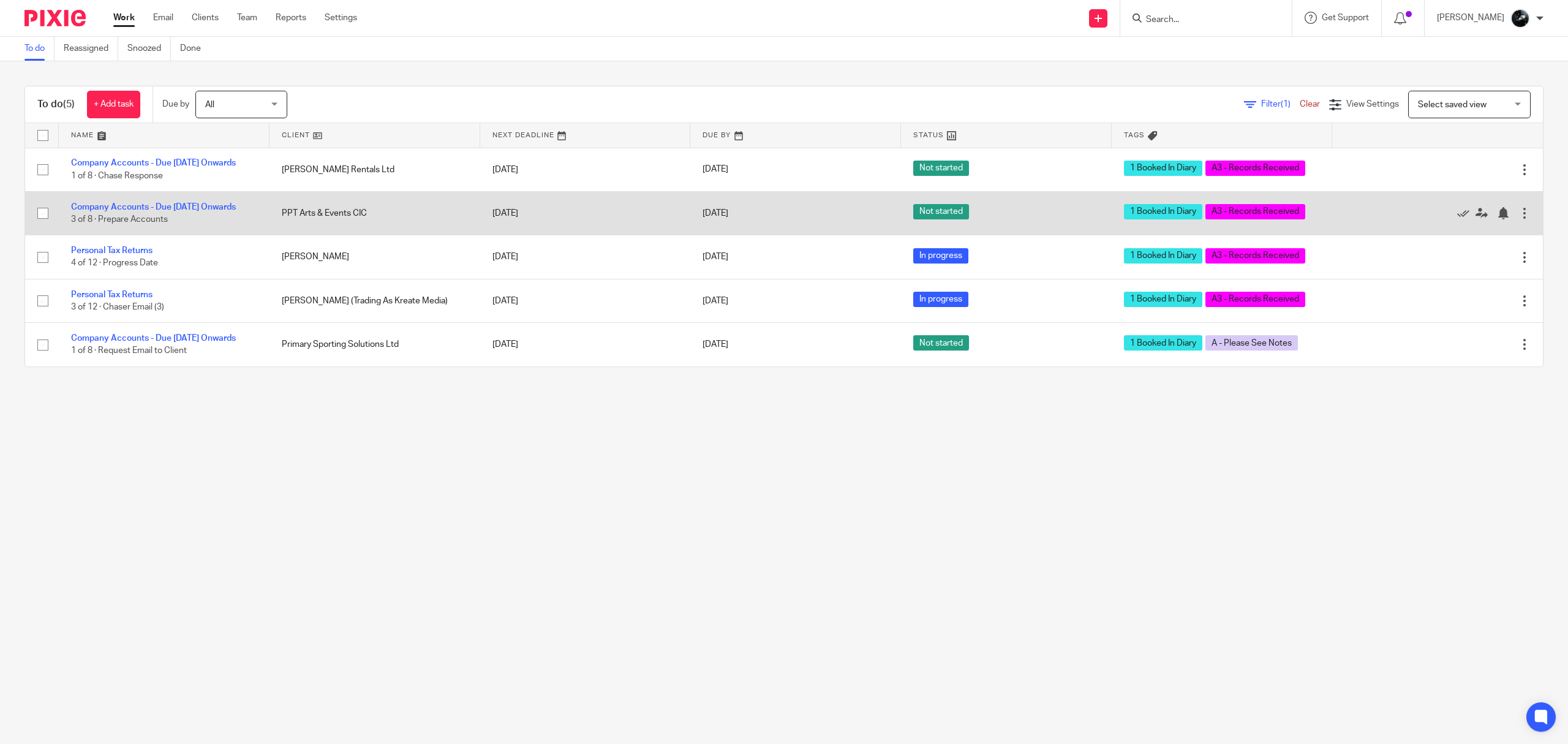
click at [157, 202] on td "Company Accounts - Due [DATE] Onwards 3 of 8 · Prepare Accounts" at bounding box center [164, 212] width 211 height 43
click at [155, 204] on td "Company Accounts - Due [DATE] Onwards 3 of 8 · Prepare Accounts" at bounding box center [164, 212] width 211 height 43
click at [155, 211] on link "Company Accounts - Due [DATE] Onwards" at bounding box center [153, 207] width 165 height 8
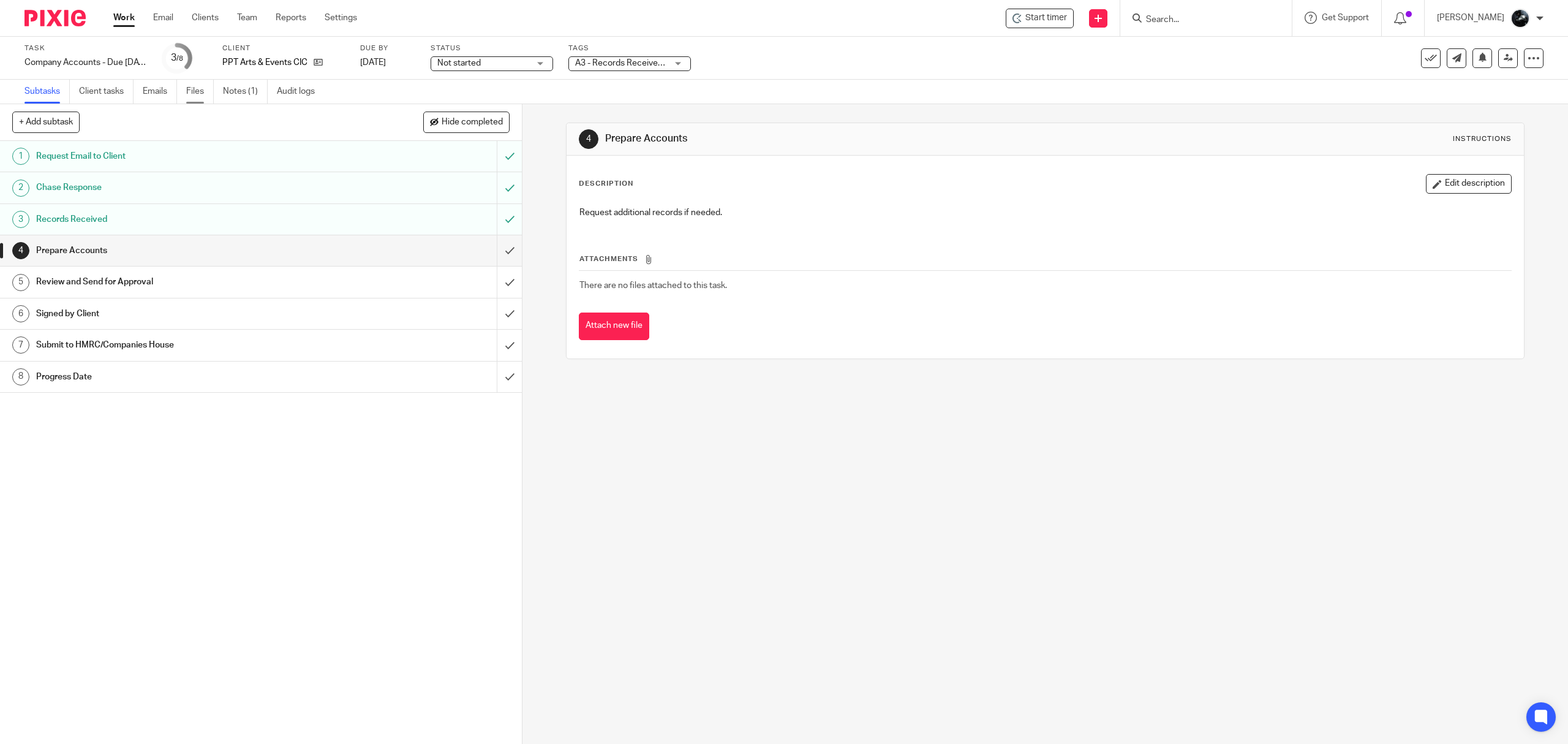
click at [205, 92] on link "Files" at bounding box center [200, 91] width 27 height 24
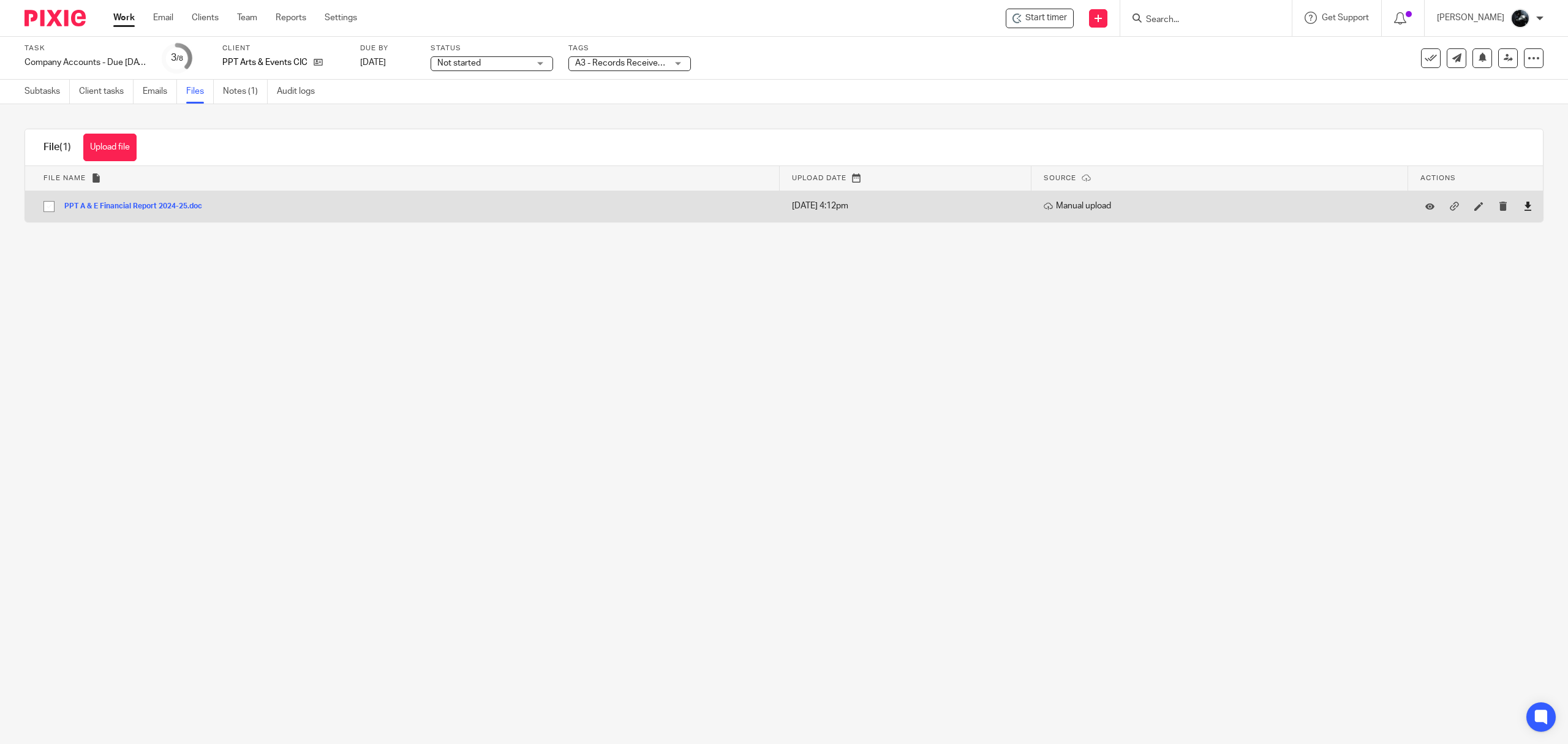
click at [1523, 211] on link at bounding box center [1527, 206] width 9 height 12
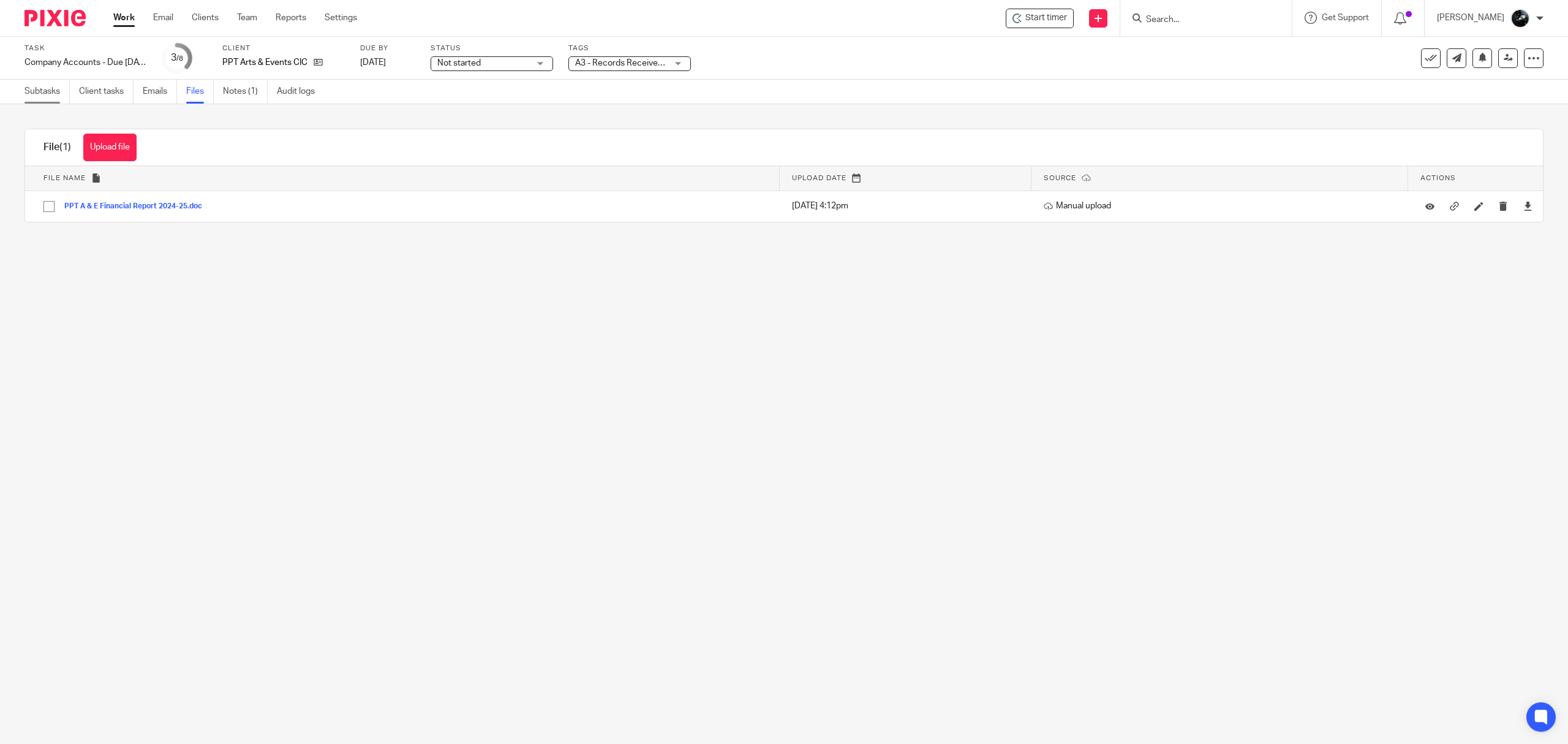
click at [54, 84] on link "Subtasks" at bounding box center [47, 91] width 45 height 24
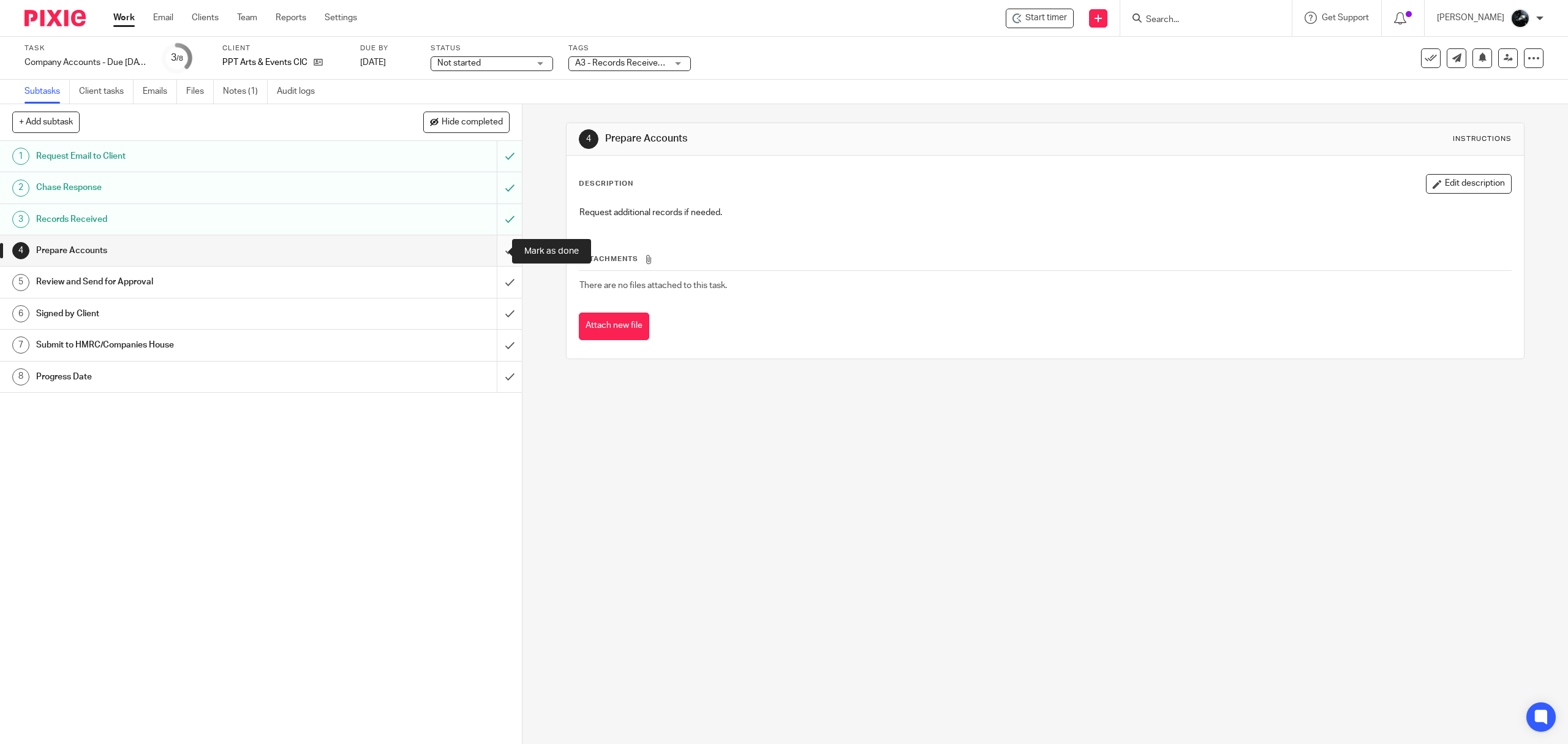
click at [491, 251] on input "submit" at bounding box center [261, 250] width 522 height 31
click at [495, 285] on input "submit" at bounding box center [261, 282] width 522 height 31
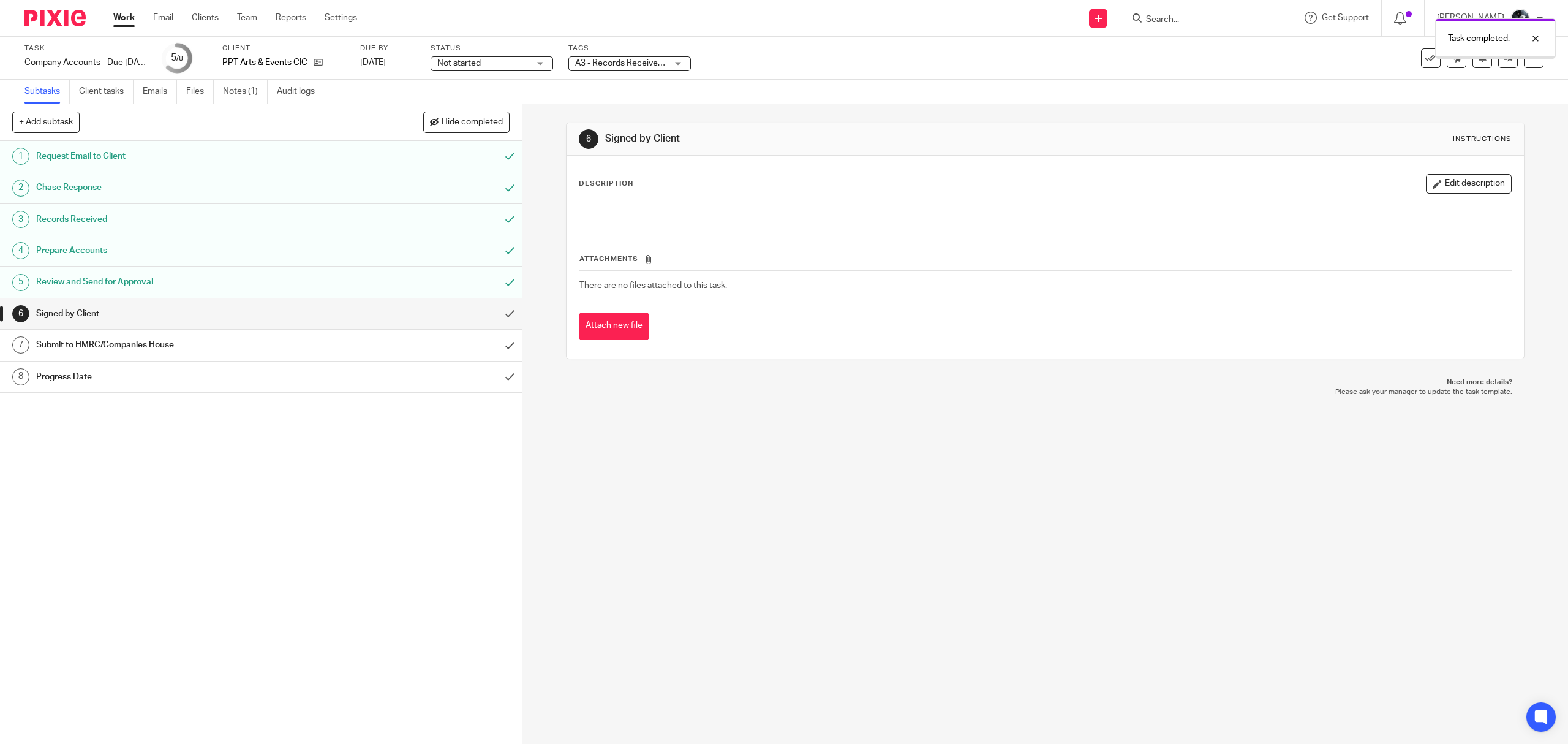
click at [648, 59] on span "A3 - Records Received + 1" at bounding box center [626, 63] width 101 height 8
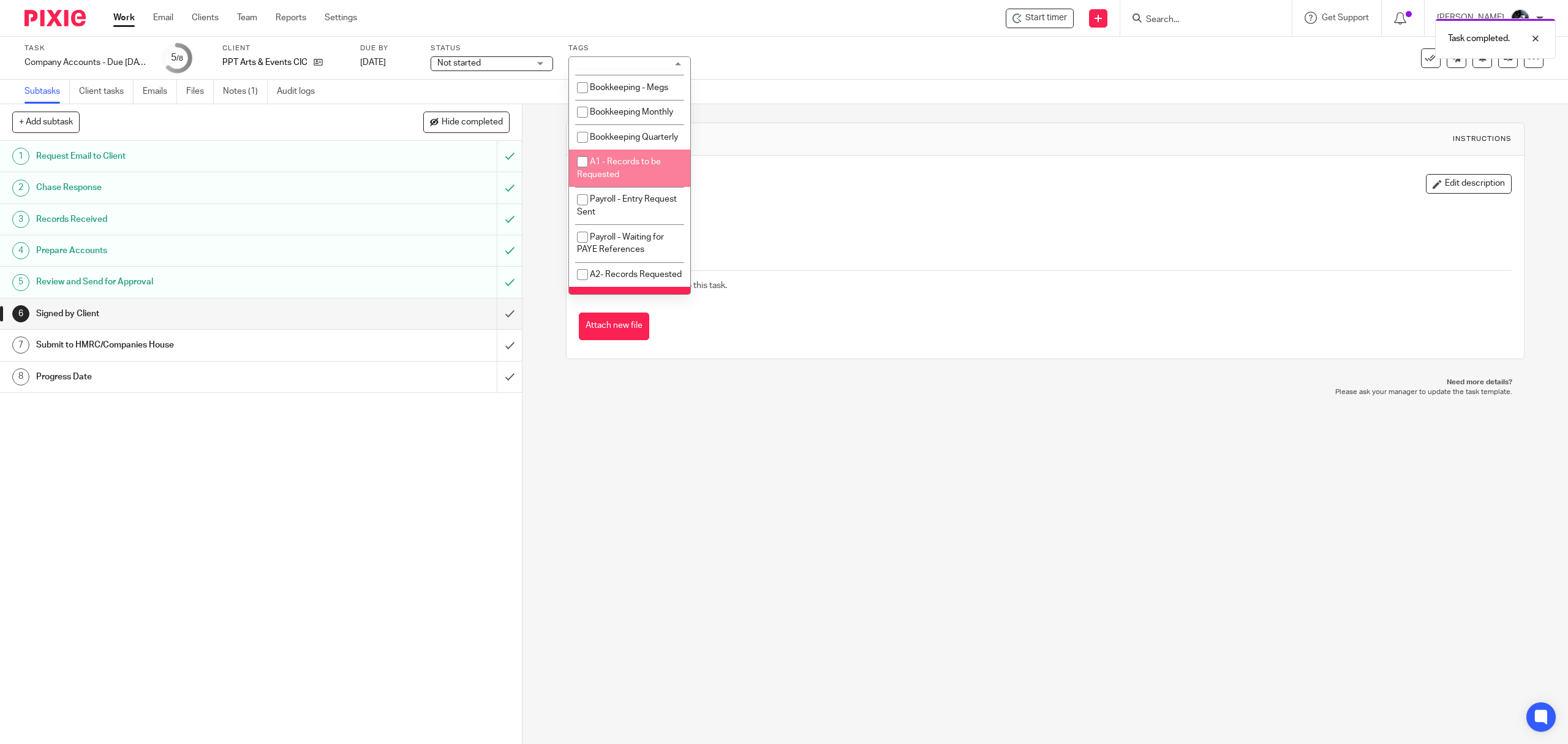
scroll to position [490, 0]
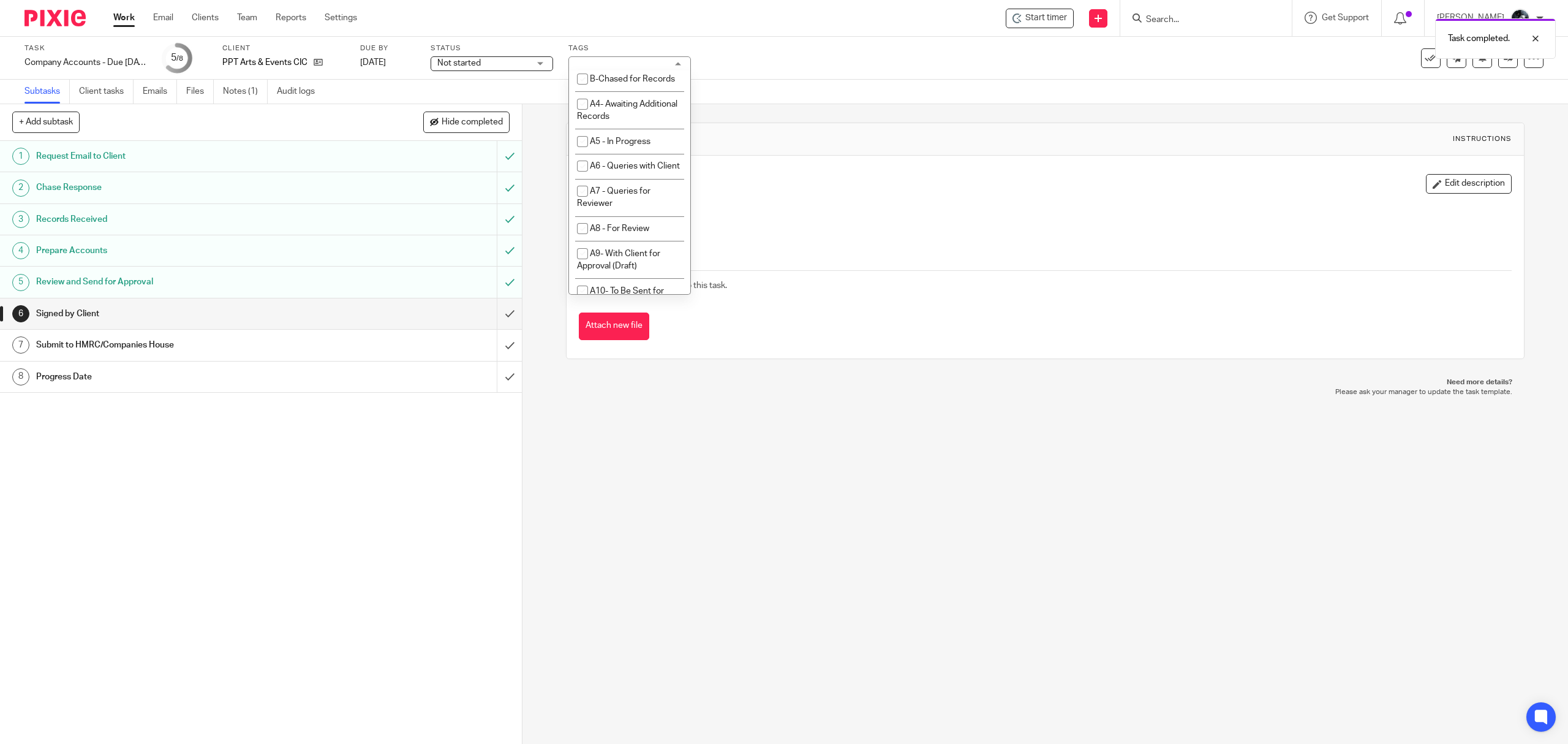
click at [608, 67] on li "A3 - Records Received" at bounding box center [630, 54] width 121 height 25
checkbox input "false"
click at [626, 6] on span "A- Sent for Signature" at bounding box center [630, 1] width 81 height 8
checkbox input "true"
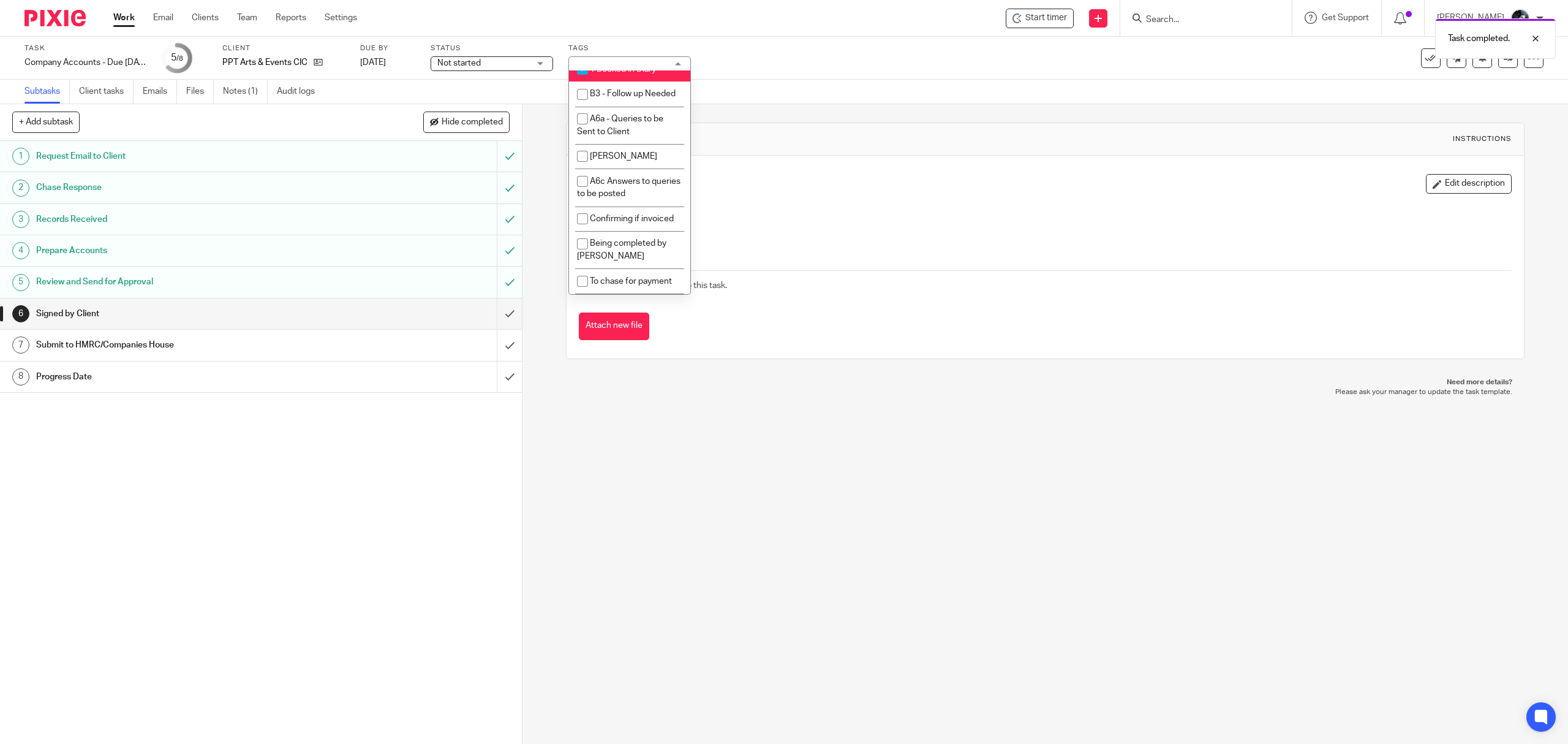
scroll to position [1062, 0]
click at [628, 47] on span "1 Booked In Diary" at bounding box center [623, 43] width 66 height 8
checkbox input "false"
drag, startPoint x: 815, startPoint y: 144, endPoint x: 1011, endPoint y: 54, distance: 215.7
click at [816, 143] on h1 "Signed by Client" at bounding box center [839, 138] width 466 height 13
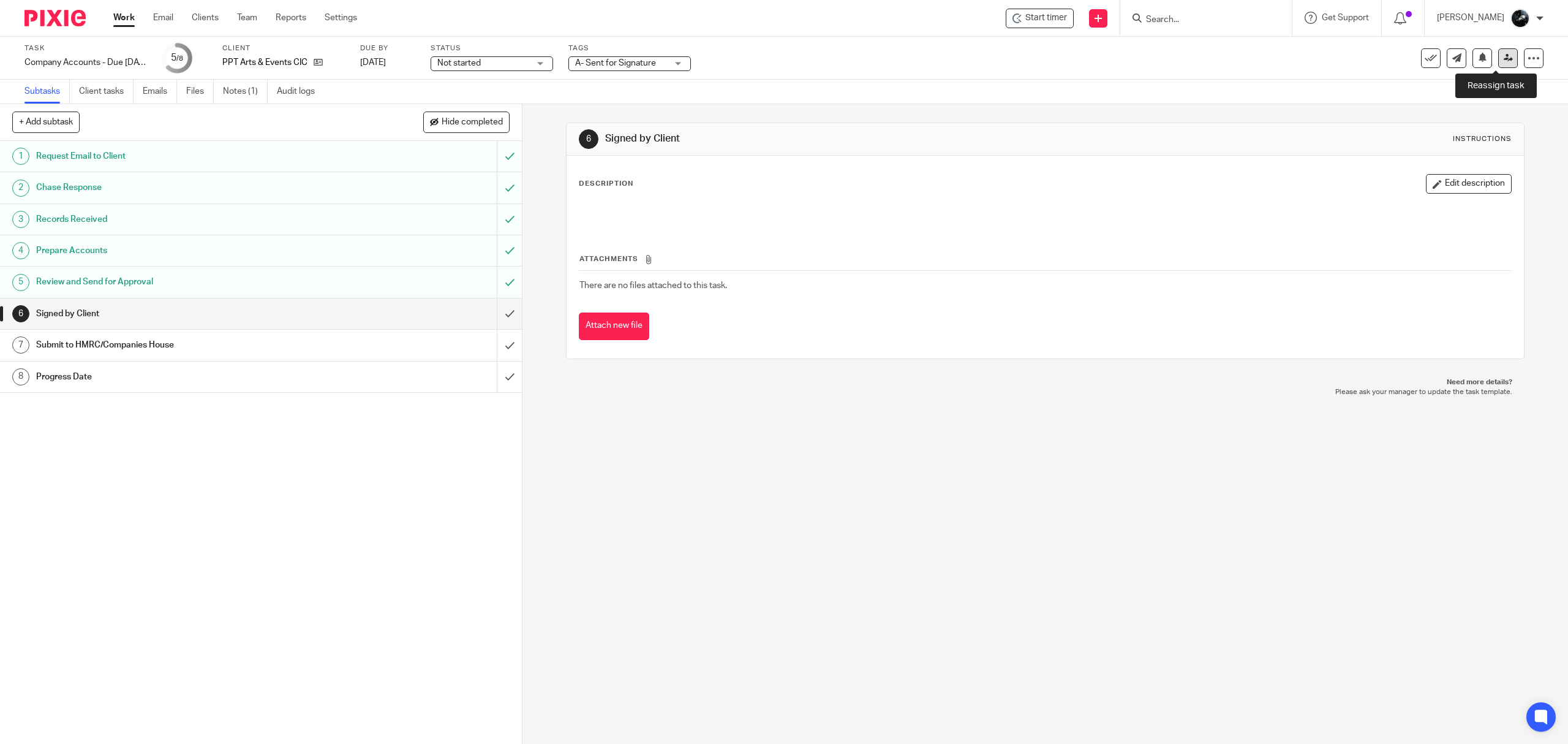
click at [1505, 59] on link at bounding box center [1508, 58] width 20 height 20
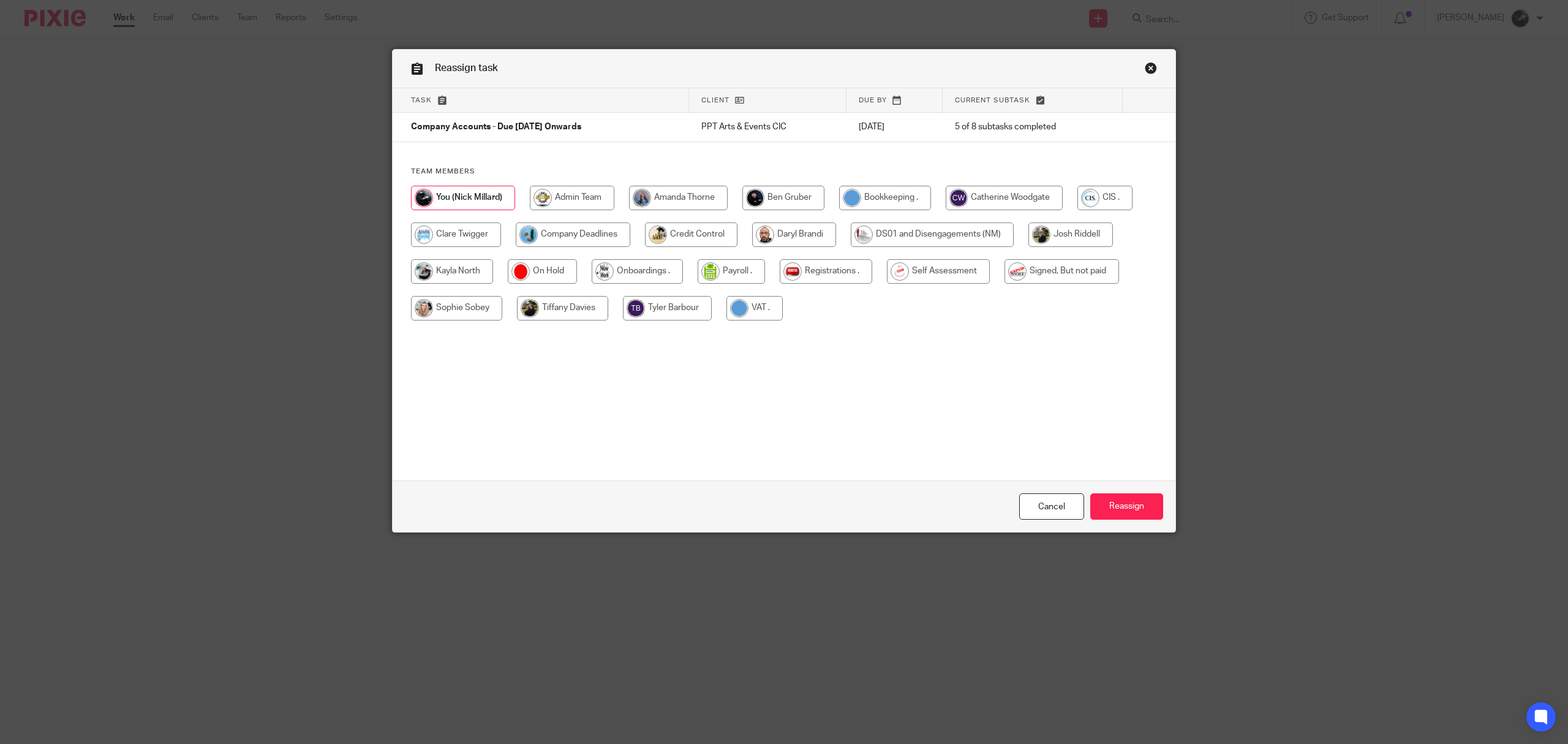
click at [588, 239] on input "radio" at bounding box center [573, 235] width 115 height 25
radio input "true"
click at [1129, 508] on input "Reassign" at bounding box center [1127, 506] width 73 height 26
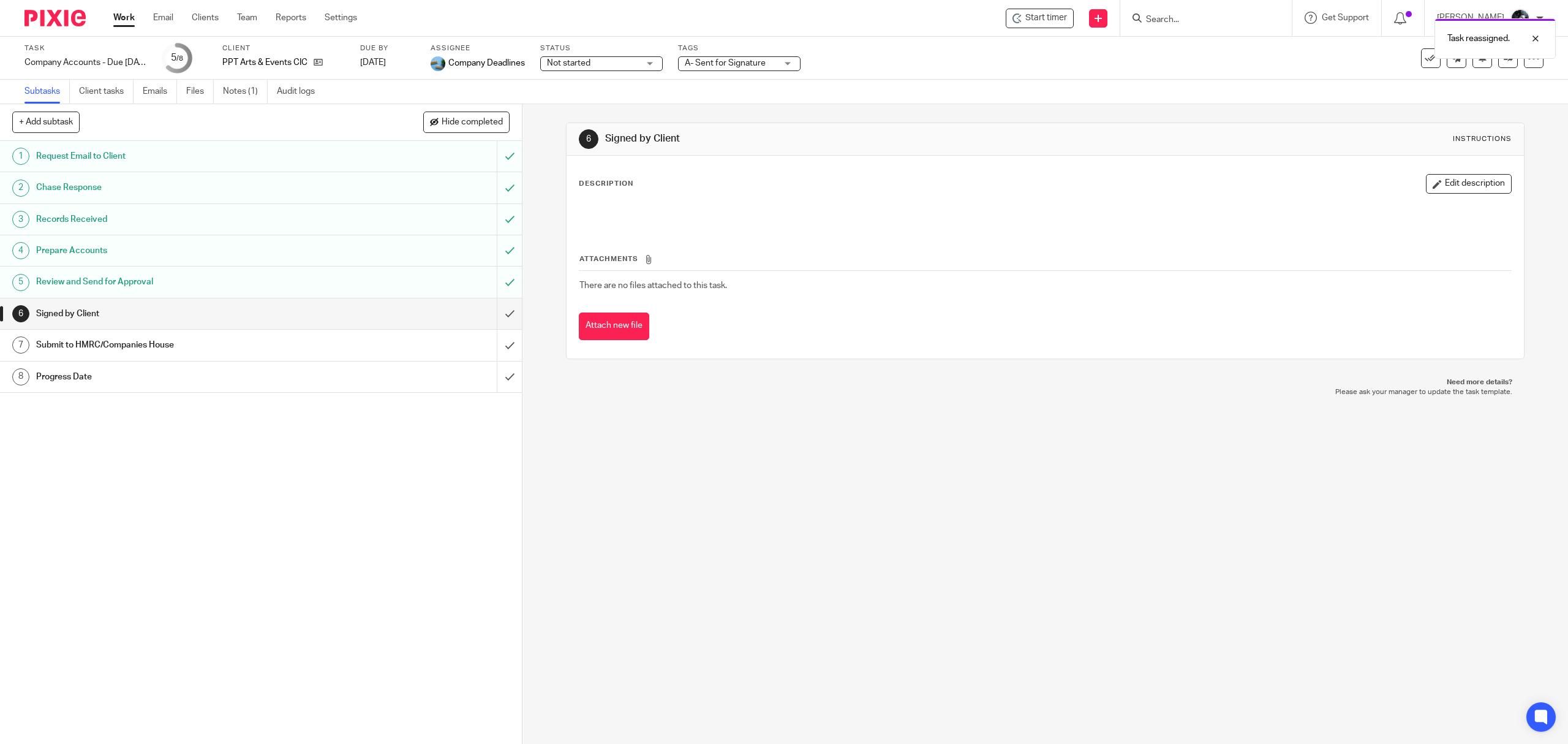
click at [60, 17] on img at bounding box center [55, 18] width 61 height 17
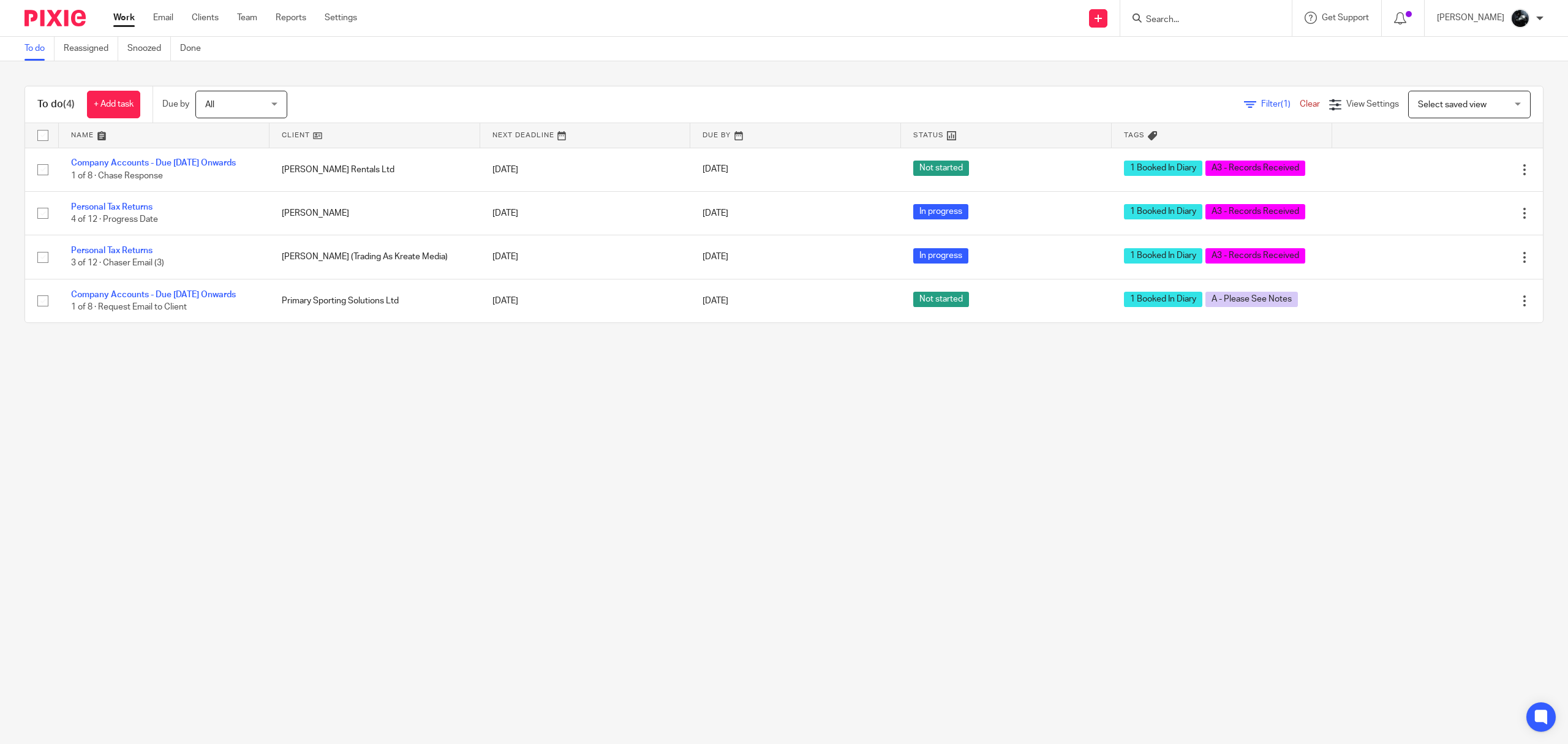
click at [537, 523] on main "To do Reassigned Snoozed Done To do (4) + Add task Due by All All Today Tomorro…" at bounding box center [784, 372] width 1568 height 744
click at [1253, 20] on input "Search" at bounding box center [1200, 20] width 110 height 11
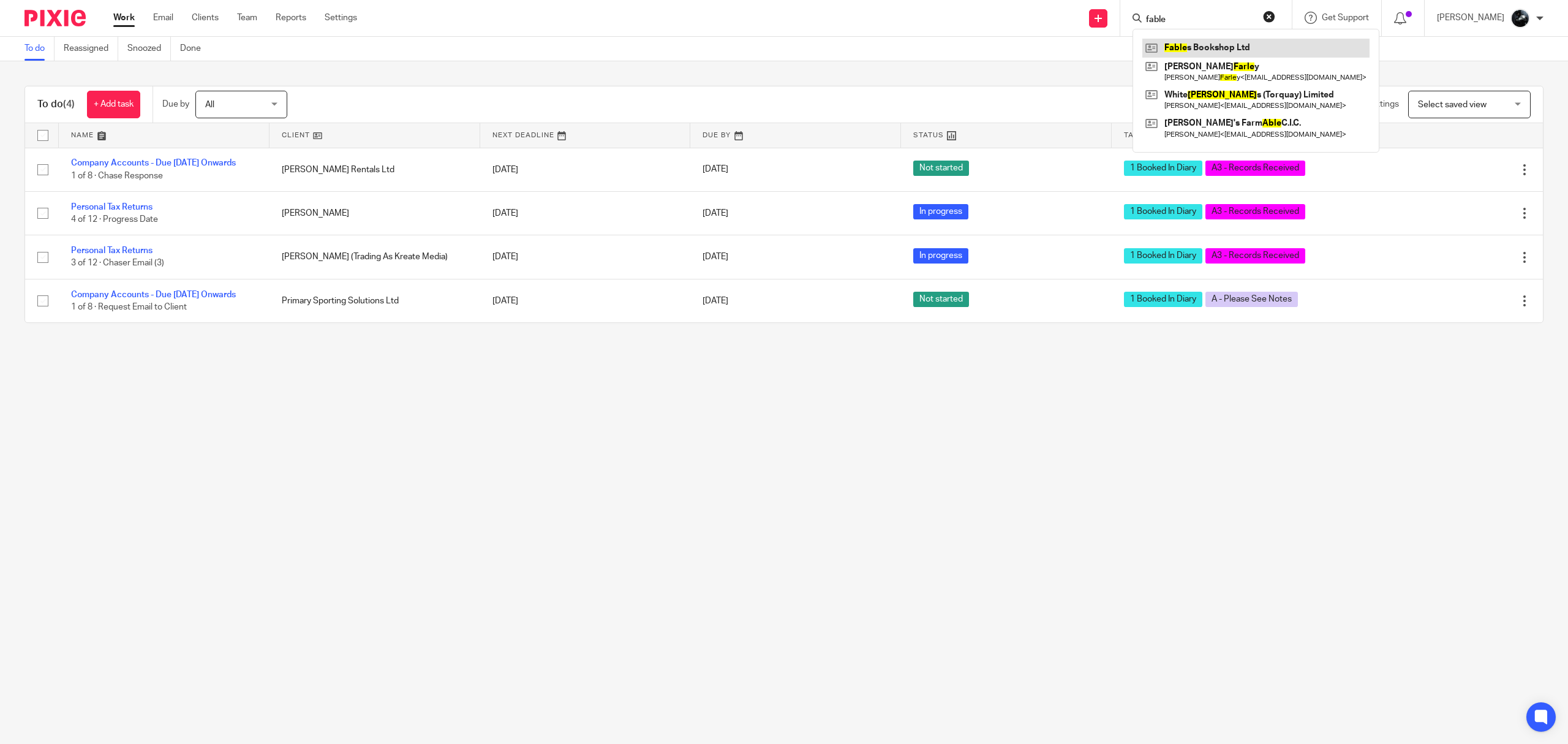
type input "fable"
click at [1250, 39] on link at bounding box center [1256, 47] width 228 height 19
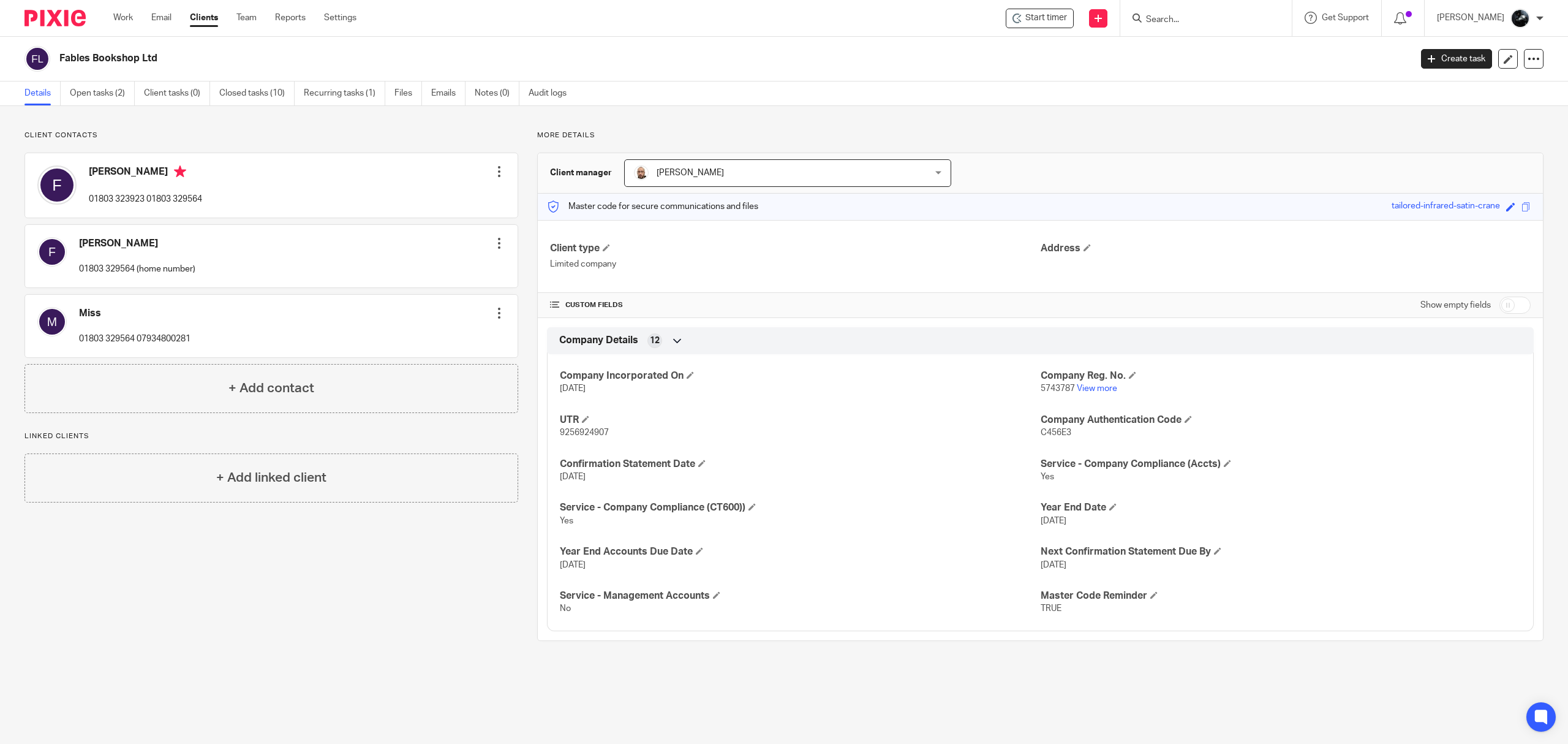
click at [45, 22] on img at bounding box center [55, 18] width 61 height 17
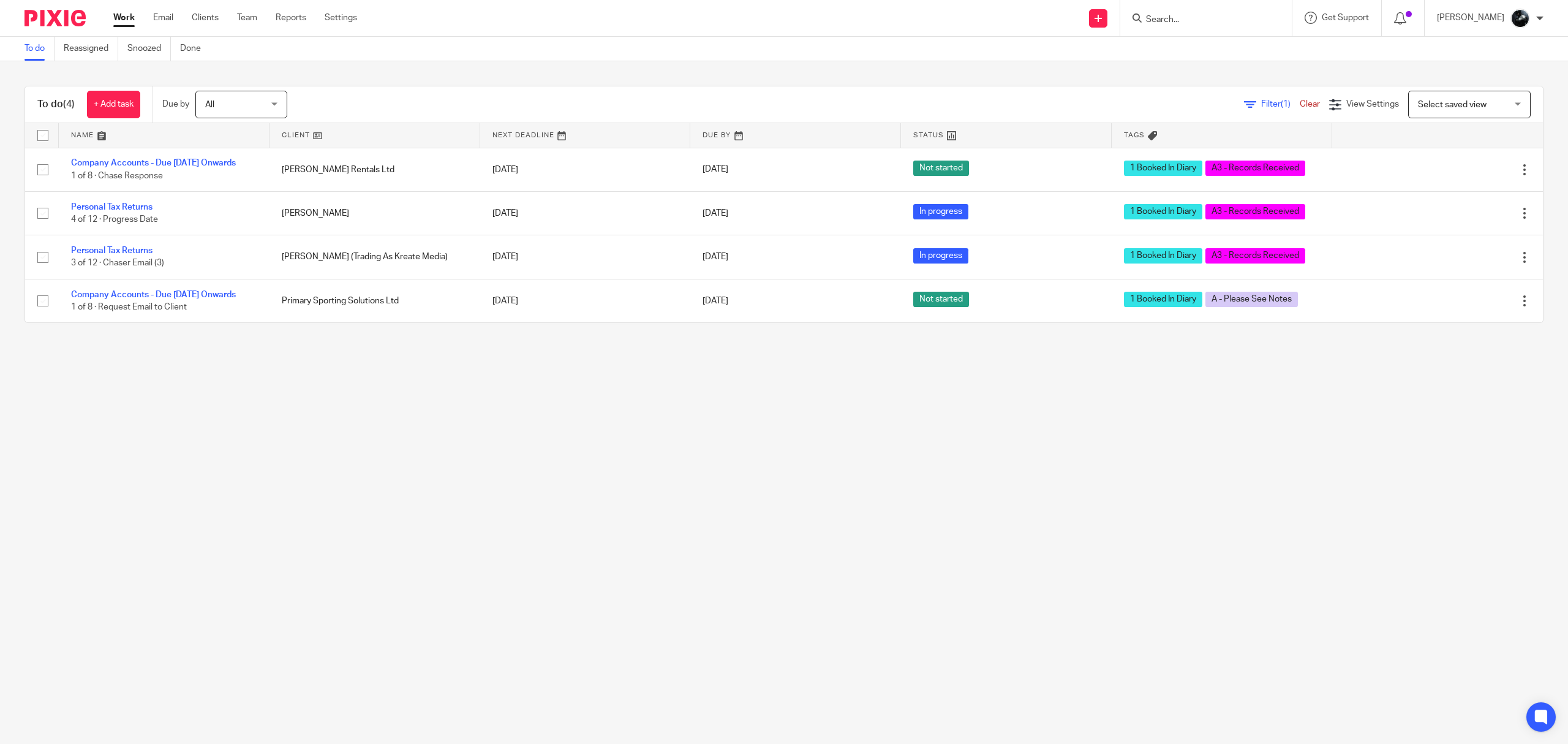
click at [1455, 105] on span "Select saved view" at bounding box center [1453, 105] width 69 height 8
click at [1444, 153] on span "Not booked in" at bounding box center [1420, 155] width 54 height 8
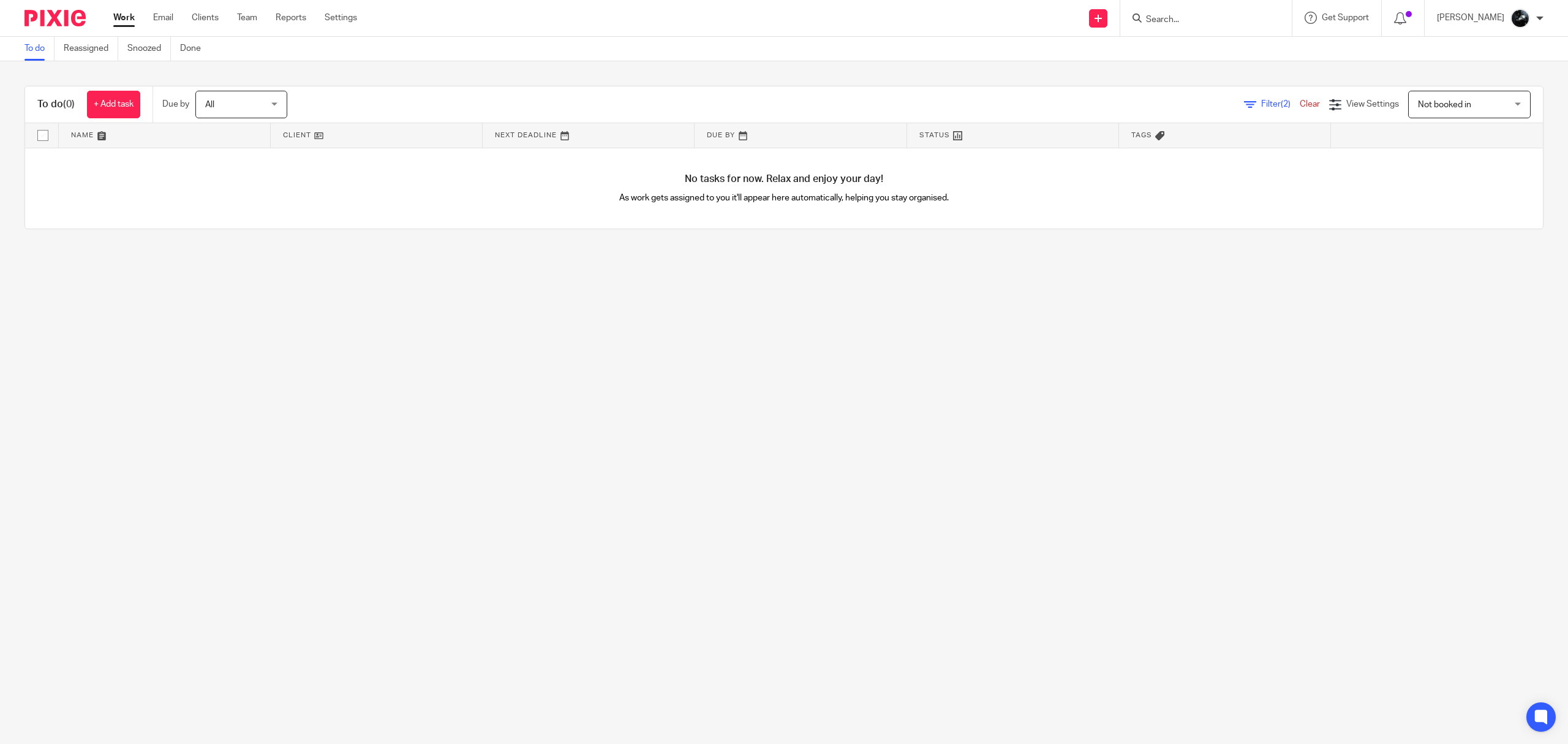
click at [1431, 100] on span "Not booked in" at bounding box center [1445, 105] width 54 height 8
click at [1428, 177] on span "Standard view" at bounding box center [1420, 180] width 54 height 8
